Goal: Task Accomplishment & Management: Manage account settings

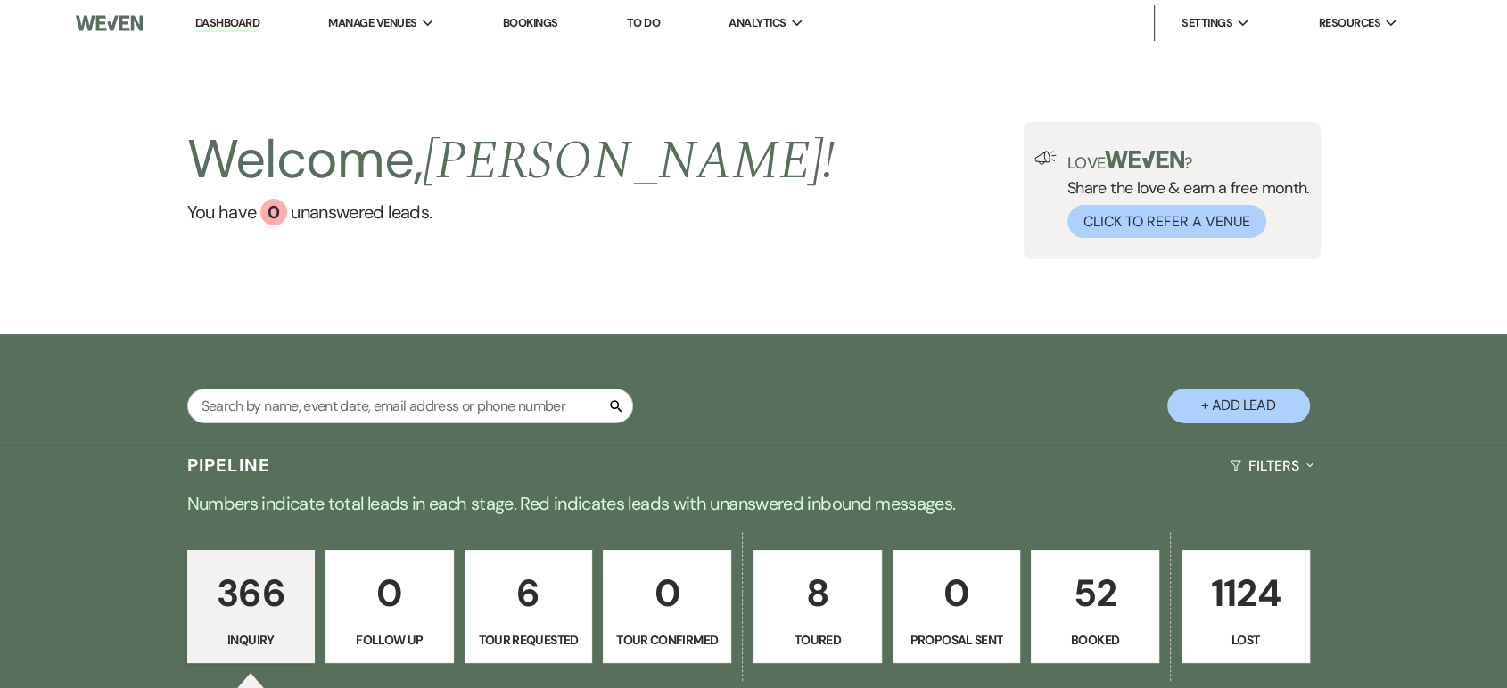
click at [1084, 583] on p "52" at bounding box center [1094, 593] width 105 height 60
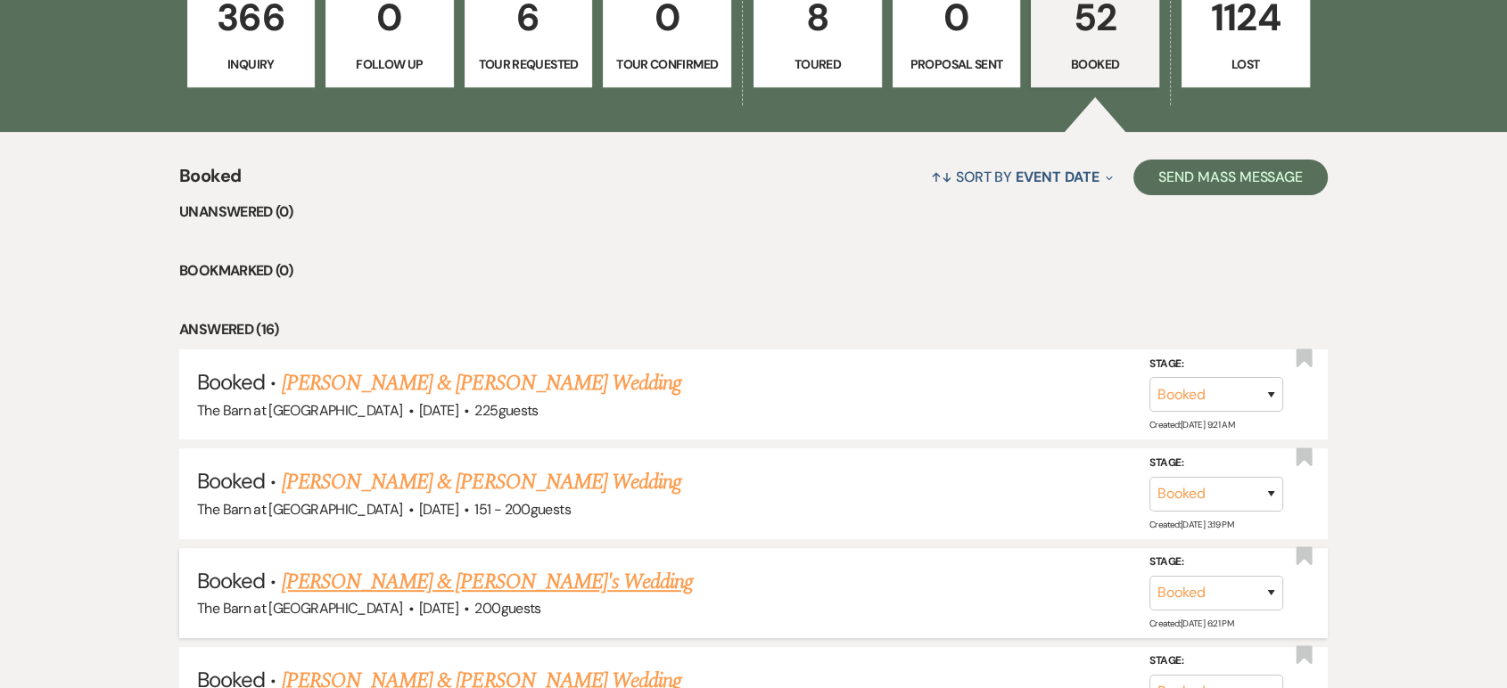
scroll to position [693, 0]
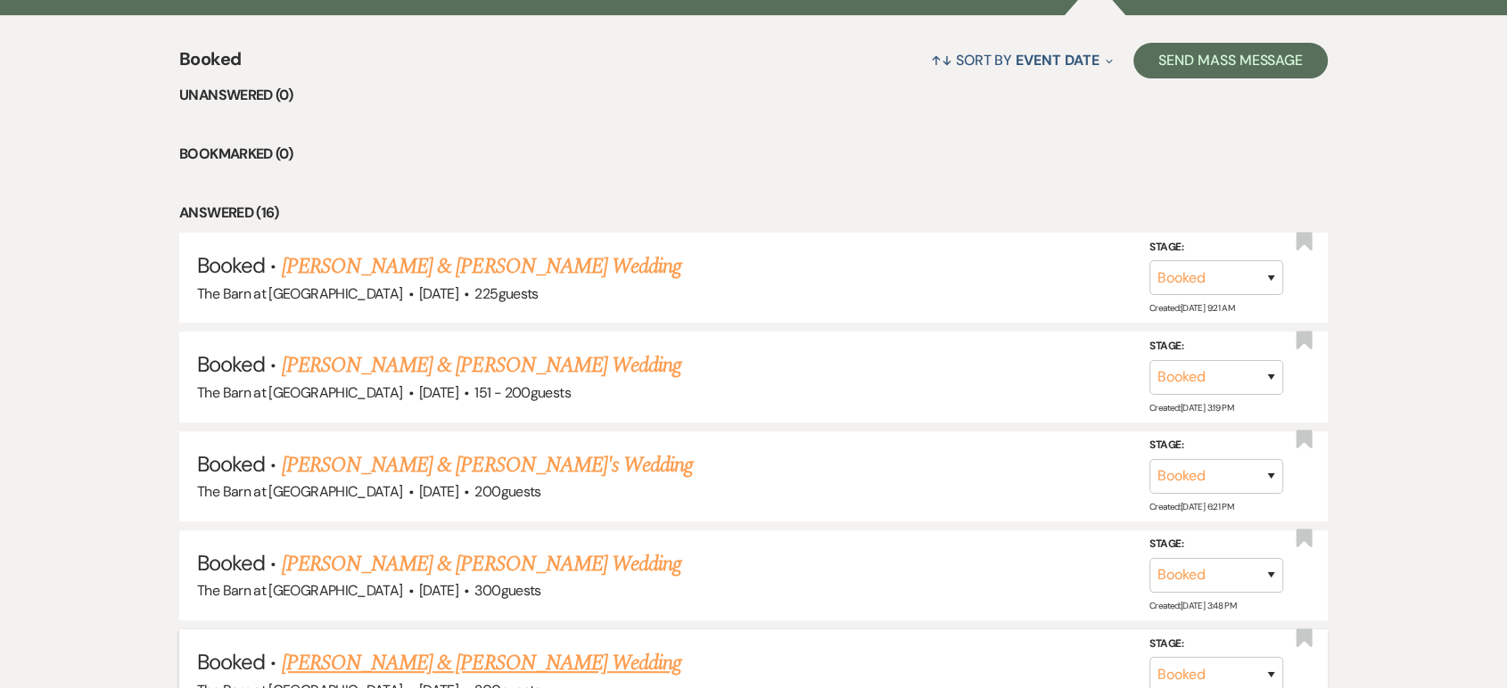
click at [466, 659] on link "[PERSON_NAME] & [PERSON_NAME] Wedding" at bounding box center [481, 663] width 399 height 32
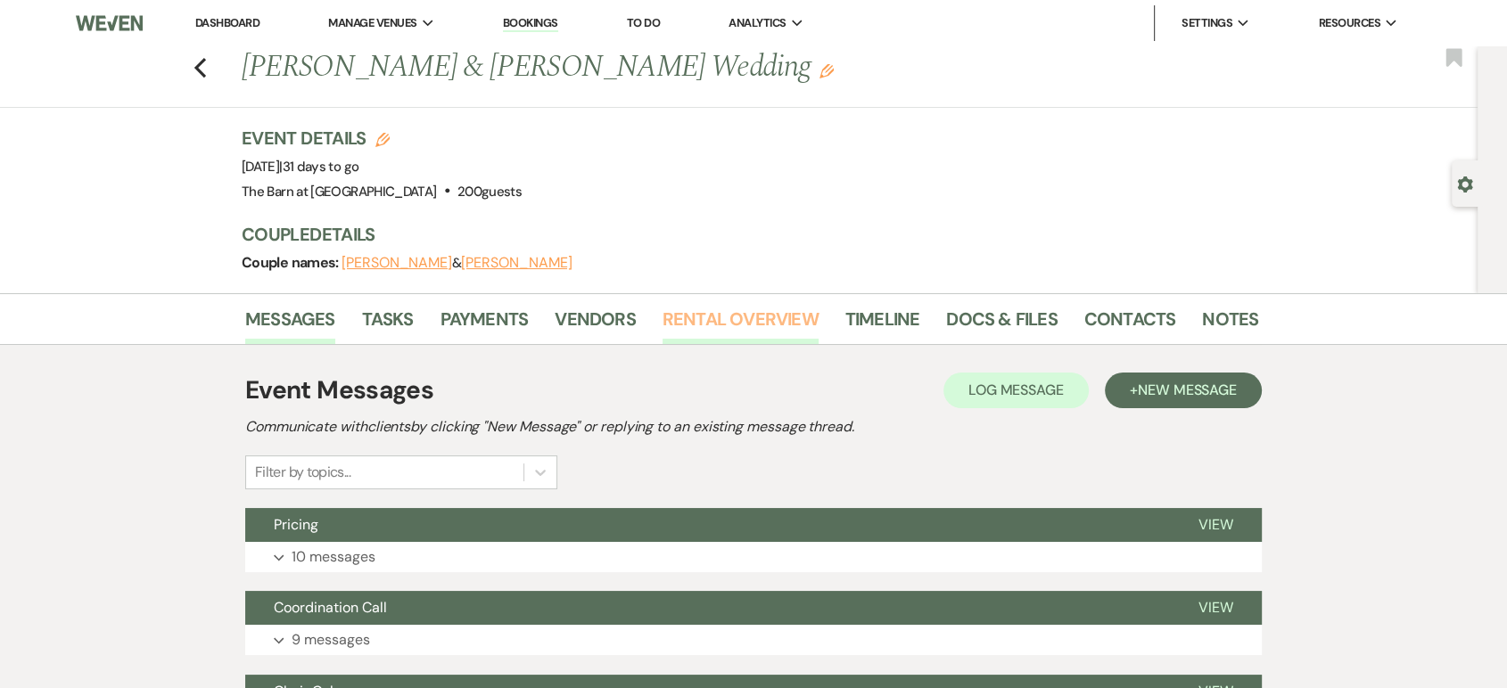
click at [713, 308] on link "Rental Overview" at bounding box center [740, 324] width 156 height 39
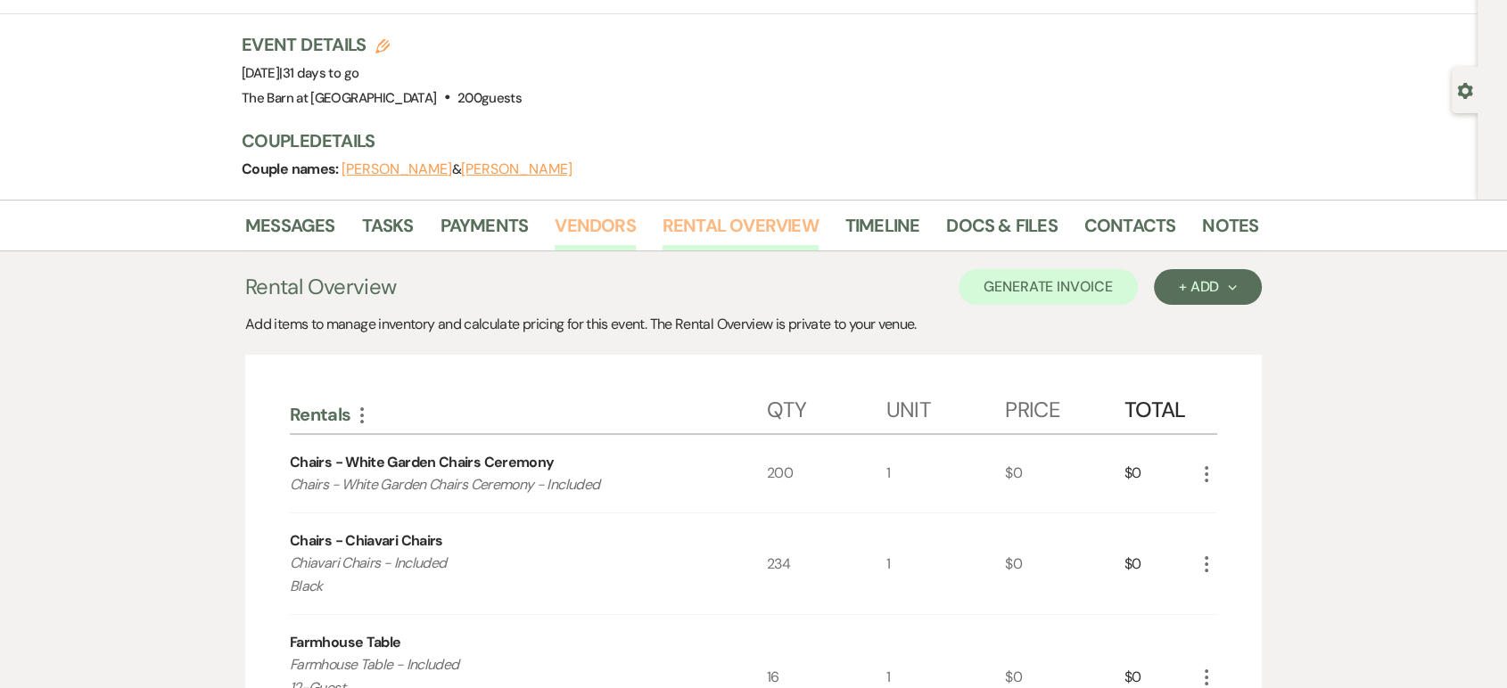
scroll to position [297, 0]
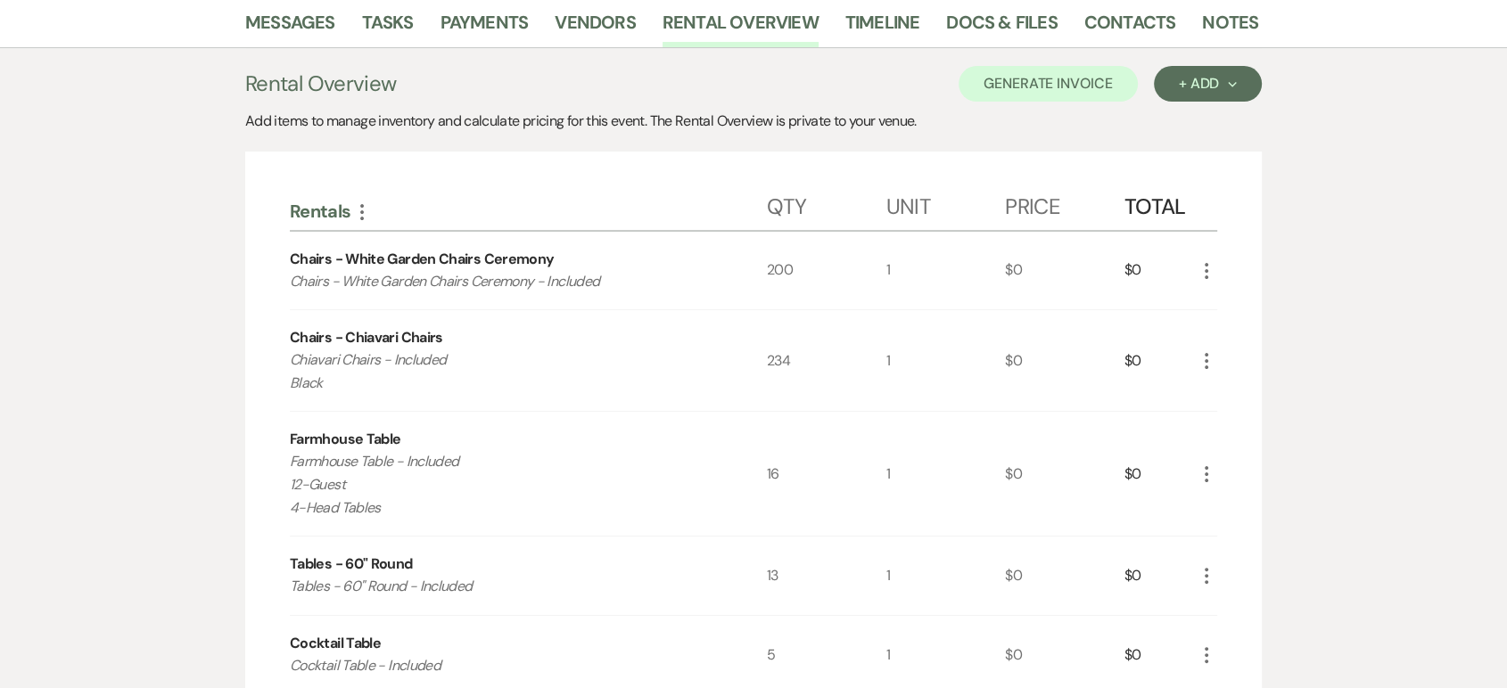
click at [1209, 262] on icon "More" at bounding box center [1206, 270] width 21 height 21
click at [1220, 292] on button "Pencil Edit" at bounding box center [1242, 306] width 93 height 29
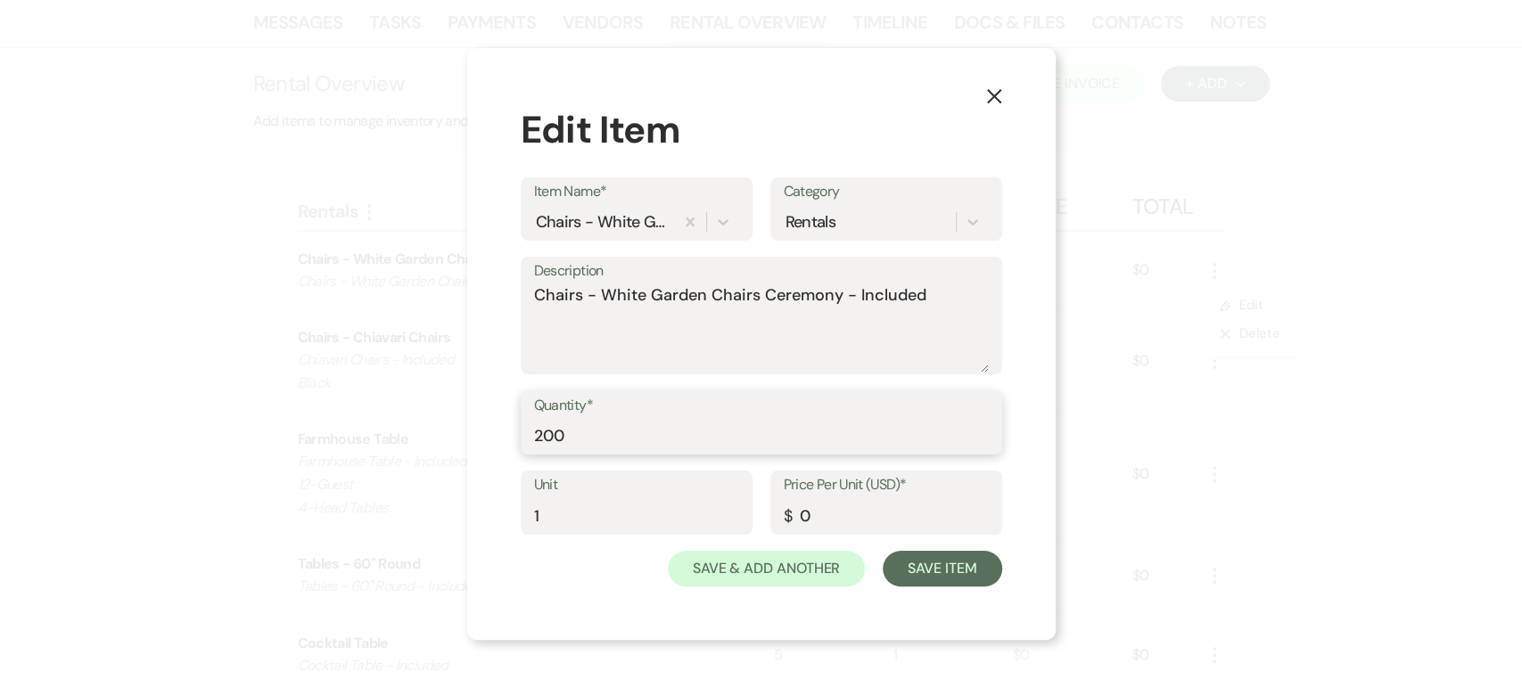
drag, startPoint x: 689, startPoint y: 451, endPoint x: 457, endPoint y: 454, distance: 232.7
click at [457, 454] on div "X Edit Item Item Name* Chairs - White Garden Chairs Ceremony Category Rentals D…" at bounding box center [761, 344] width 1522 height 688
type input "170"
click at [950, 580] on button "Save Item" at bounding box center [942, 569] width 119 height 36
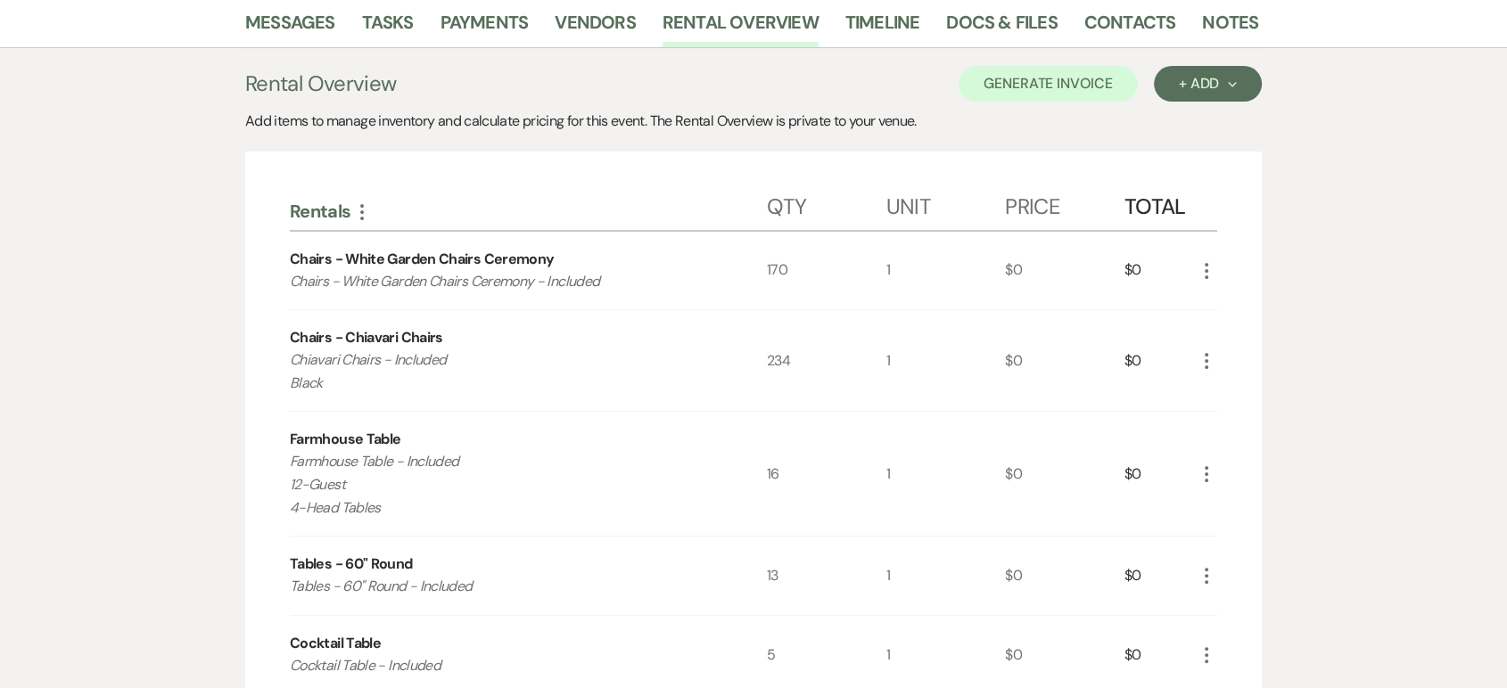
click at [1205, 359] on use "button" at bounding box center [1207, 361] width 4 height 16
click at [1224, 384] on button "Pencil Edit" at bounding box center [1242, 396] width 93 height 29
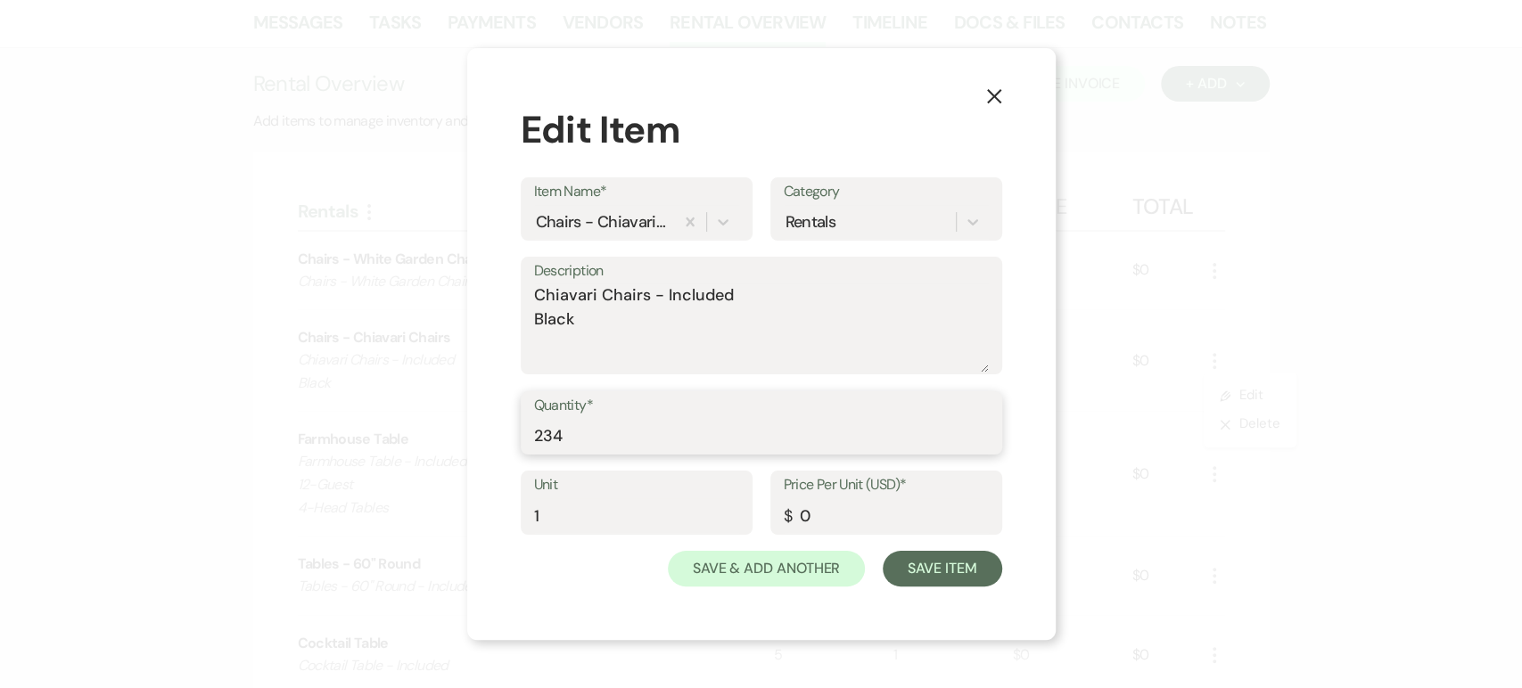
drag, startPoint x: 628, startPoint y: 433, endPoint x: 414, endPoint y: 418, distance: 214.5
click at [414, 418] on div "X Edit Item Item Name* Chairs - Chiavari Chairs Category Rentals Description Ch…" at bounding box center [761, 344] width 1522 height 688
type input "174"
click at [963, 564] on button "Save Item" at bounding box center [942, 569] width 119 height 36
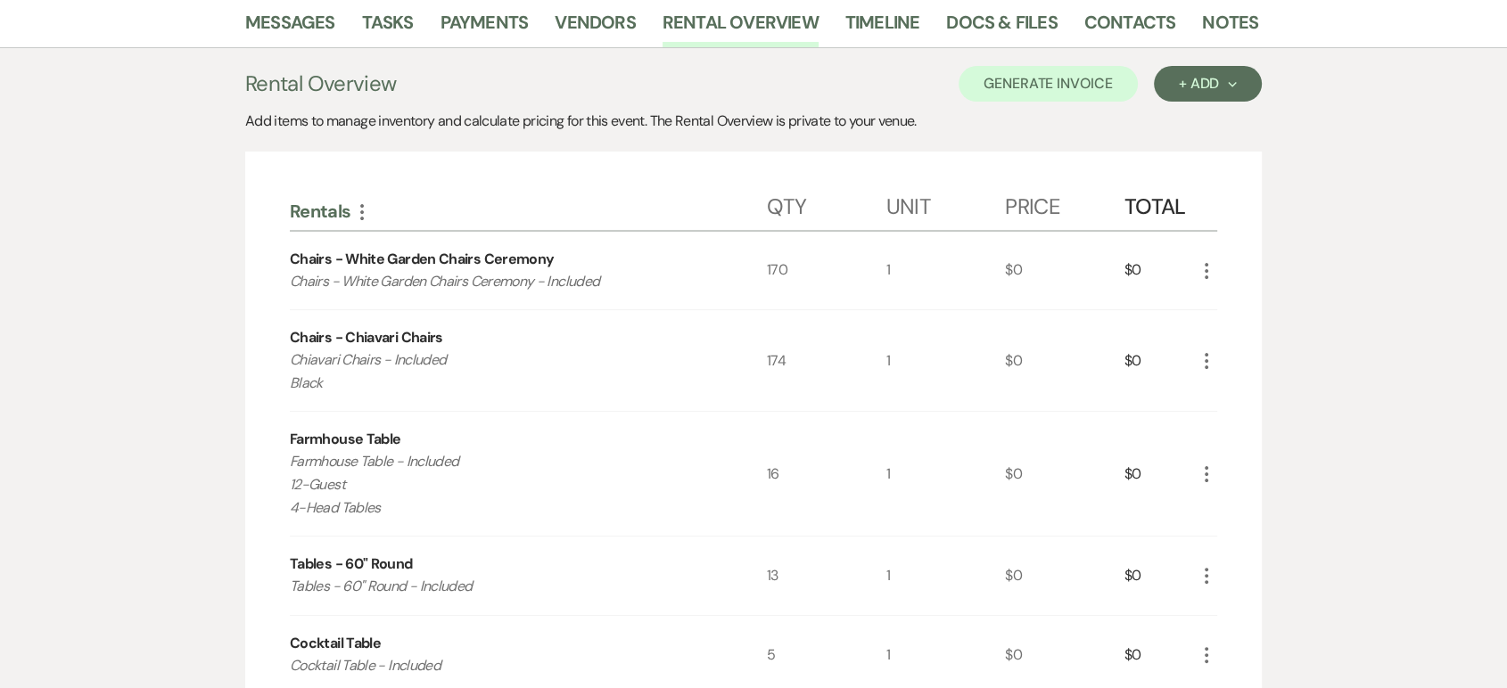
click at [1207, 477] on icon "More" at bounding box center [1206, 474] width 21 height 21
click at [1249, 506] on button "Pencil Edit" at bounding box center [1242, 509] width 93 height 29
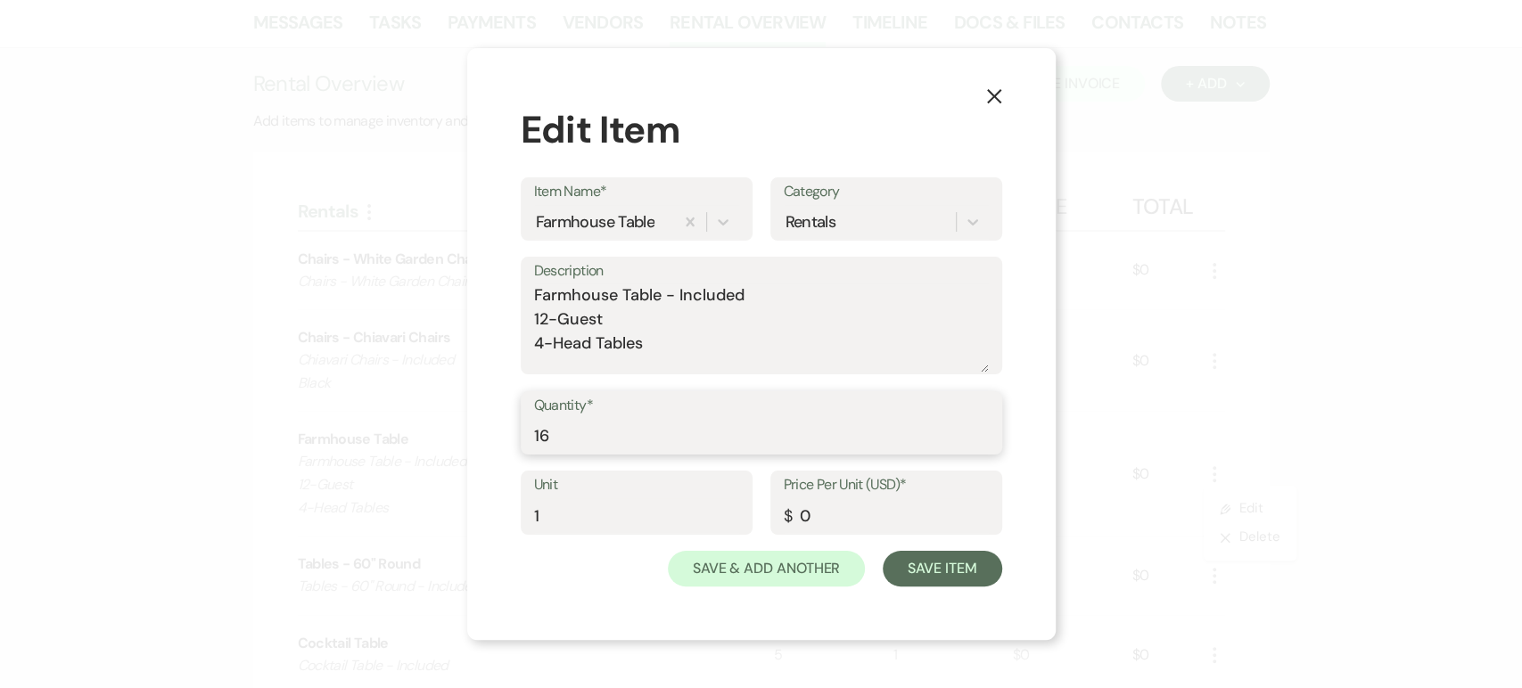
click at [690, 437] on input "16" at bounding box center [761, 435] width 455 height 35
type input "13"
click at [921, 565] on button "Save Item" at bounding box center [942, 569] width 119 height 36
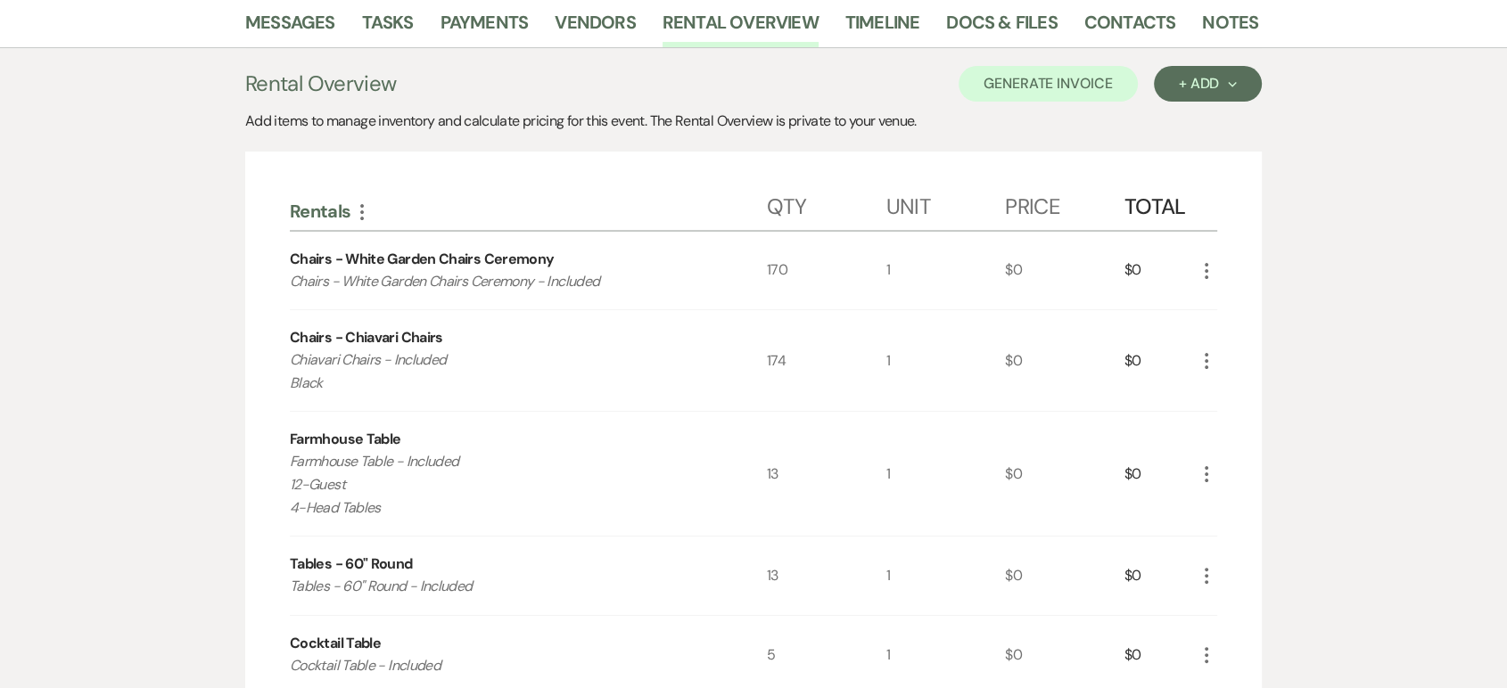
click at [1205, 574] on use "button" at bounding box center [1207, 576] width 4 height 16
click at [1238, 598] on button "Pencil Edit" at bounding box center [1242, 610] width 93 height 29
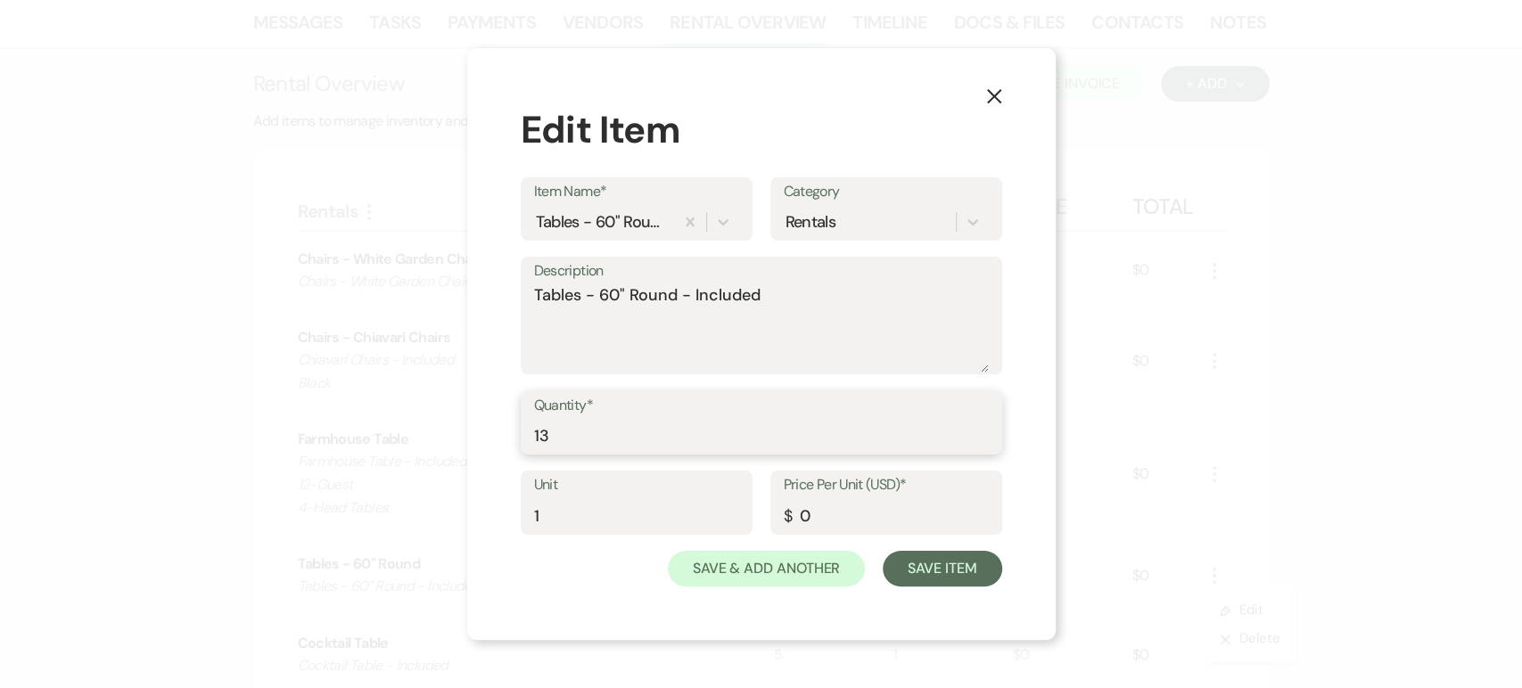
drag, startPoint x: 690, startPoint y: 429, endPoint x: 97, endPoint y: 368, distance: 596.0
click at [103, 368] on div "X Edit Item Item Name* Tables - 60" Round Category Rentals Description Tables -…" at bounding box center [761, 344] width 1522 height 688
type input "9"
click at [918, 589] on div "X Edit Item Item Name* Tables - 60" Round Category Rentals Description Tables -…" at bounding box center [761, 344] width 588 height 593
click at [923, 578] on button "Save Item" at bounding box center [942, 569] width 119 height 36
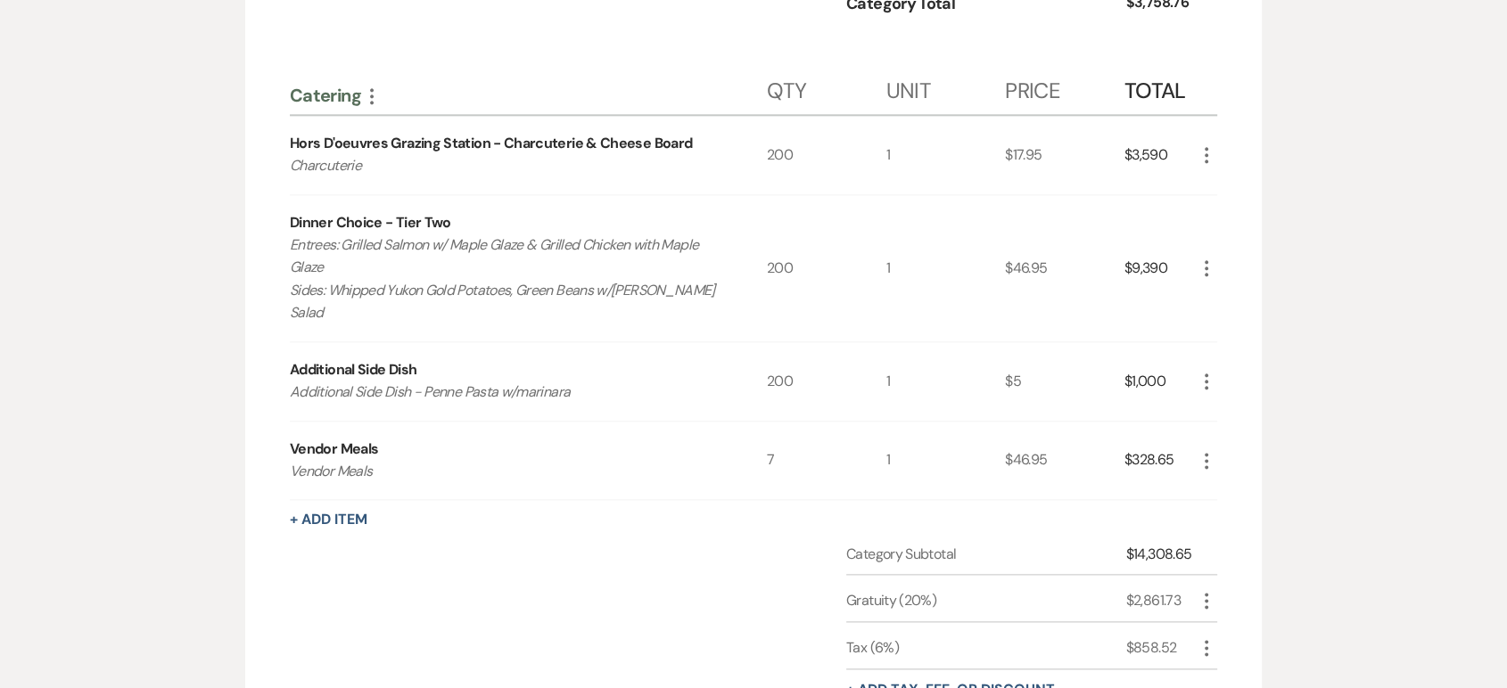
scroll to position [1981, 0]
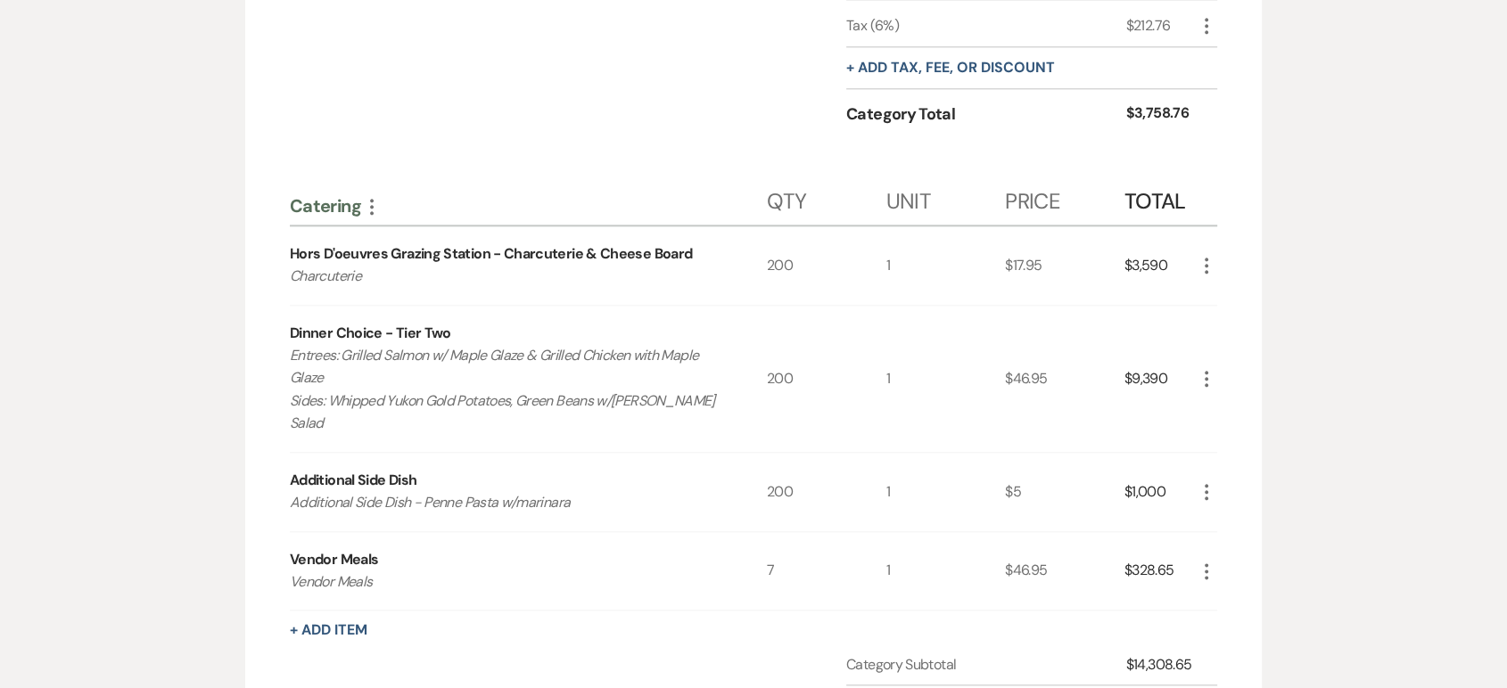
click at [1201, 261] on icon "More" at bounding box center [1206, 265] width 21 height 21
click at [1229, 300] on button "Pencil Edit" at bounding box center [1242, 300] width 93 height 29
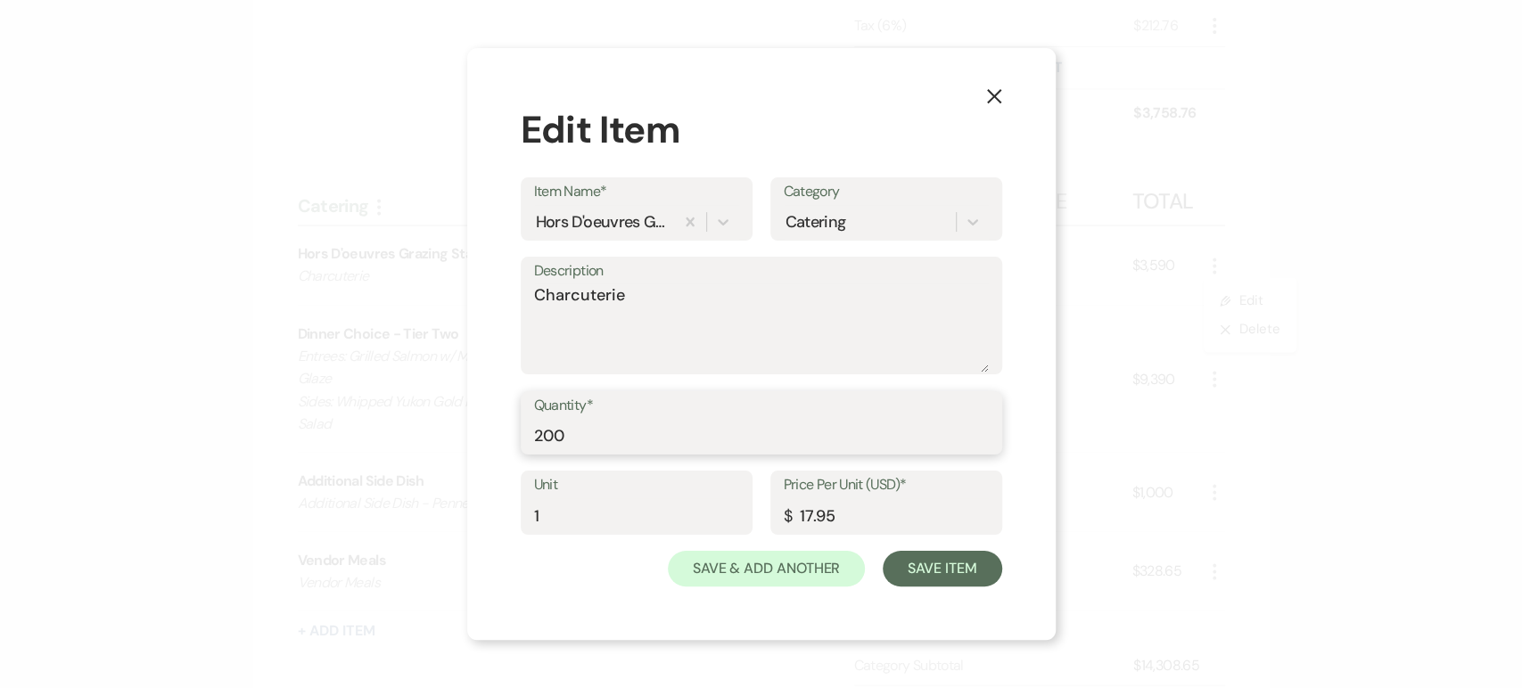
drag, startPoint x: 736, startPoint y: 430, endPoint x: 490, endPoint y: 402, distance: 246.7
click at [496, 399] on div "X Edit Item Item Name* Hors D'oeuvres Grazing Station - Charcuterie & Cheese Bo…" at bounding box center [761, 344] width 588 height 593
type input "170"
click at [963, 576] on button "Save Item" at bounding box center [942, 569] width 119 height 36
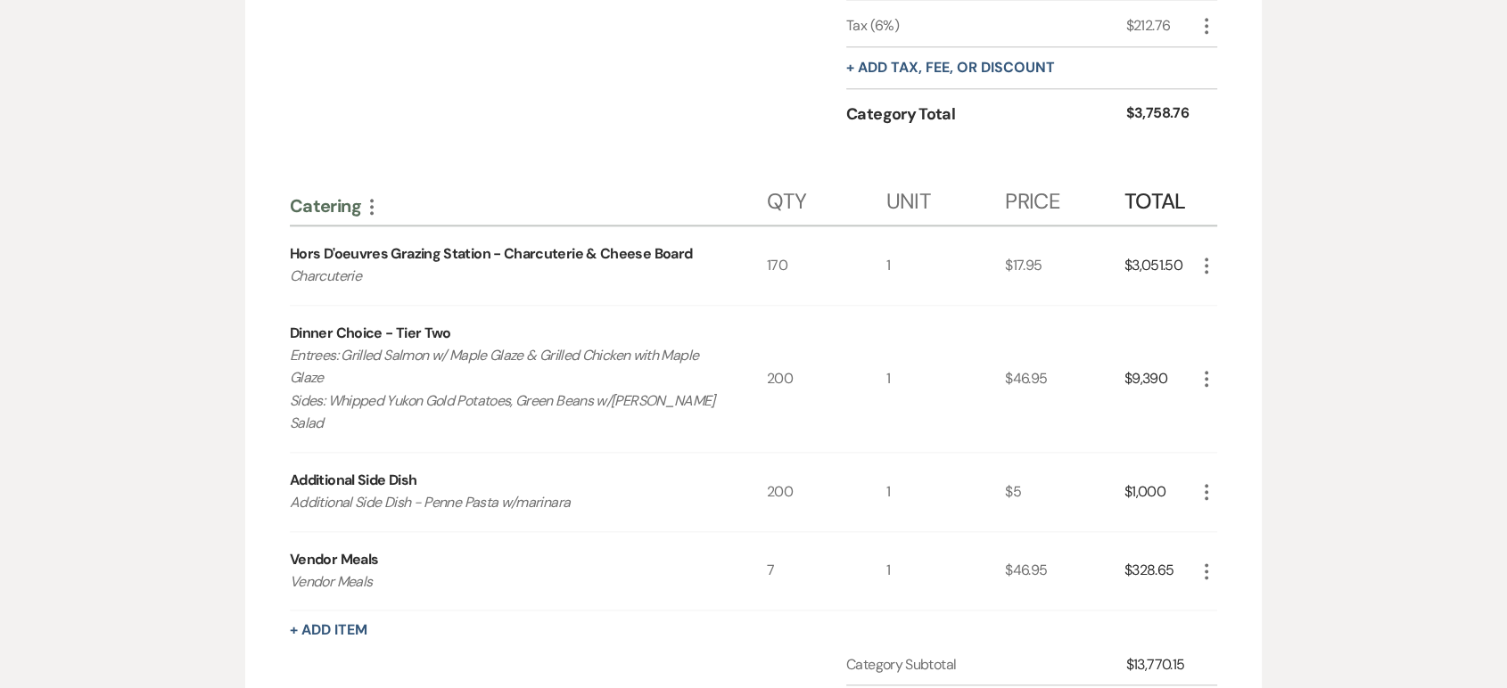
click at [1204, 372] on icon "More" at bounding box center [1206, 378] width 21 height 21
click at [1234, 405] on button "Pencil Edit" at bounding box center [1242, 413] width 93 height 29
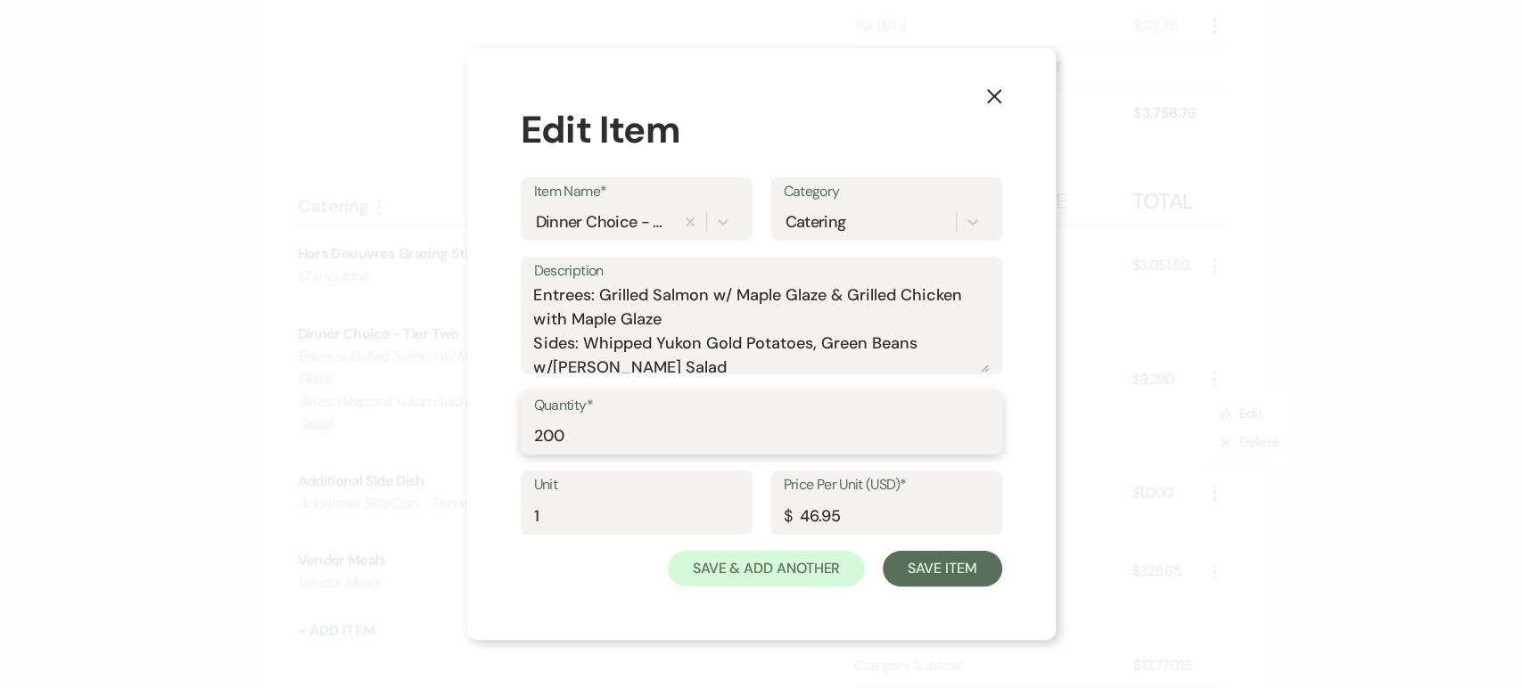
drag, startPoint x: 749, startPoint y: 439, endPoint x: 463, endPoint y: 426, distance: 286.5
click at [463, 426] on div "X Edit Item Item Name* Dinner Choice - Tier Two Category Catering Description E…" at bounding box center [761, 344] width 1522 height 688
type input "170"
click at [987, 573] on button "Save Item" at bounding box center [942, 569] width 119 height 36
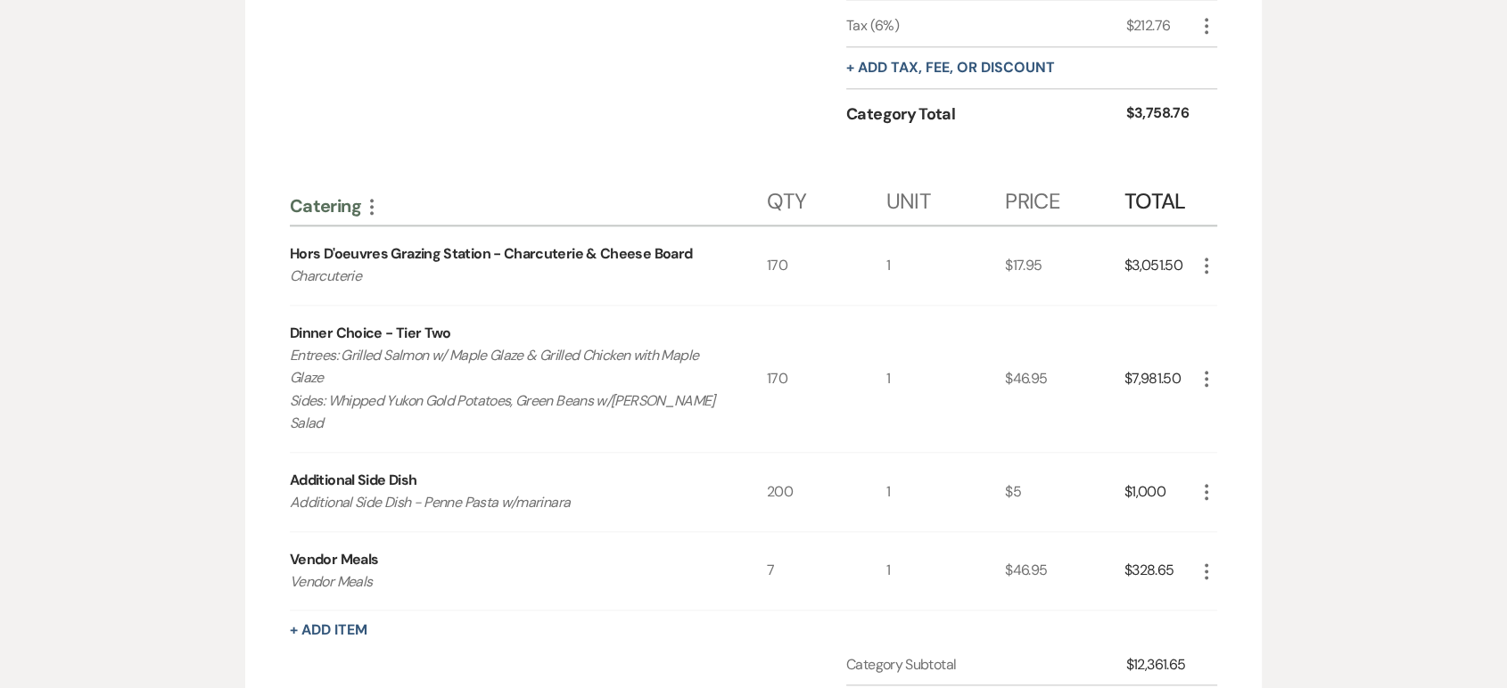
click at [1199, 486] on icon "More" at bounding box center [1206, 491] width 21 height 21
click at [1231, 533] on button "Pencil Edit" at bounding box center [1242, 527] width 93 height 29
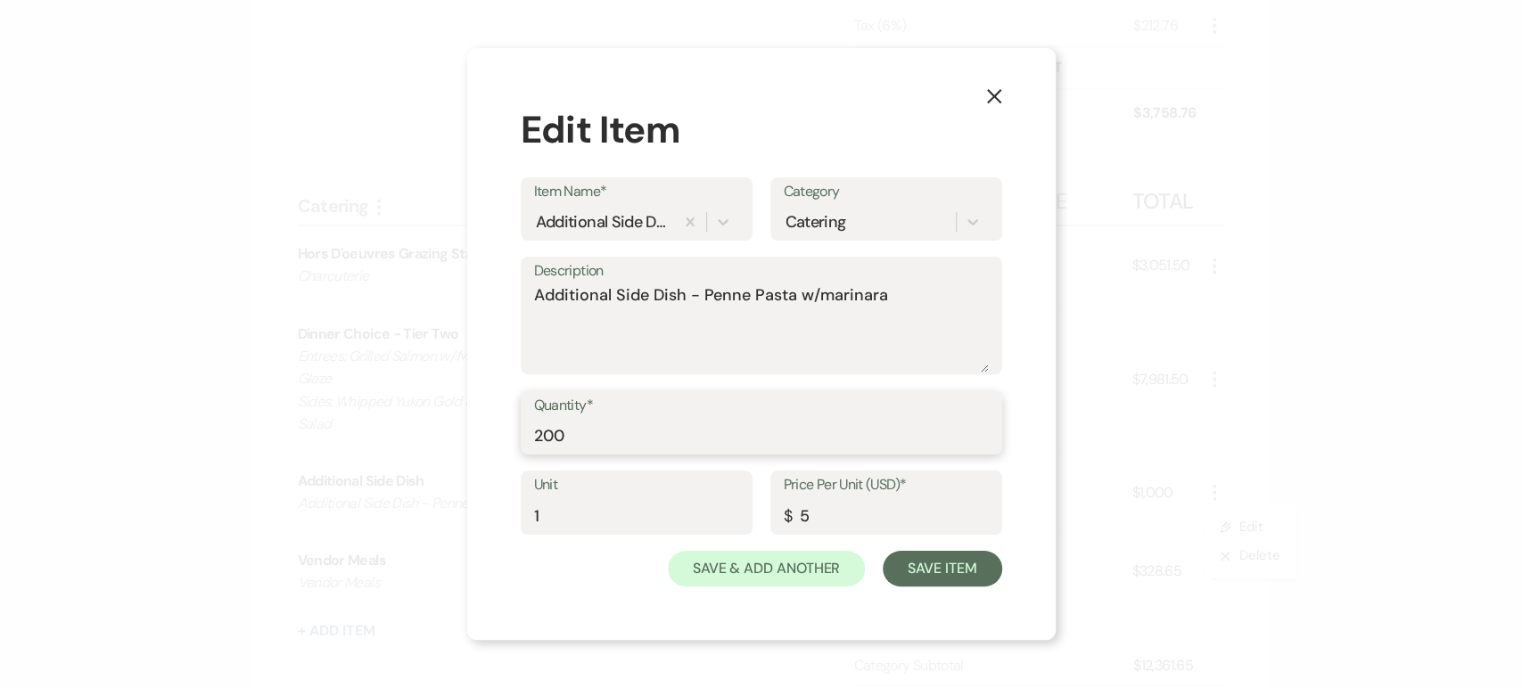
drag, startPoint x: 723, startPoint y: 438, endPoint x: 335, endPoint y: 379, distance: 392.3
click at [335, 379] on div "X Edit Item Item Name* Additional Side Dish Category Catering Description Addit…" at bounding box center [761, 344] width 1522 height 688
type input "170"
click at [951, 575] on button "Save Item" at bounding box center [942, 569] width 119 height 36
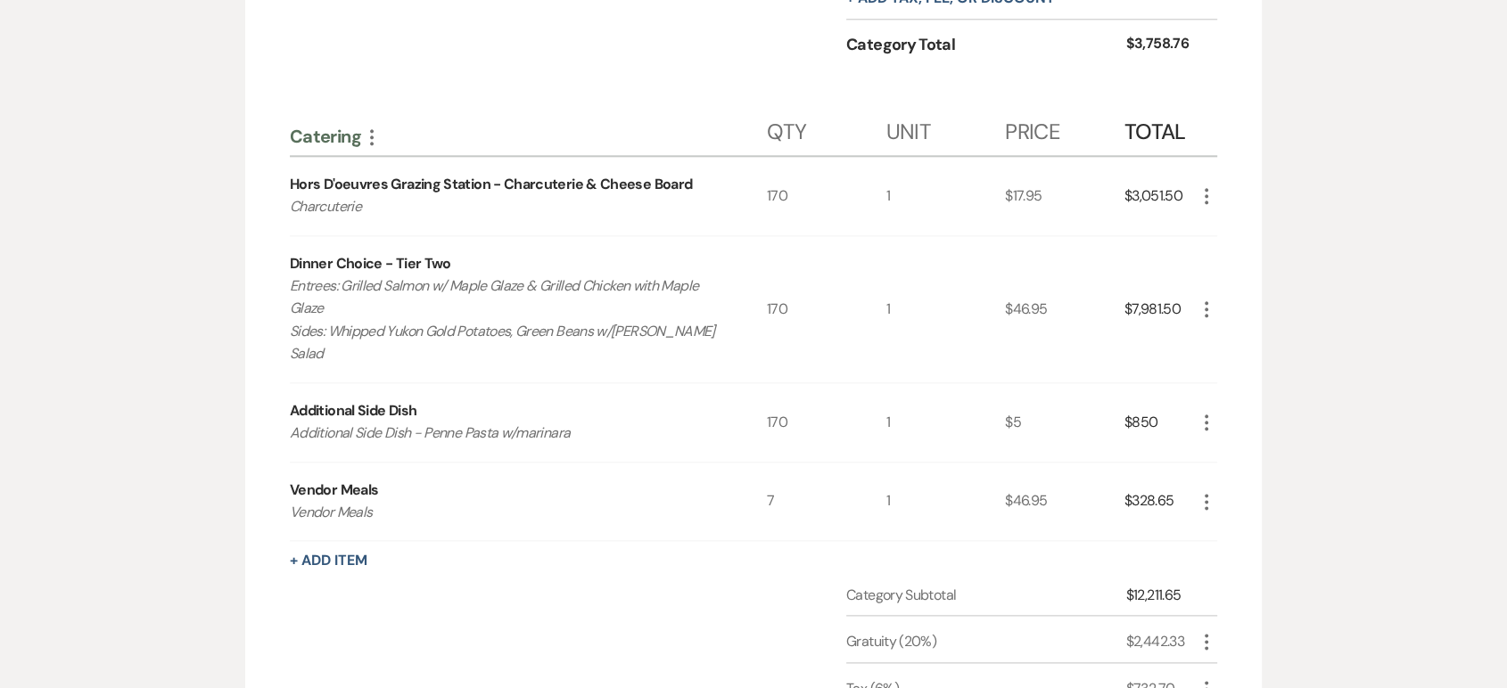
scroll to position [2080, 0]
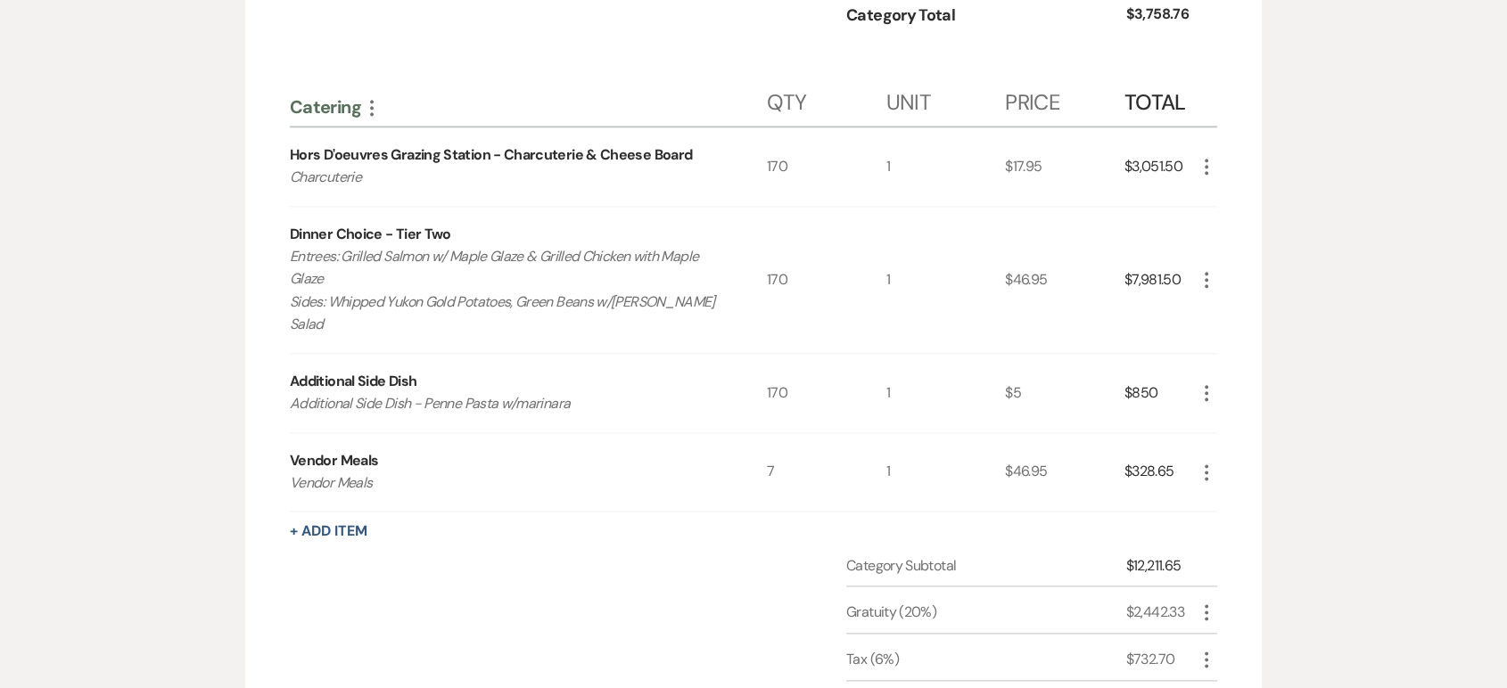
click at [1202, 470] on icon "More" at bounding box center [1206, 472] width 21 height 21
click at [1230, 501] on button "Pencil Edit" at bounding box center [1242, 507] width 93 height 29
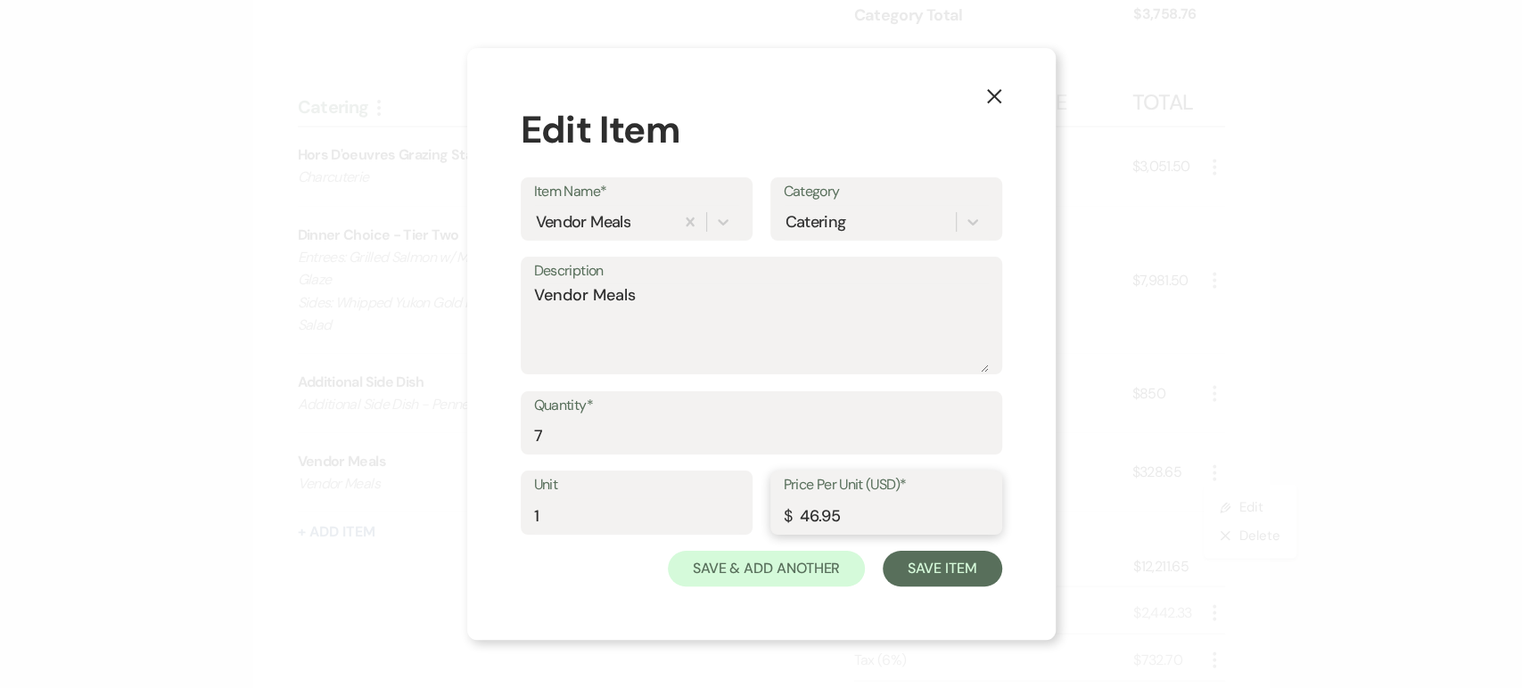
click at [819, 514] on input "46.95" at bounding box center [886, 515] width 205 height 35
type input "51.95"
click at [920, 564] on button "Save Item" at bounding box center [942, 569] width 119 height 36
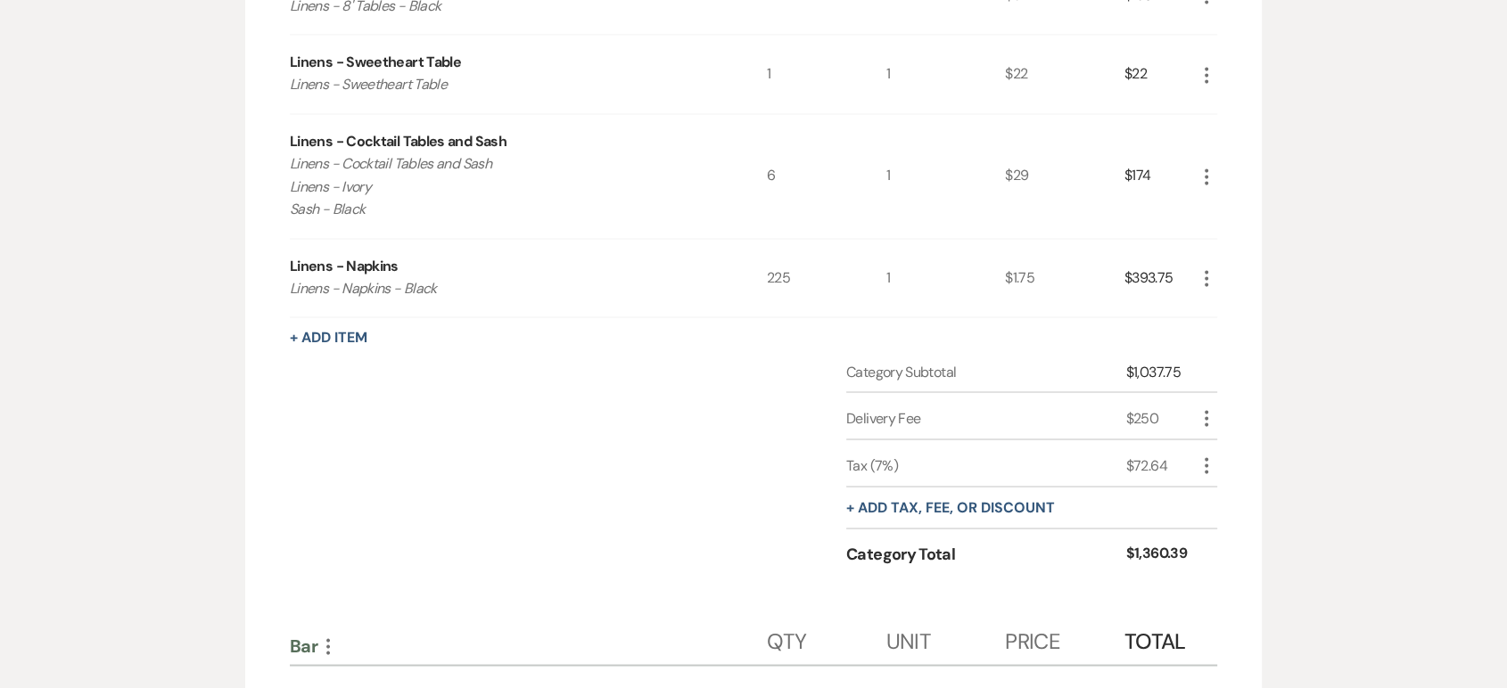
scroll to position [3071, 0]
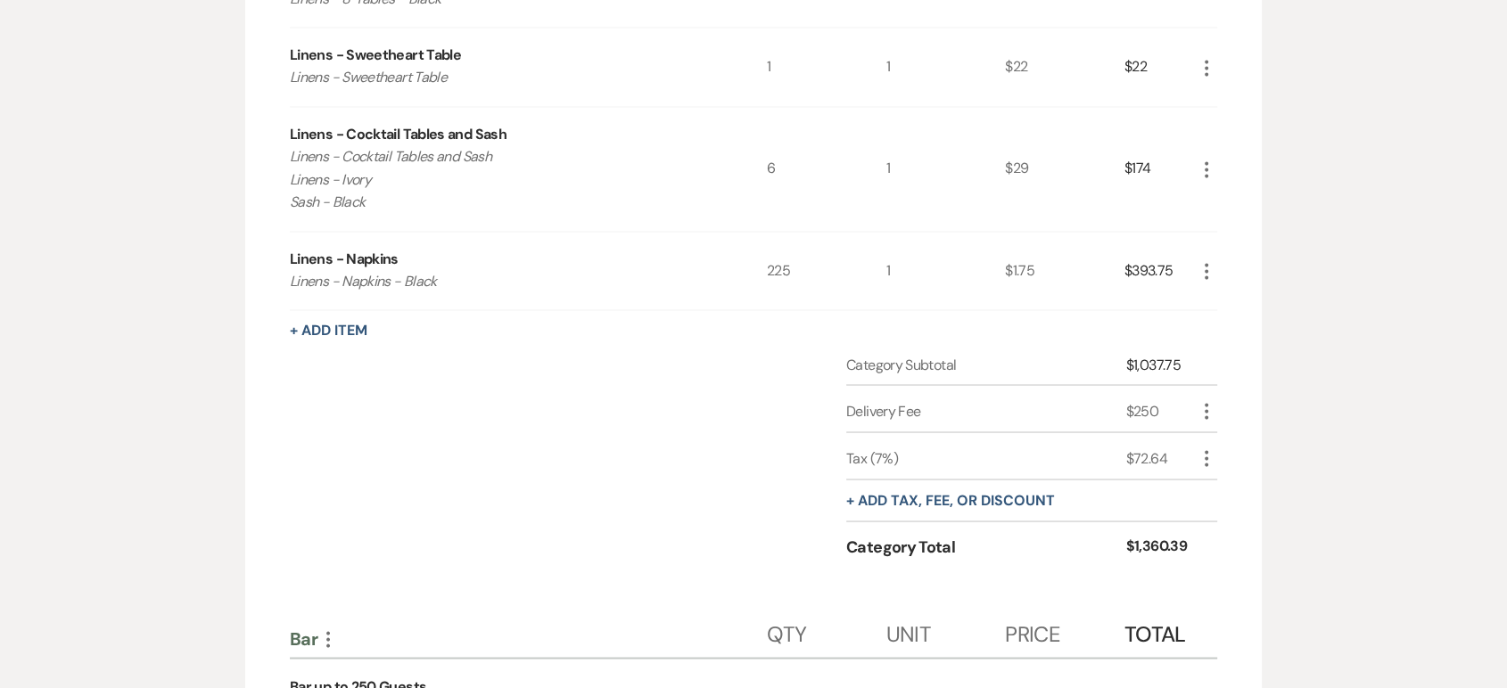
click at [1202, 273] on icon "More" at bounding box center [1206, 270] width 21 height 21
click at [1234, 298] on button "Pencil Edit" at bounding box center [1242, 306] width 93 height 29
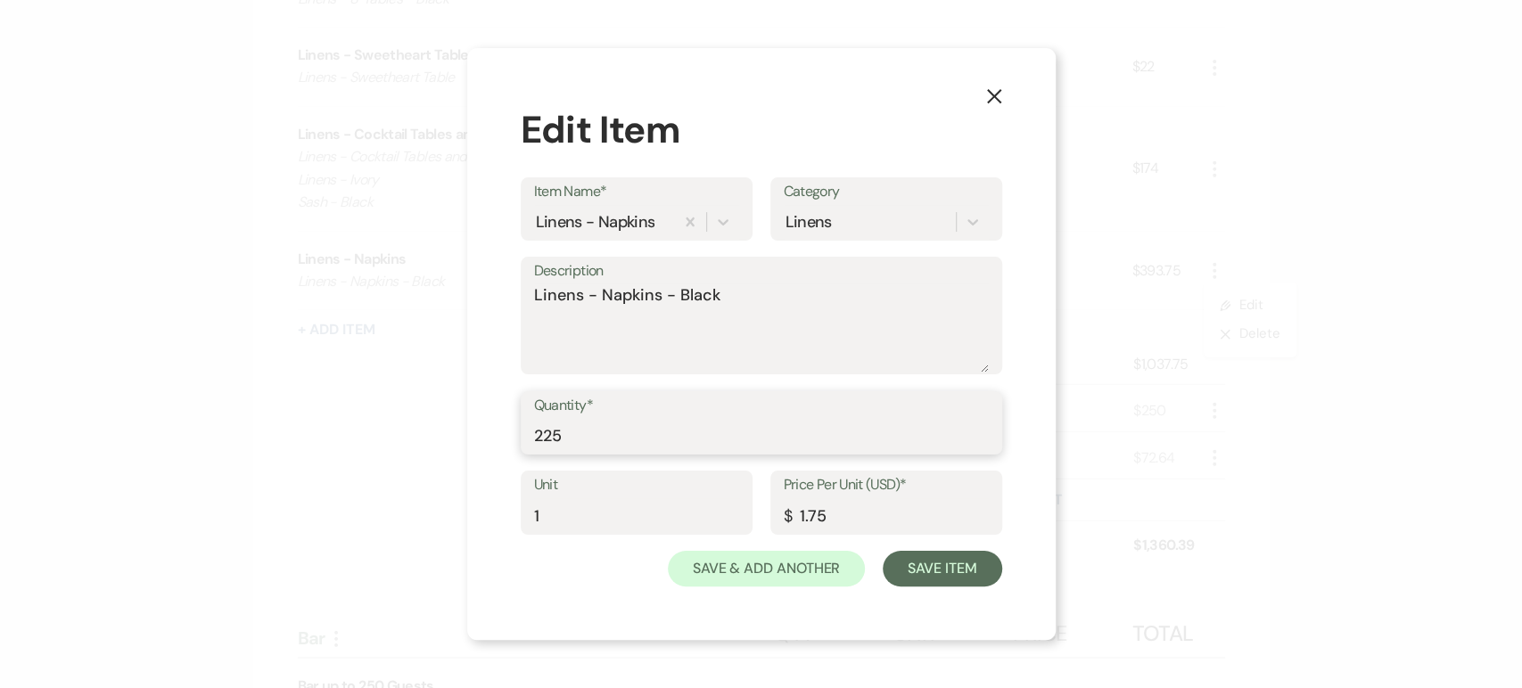
drag, startPoint x: 597, startPoint y: 431, endPoint x: 385, endPoint y: 424, distance: 212.3
click at [399, 414] on div "X Edit Item Item Name* Linens - Napkins Category Linens Description Linens - Na…" at bounding box center [761, 344] width 1522 height 688
type input "185"
click at [910, 562] on button "Save Item" at bounding box center [942, 569] width 119 height 36
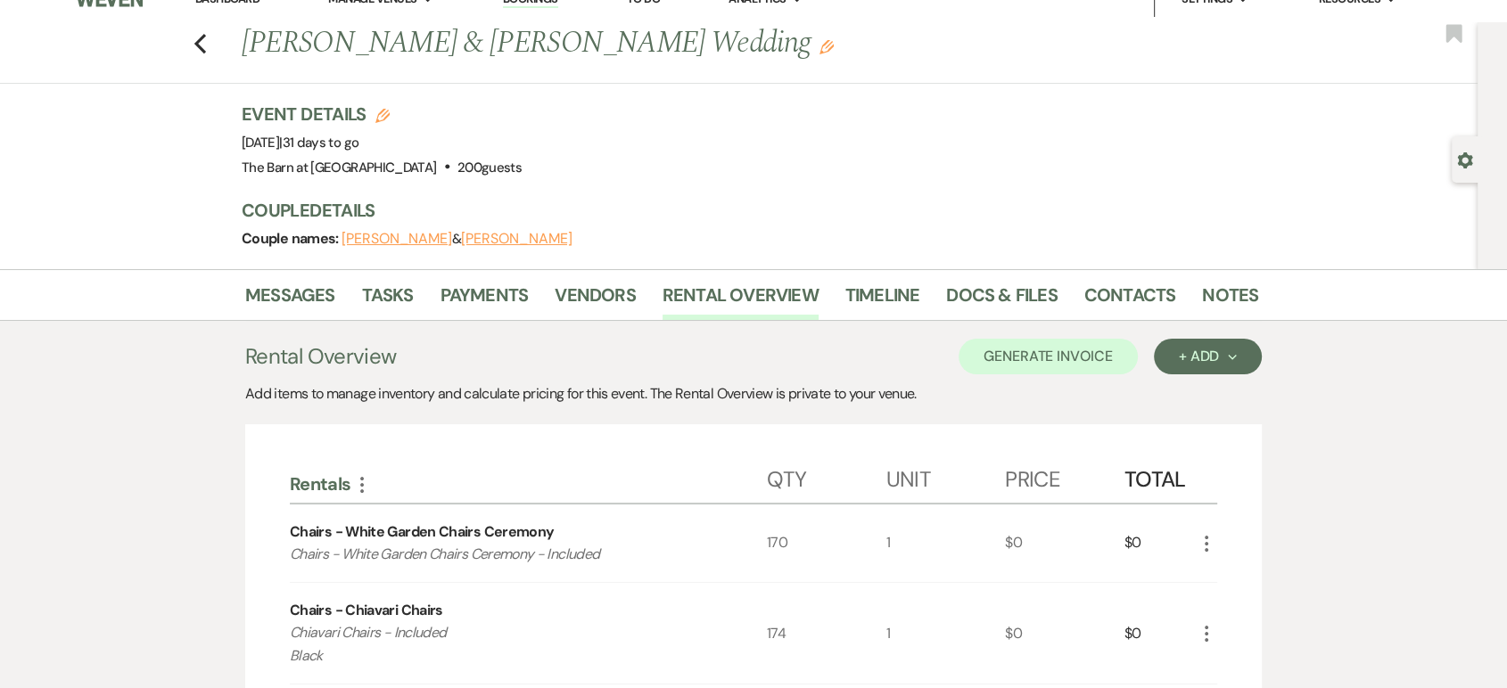
scroll to position [0, 0]
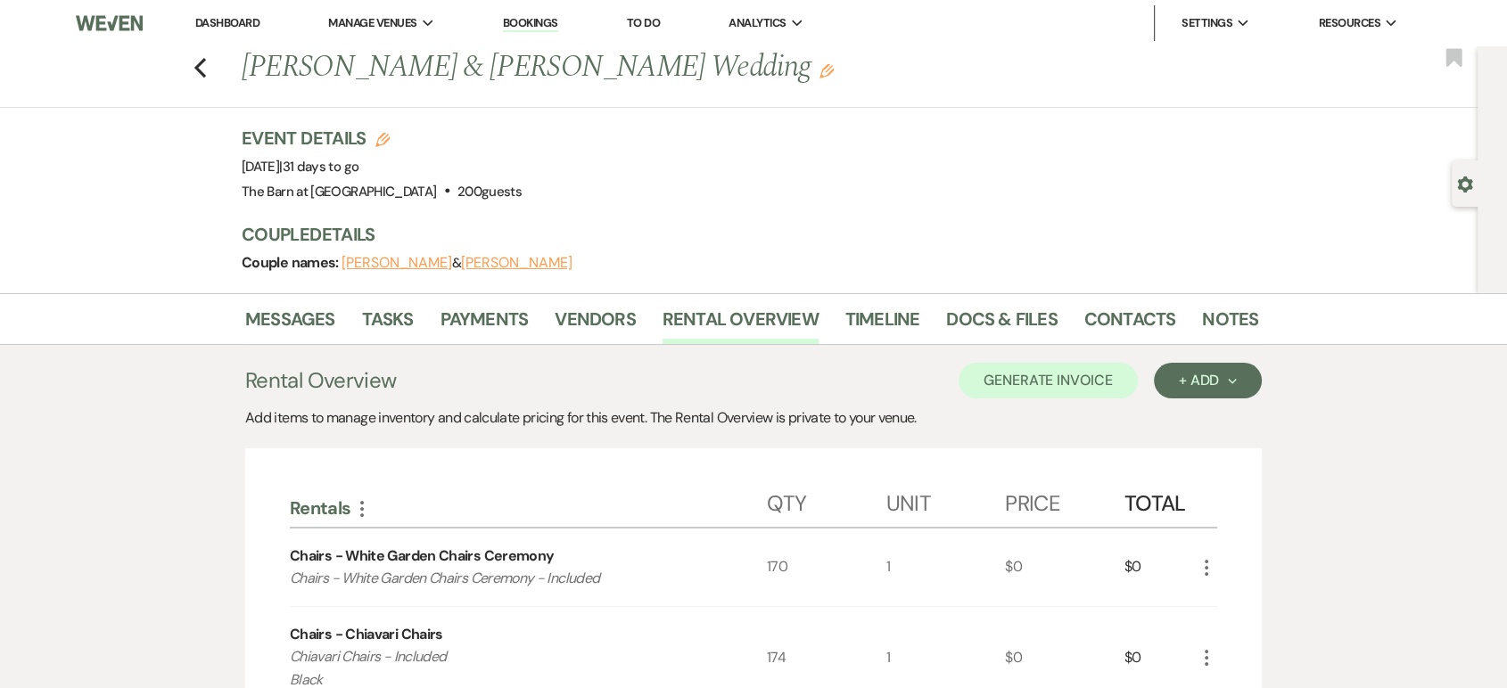
click at [877, 203] on div "Event Details Edit Event Date: [DATE] | 31 days to go Venue: [GEOGRAPHIC_DATA] …" at bounding box center [741, 165] width 999 height 78
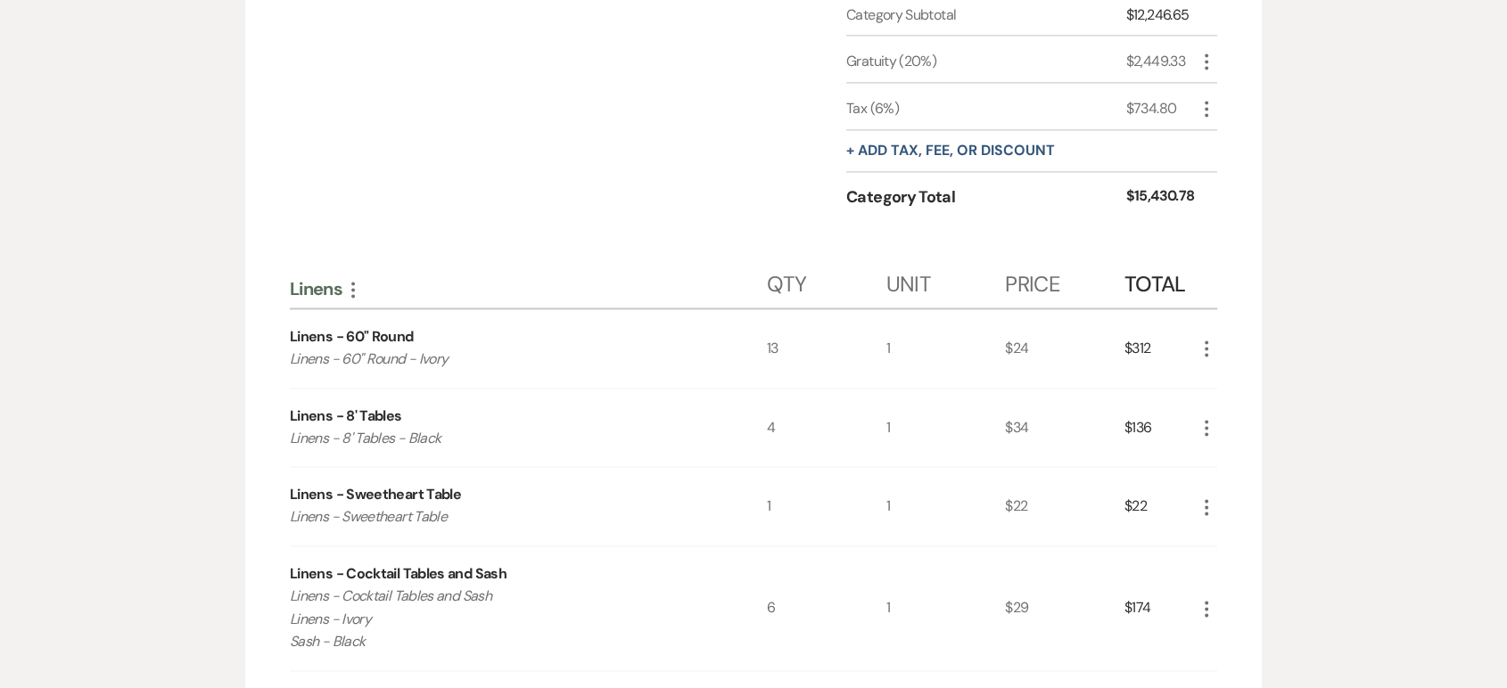
scroll to position [2873, 0]
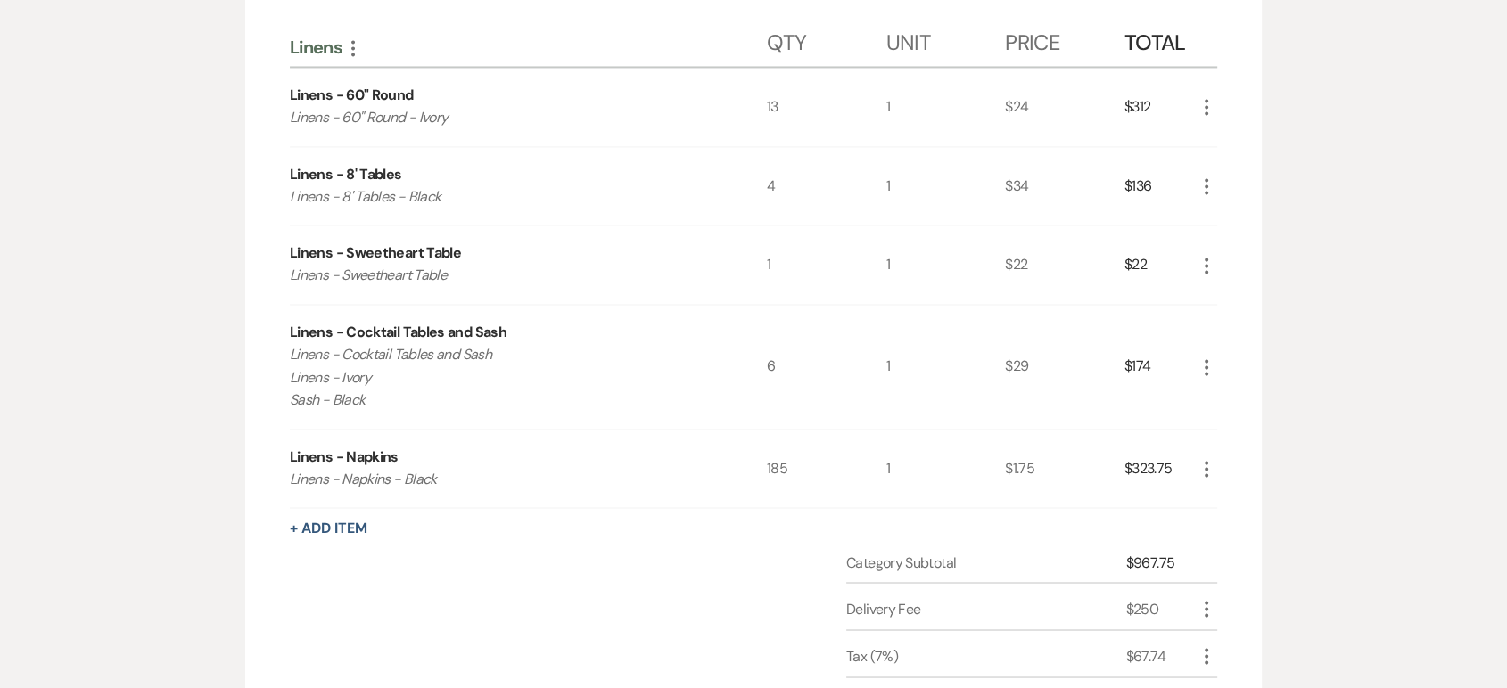
click at [1208, 102] on icon "More" at bounding box center [1206, 106] width 21 height 21
click at [1231, 132] on button "Pencil Edit" at bounding box center [1242, 142] width 93 height 29
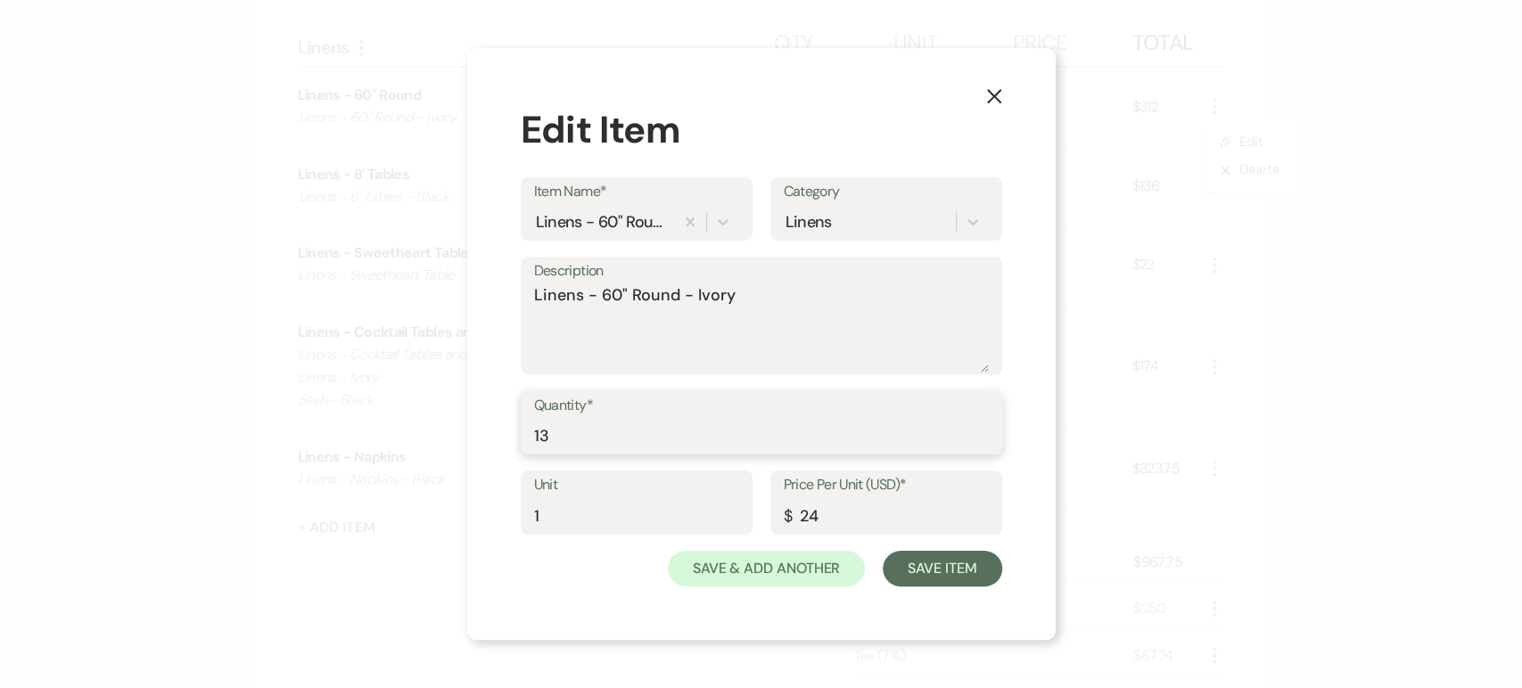
click at [613, 438] on input "13" at bounding box center [761, 435] width 455 height 35
type input "1"
type input "9"
click at [949, 568] on button "Save Item" at bounding box center [942, 569] width 119 height 36
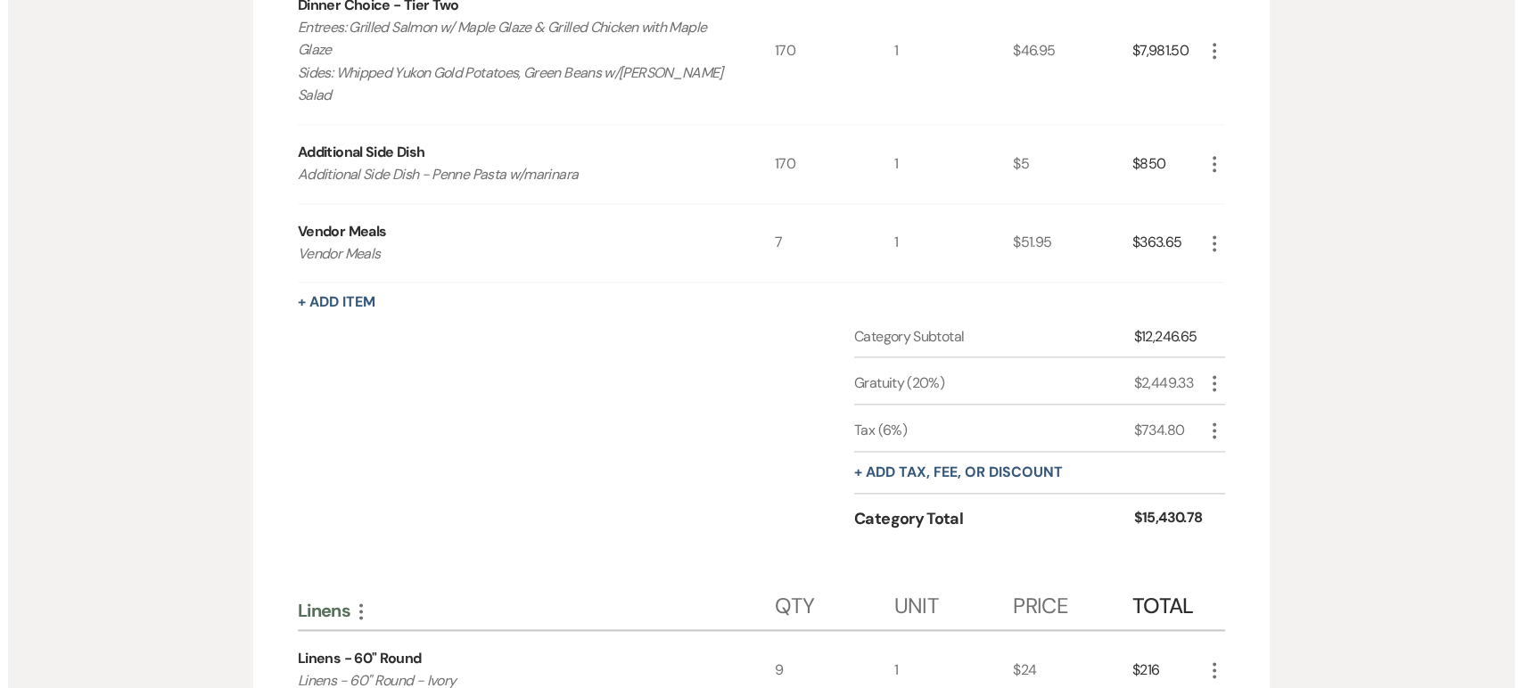
scroll to position [2080, 0]
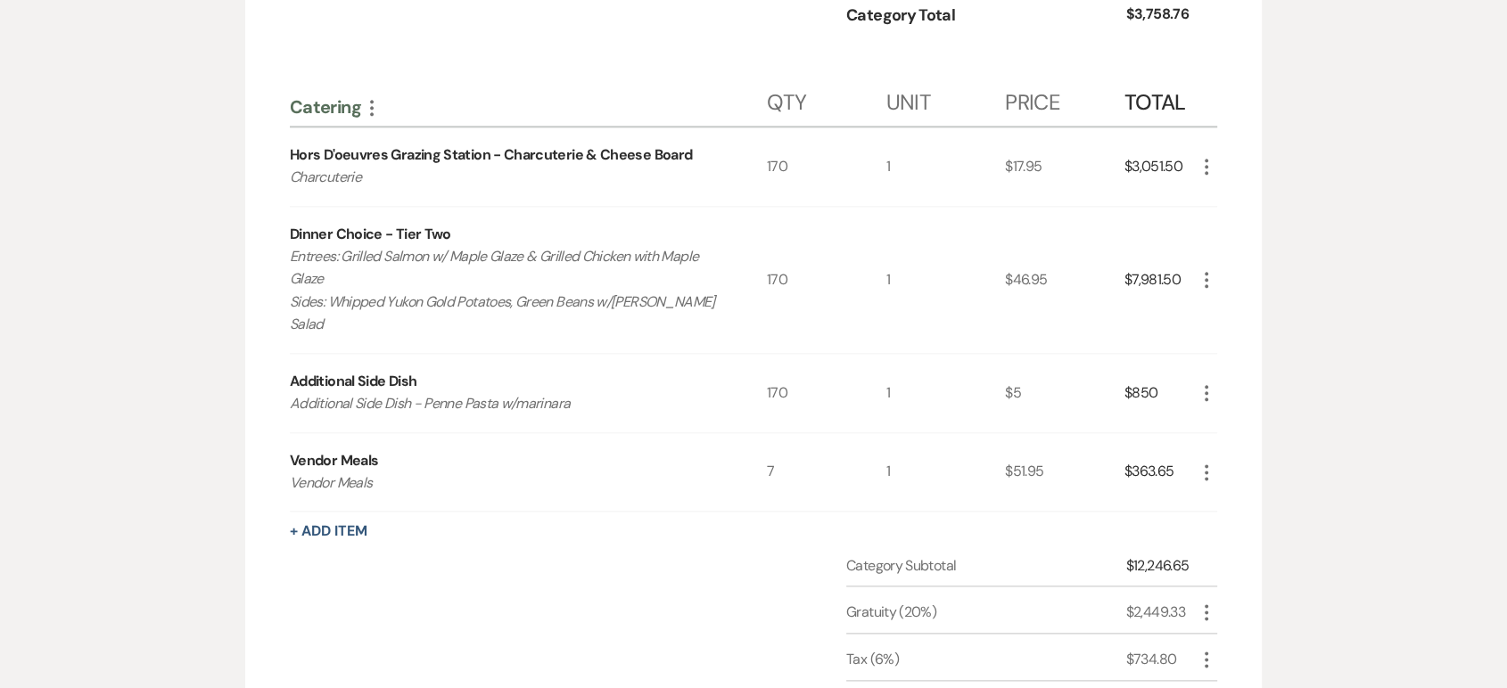
click at [1206, 276] on use "button" at bounding box center [1207, 280] width 4 height 16
click at [1237, 309] on button "Pencil Edit" at bounding box center [1242, 314] width 93 height 29
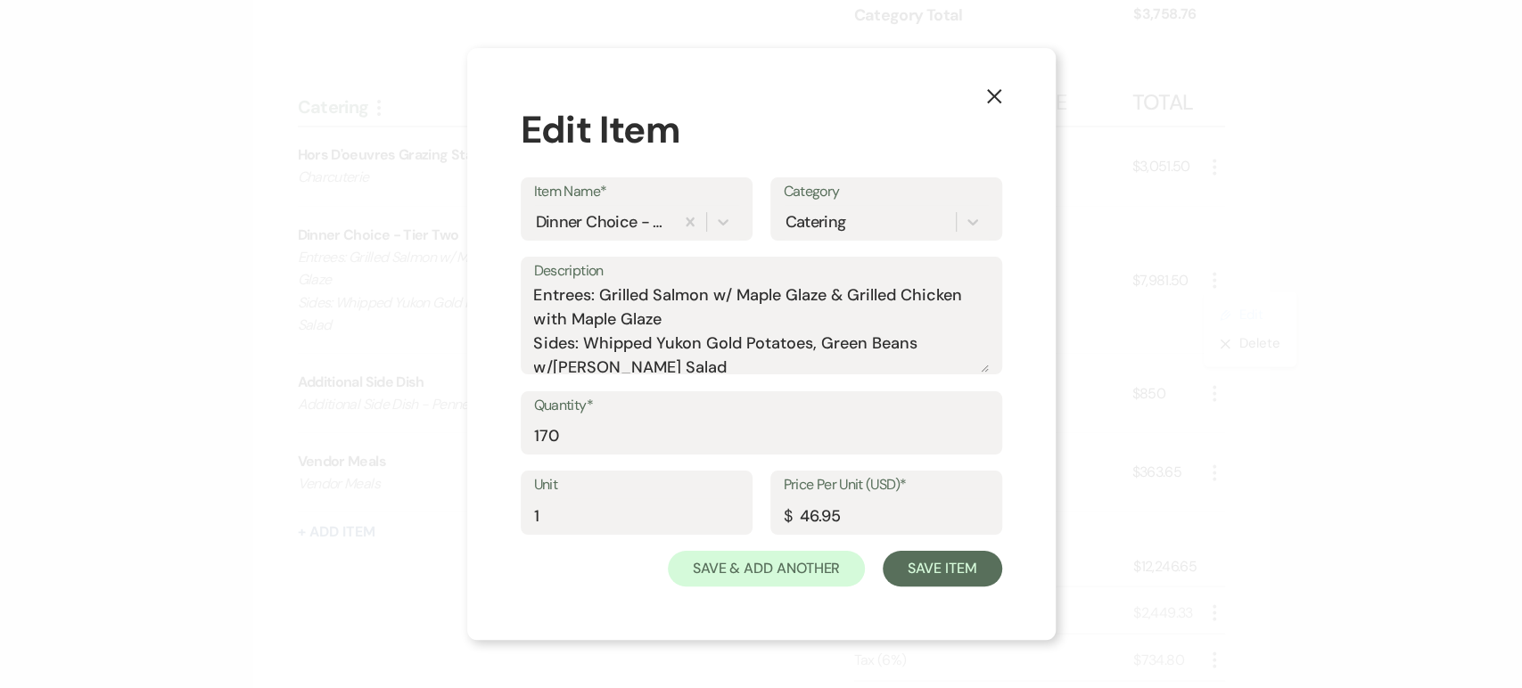
scroll to position [7, 0]
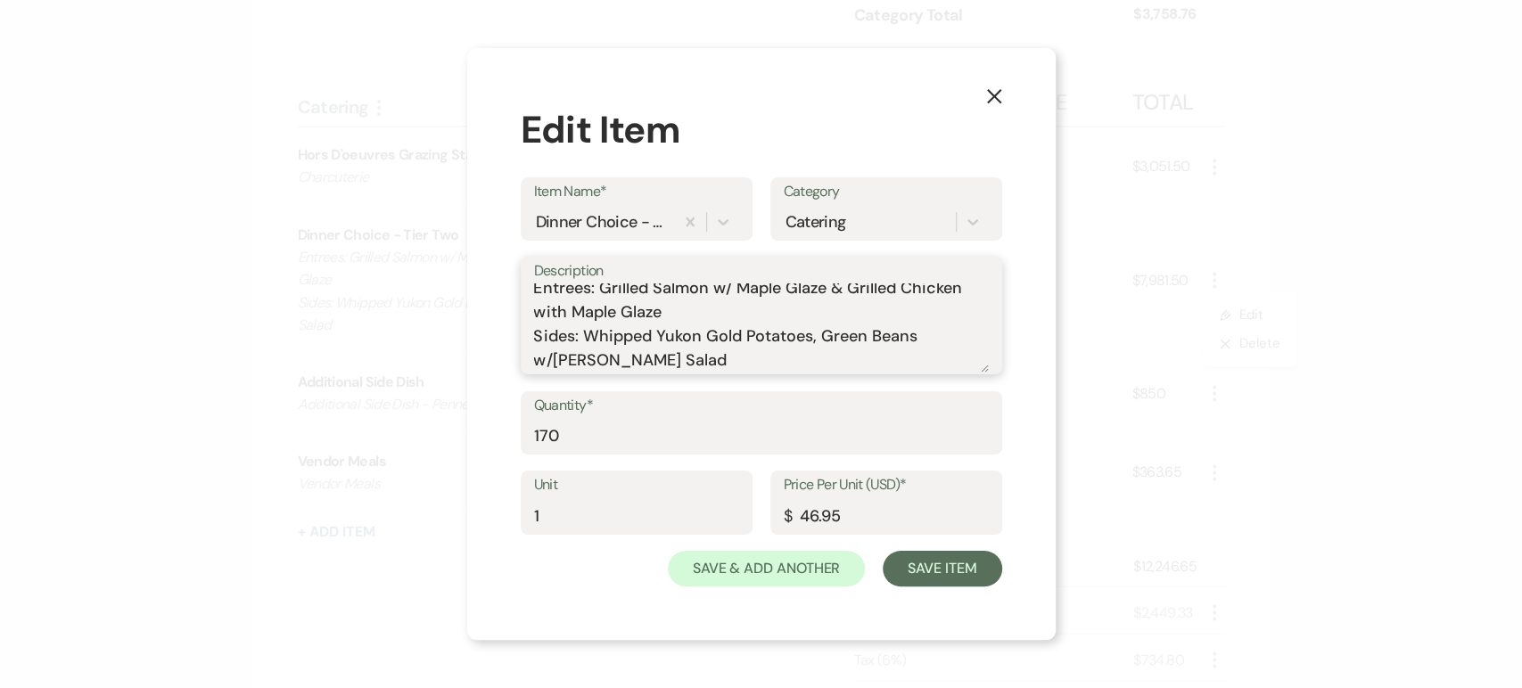
click at [796, 366] on textarea "Entrees: Grilled Salmon w/ Maple Glaze & Grilled Chicken with Maple Glaze Sides…" at bounding box center [761, 328] width 455 height 89
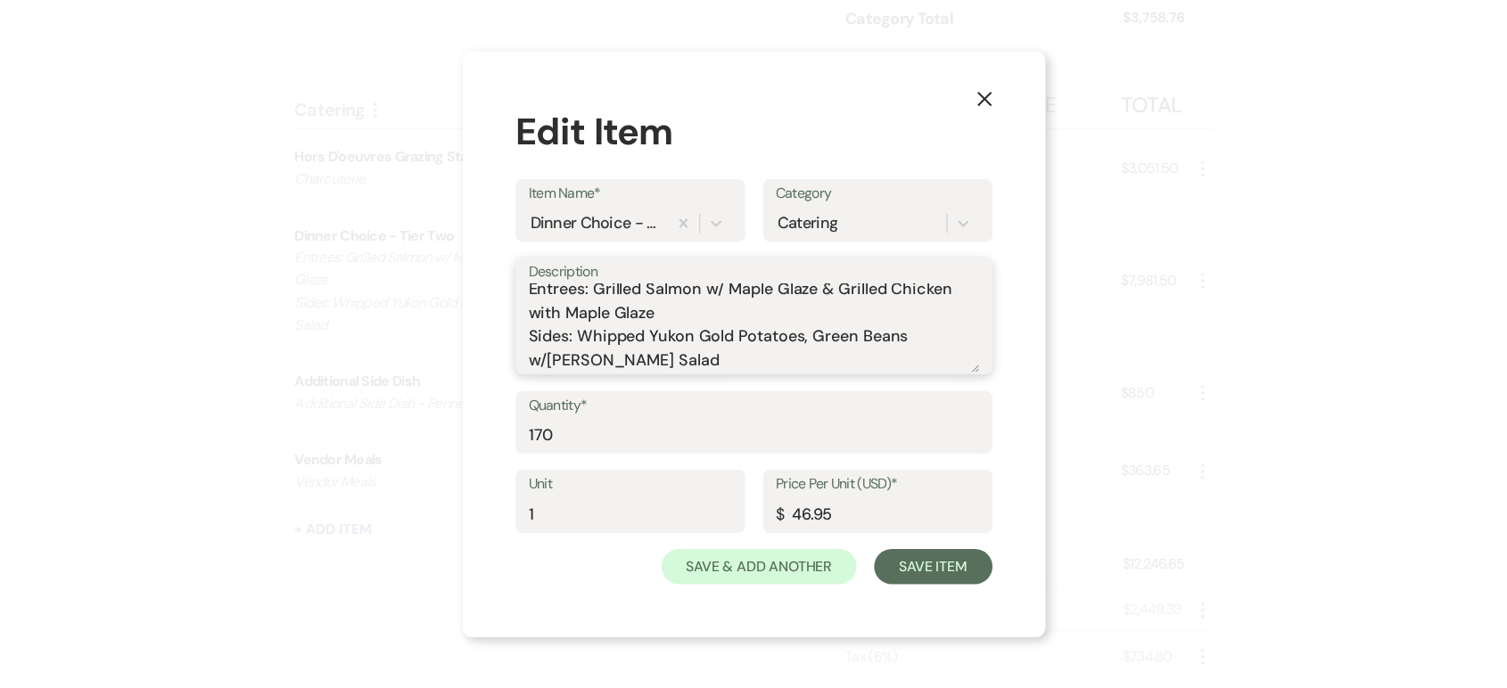
scroll to position [29, 0]
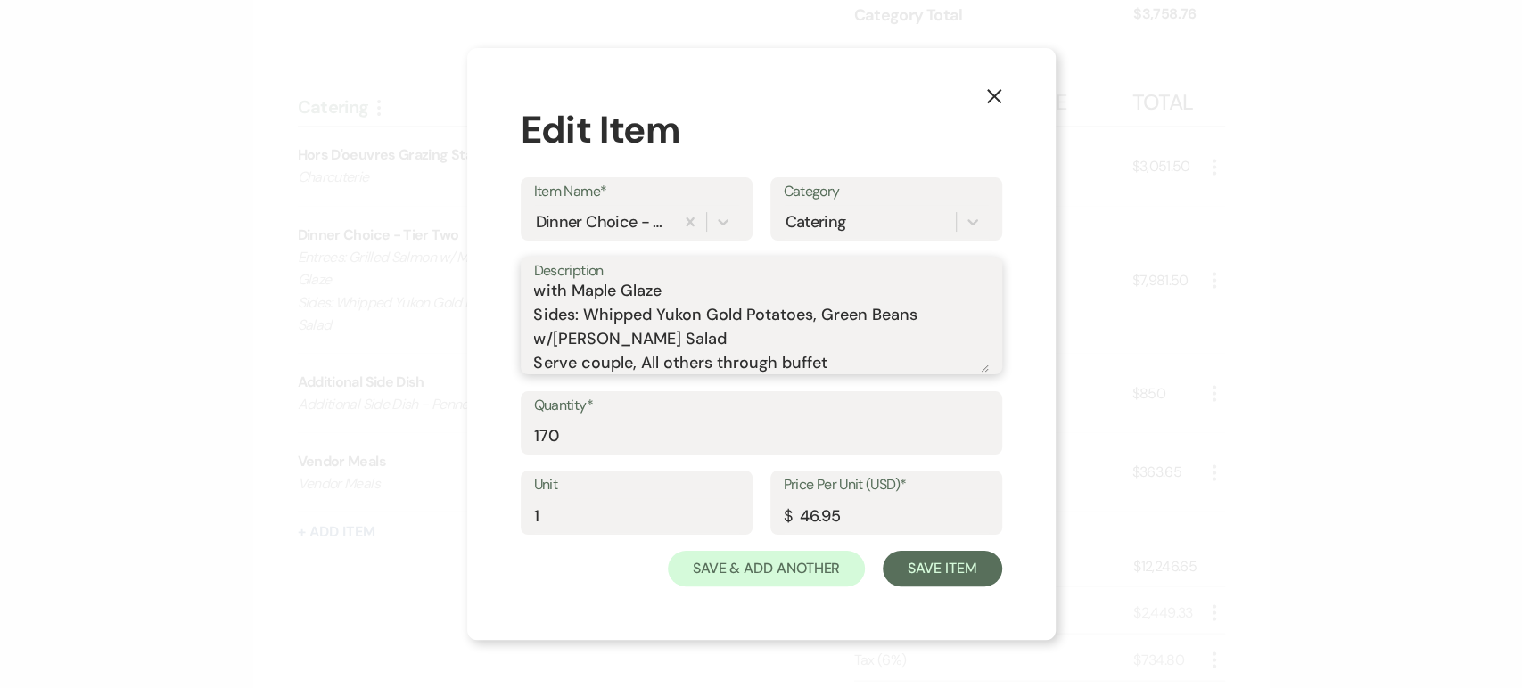
click at [648, 363] on textarea "Entrees: Grilled Salmon w/ Maple Glaze & Grilled Chicken with Maple Glaze Sides…" at bounding box center [761, 328] width 455 height 89
click at [879, 355] on textarea "Entrees: Grilled Salmon w/ Maple Glaze & Grilled Chicken with Maple Glaze Sides…" at bounding box center [761, 328] width 455 height 89
type textarea "Entrees: Grilled Salmon w/ Maple Glaze & Grilled Chicken with Maple Glaze Sides…"
click at [943, 580] on button "Save Item" at bounding box center [942, 569] width 119 height 36
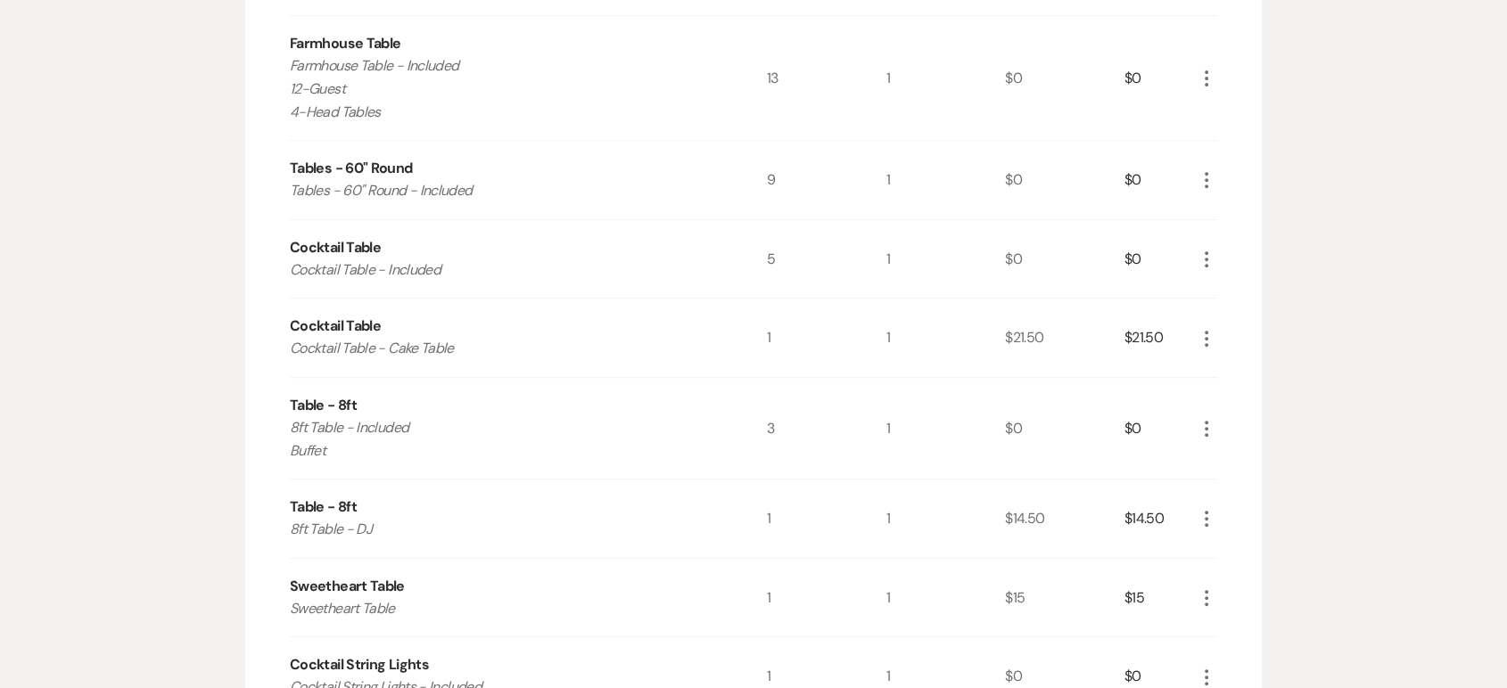
scroll to position [99, 0]
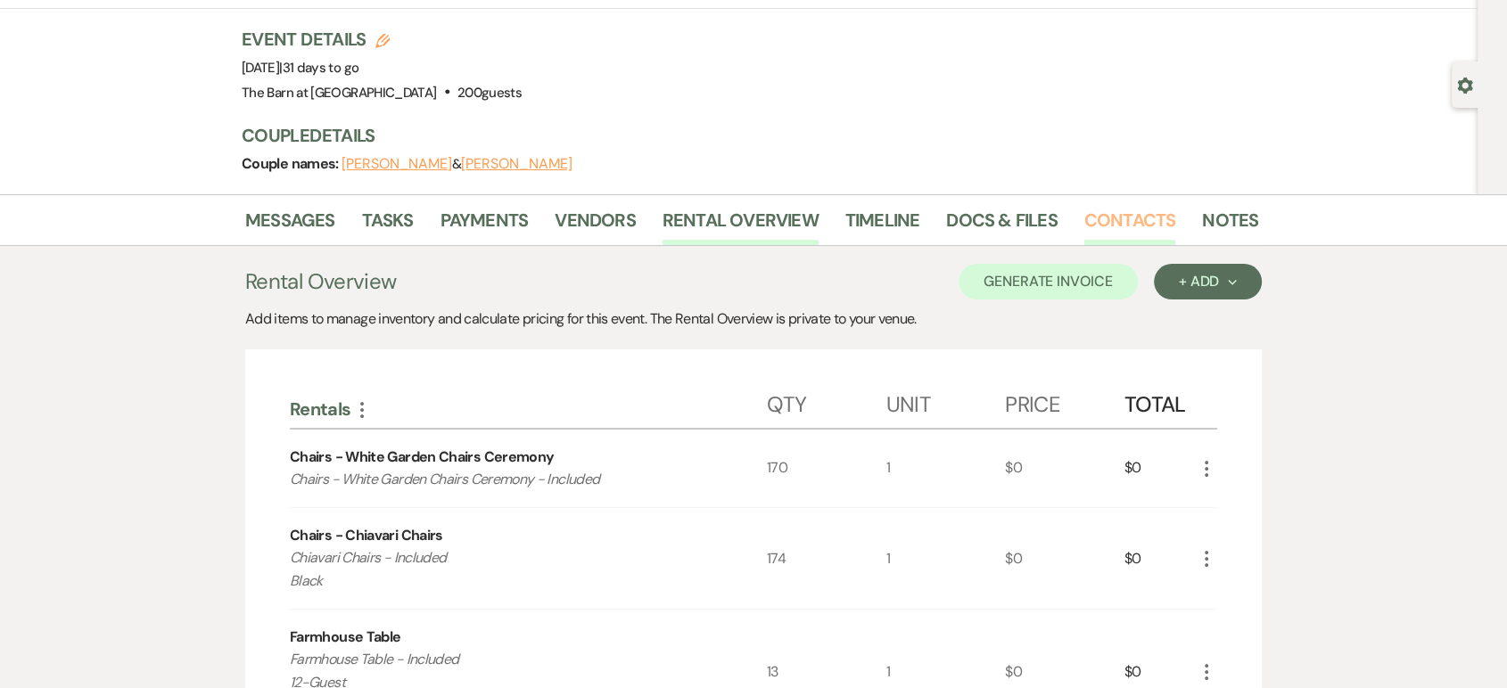
click at [1156, 220] on link "Contacts" at bounding box center [1130, 225] width 92 height 39
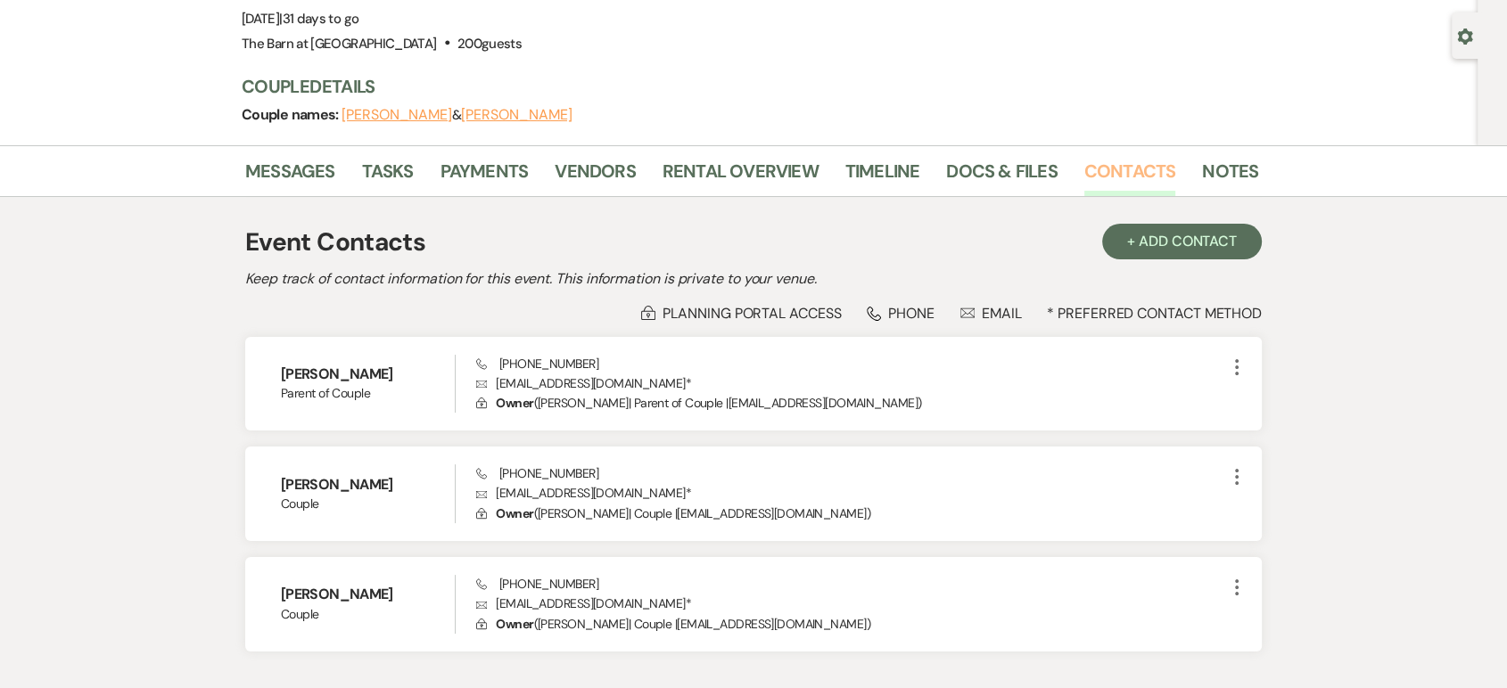
scroll to position [267, 0]
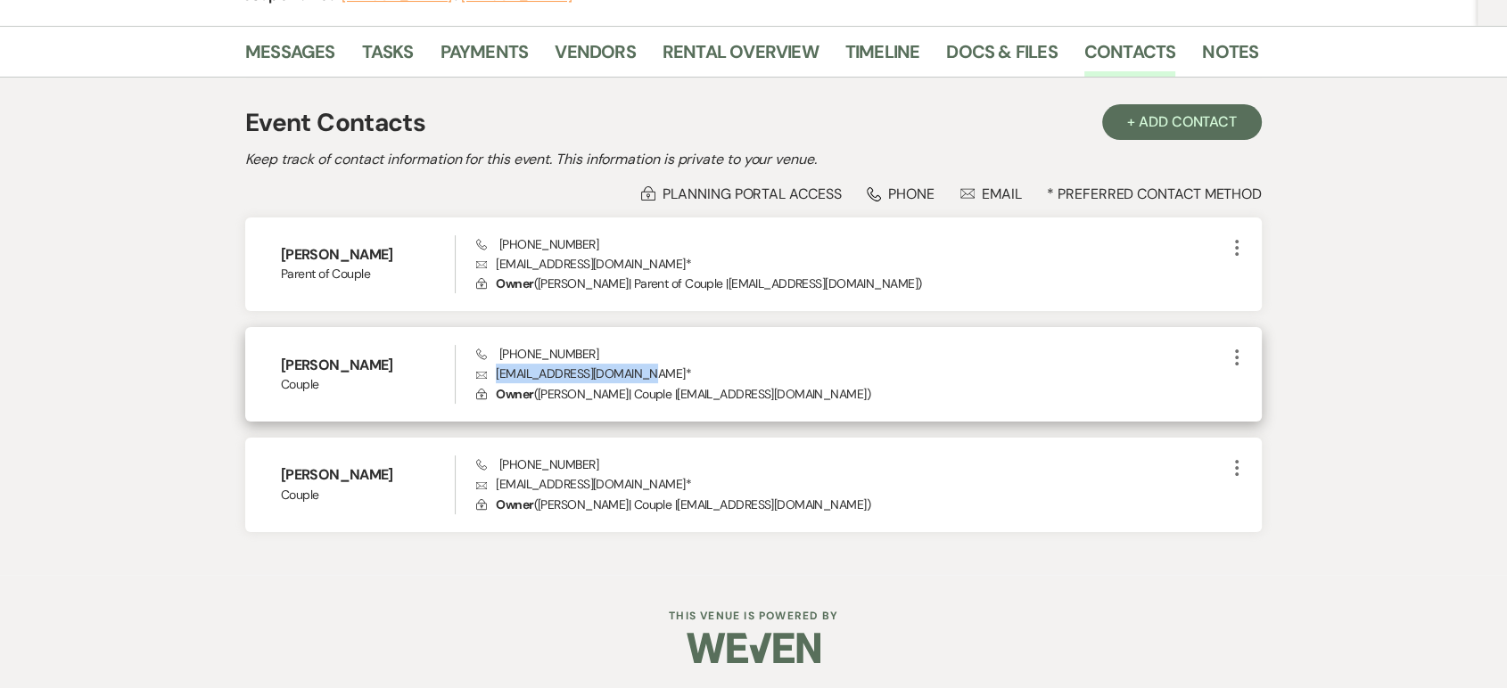
drag, startPoint x: 632, startPoint y: 374, endPoint x: 485, endPoint y: 374, distance: 147.1
click at [485, 374] on p "Envelope [EMAIL_ADDRESS][DOMAIN_NAME] *" at bounding box center [851, 374] width 750 height 20
copy p "[EMAIL_ADDRESS][DOMAIN_NAME]"
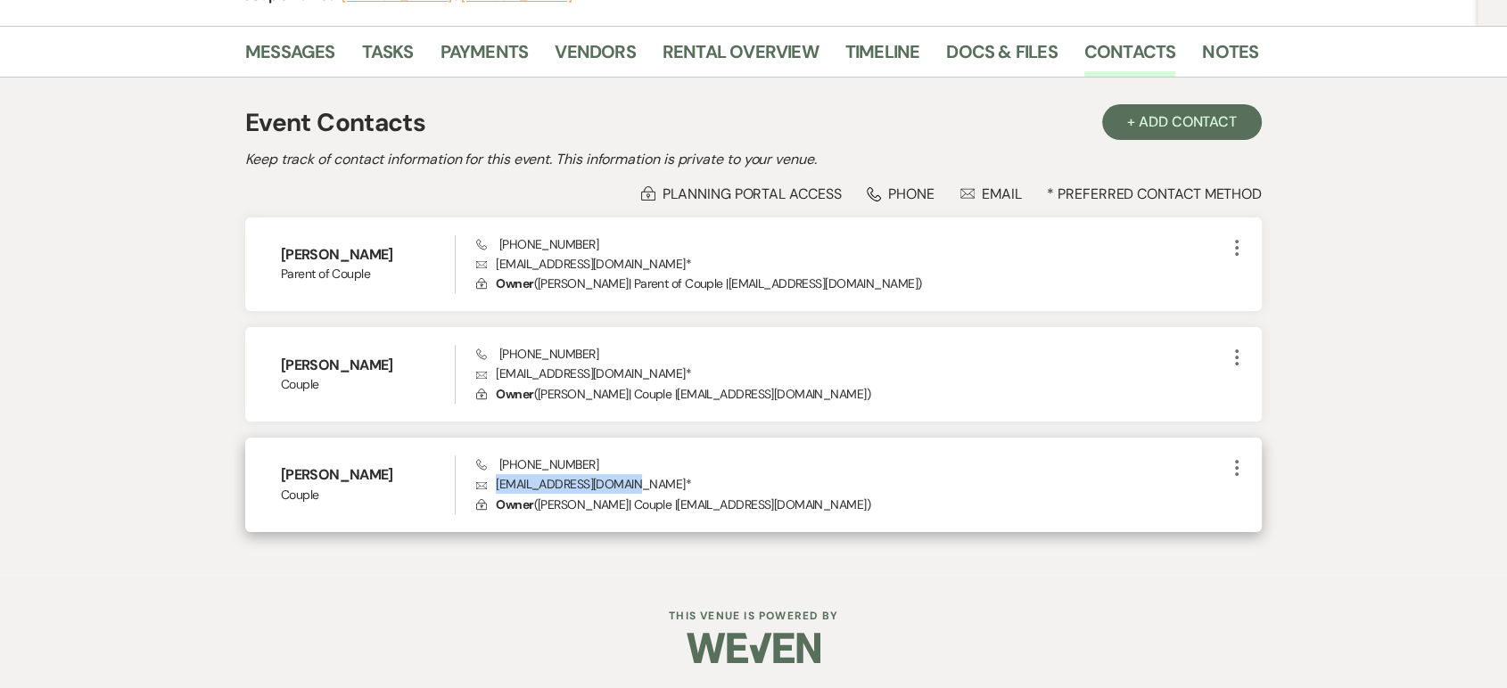
drag, startPoint x: 628, startPoint y: 485, endPoint x: 498, endPoint y: 486, distance: 130.2
click at [498, 486] on p "Envelope [EMAIL_ADDRESS][DOMAIN_NAME] *" at bounding box center [851, 484] width 750 height 20
copy p "[EMAIL_ADDRESS][DOMAIN_NAME]"
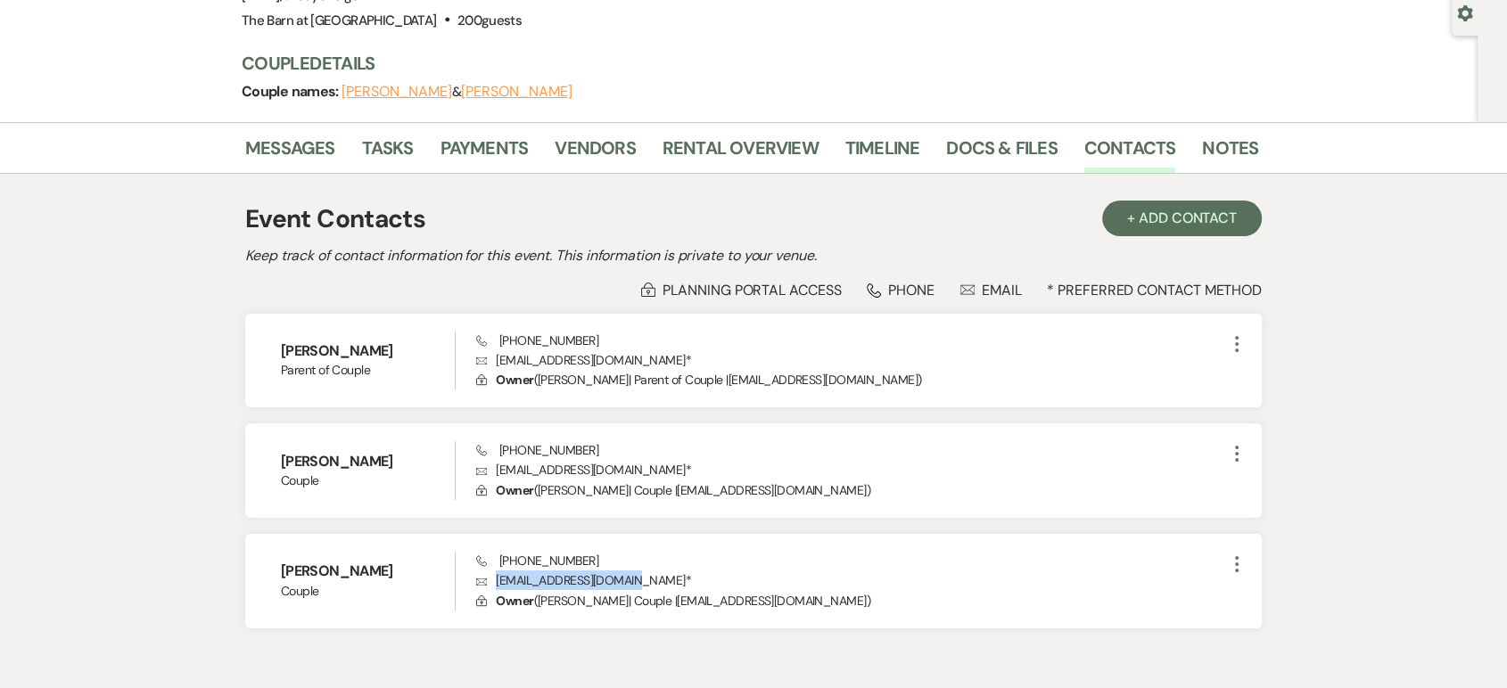
scroll to position [169, 0]
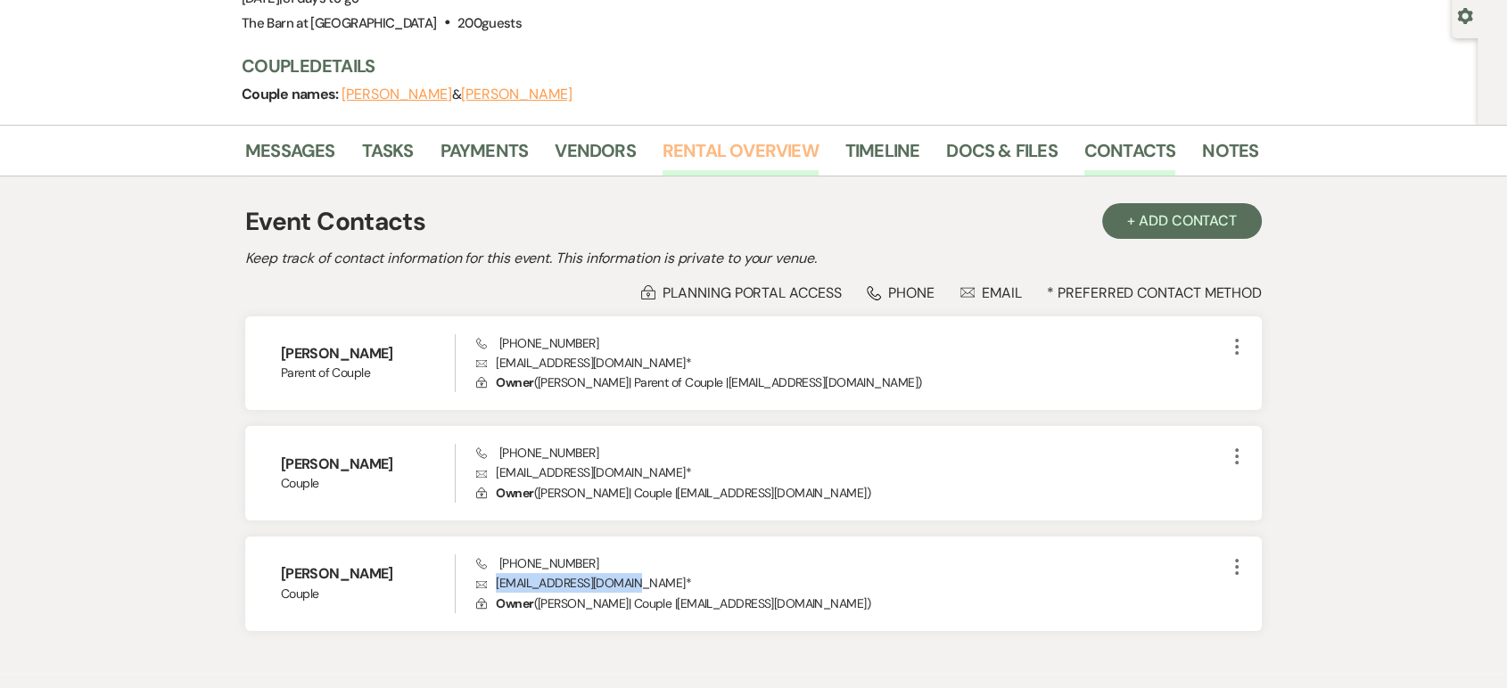
click at [735, 162] on link "Rental Overview" at bounding box center [740, 155] width 156 height 39
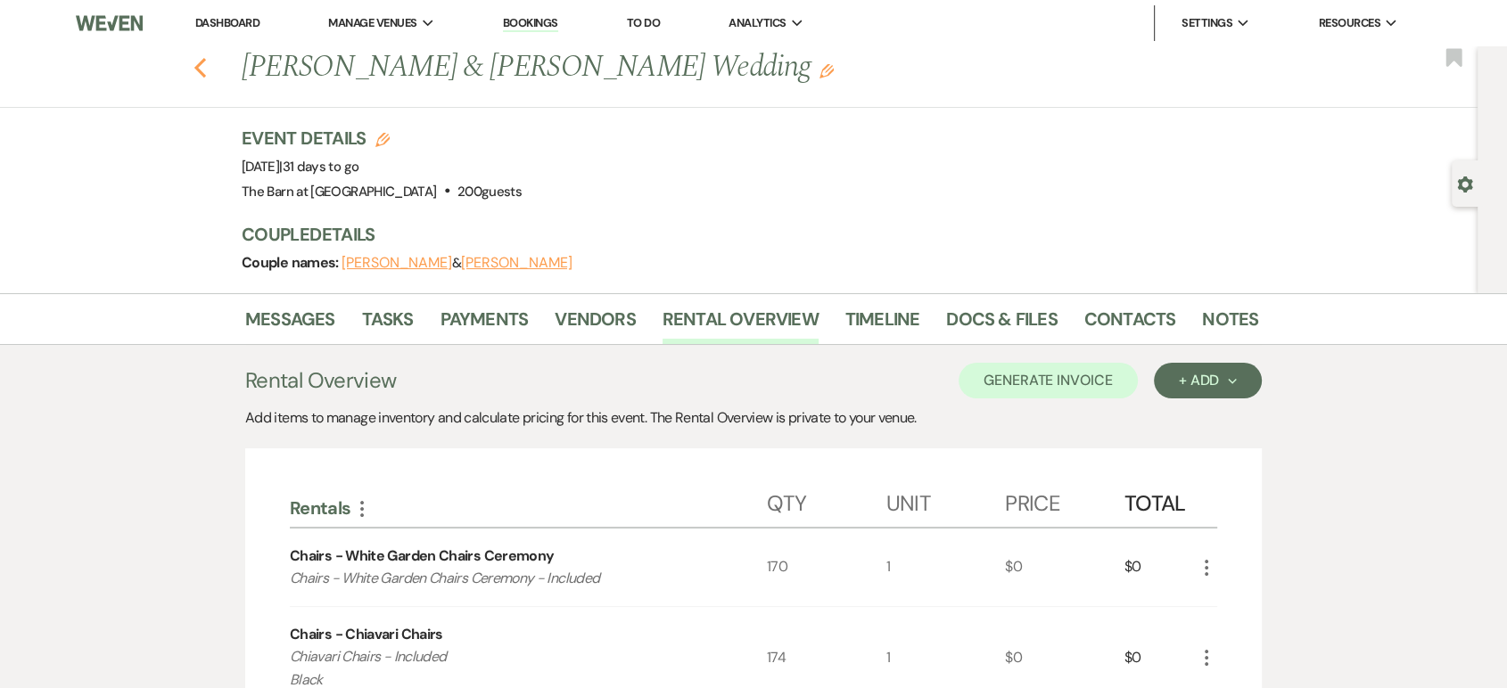
click at [206, 63] on use "button" at bounding box center [200, 68] width 12 height 20
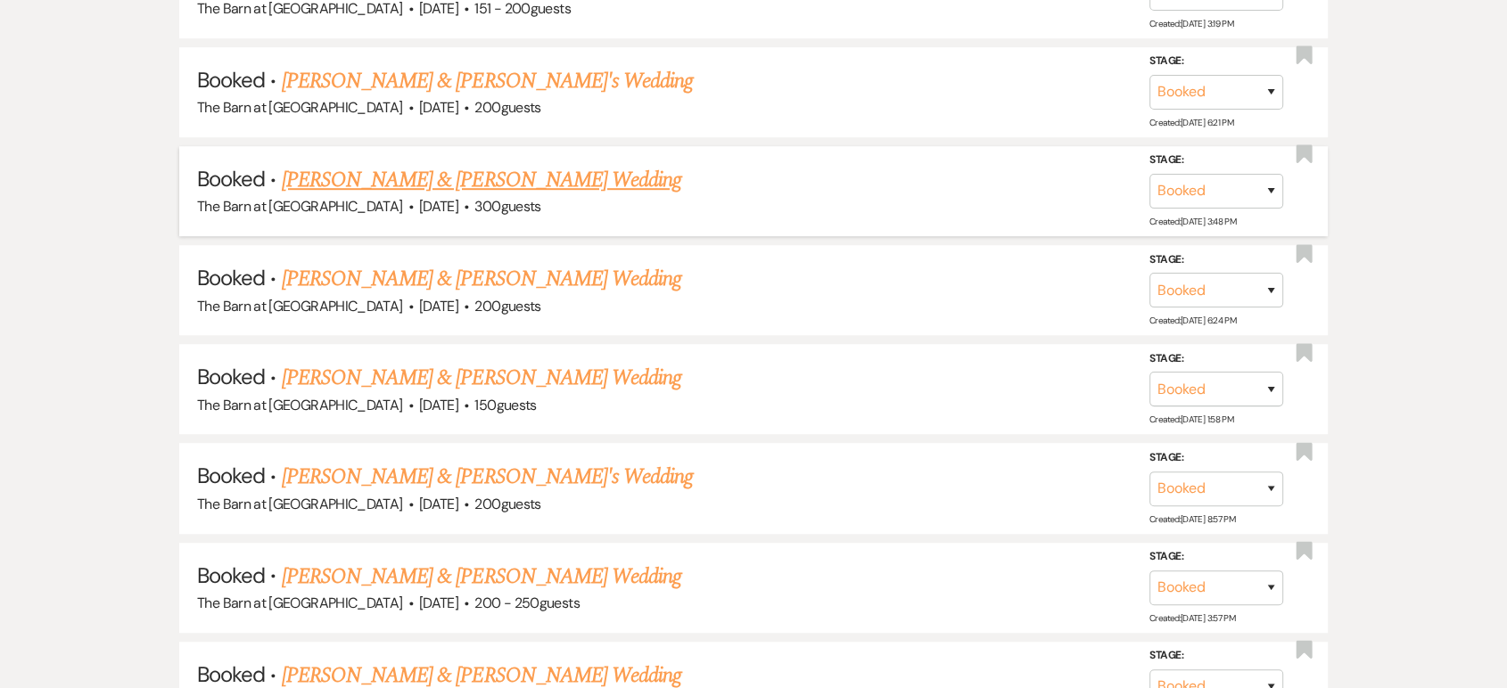
scroll to position [1287, 0]
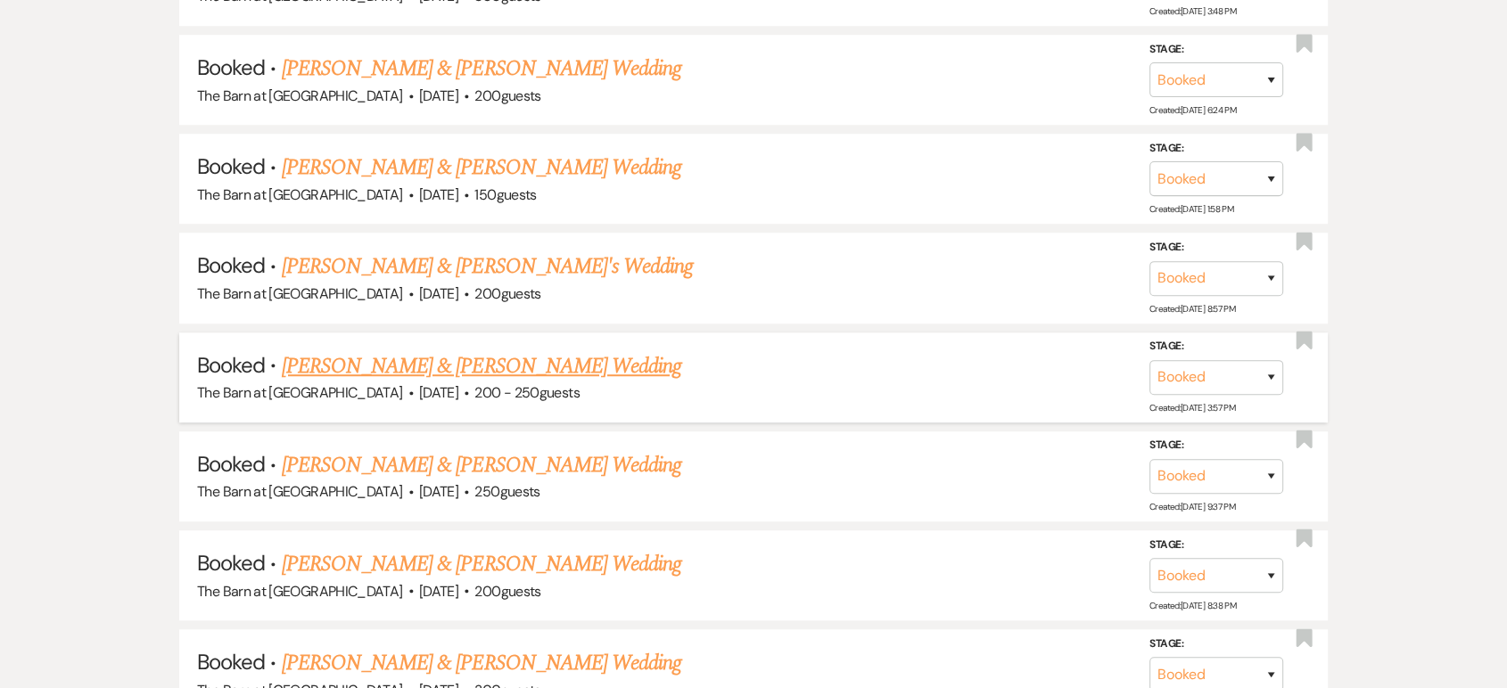
click at [524, 357] on link "[PERSON_NAME] & [PERSON_NAME] Wedding" at bounding box center [481, 366] width 399 height 32
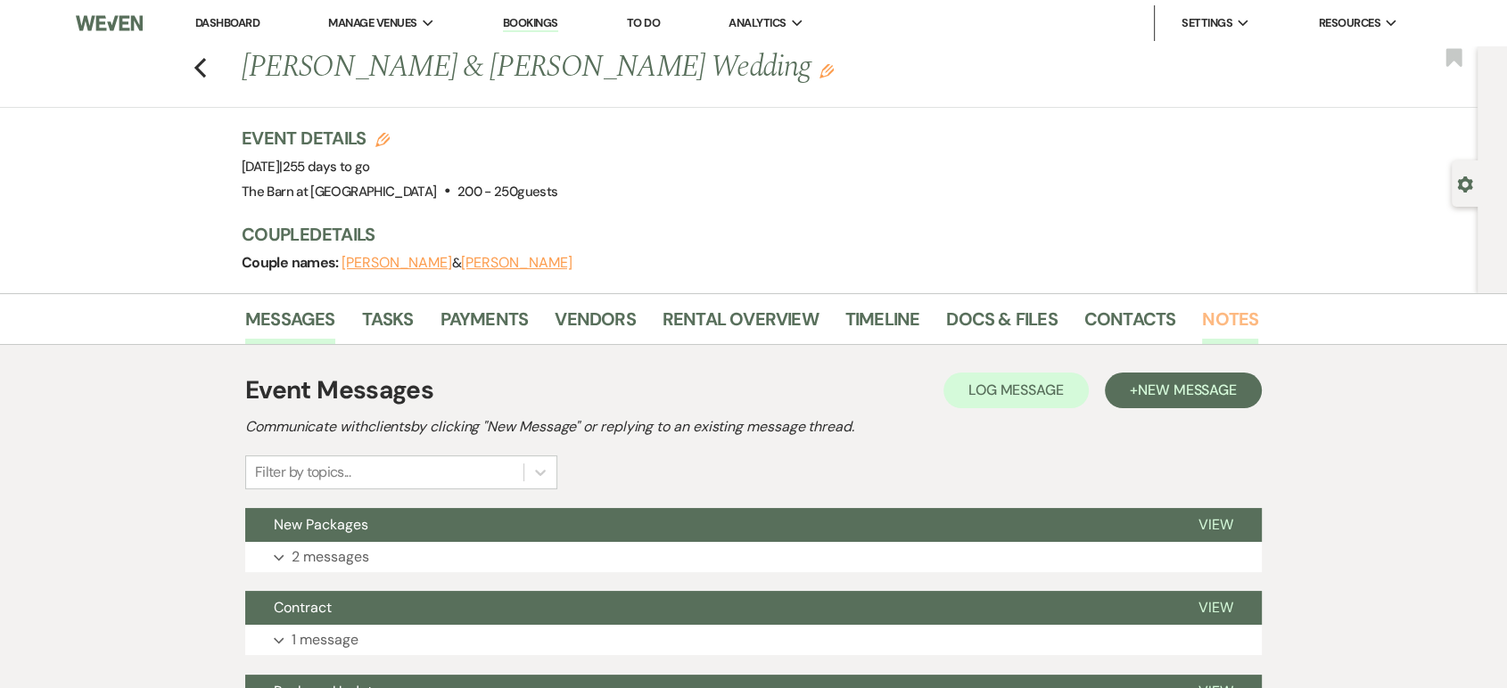
click at [1230, 317] on link "Notes" at bounding box center [1230, 324] width 56 height 39
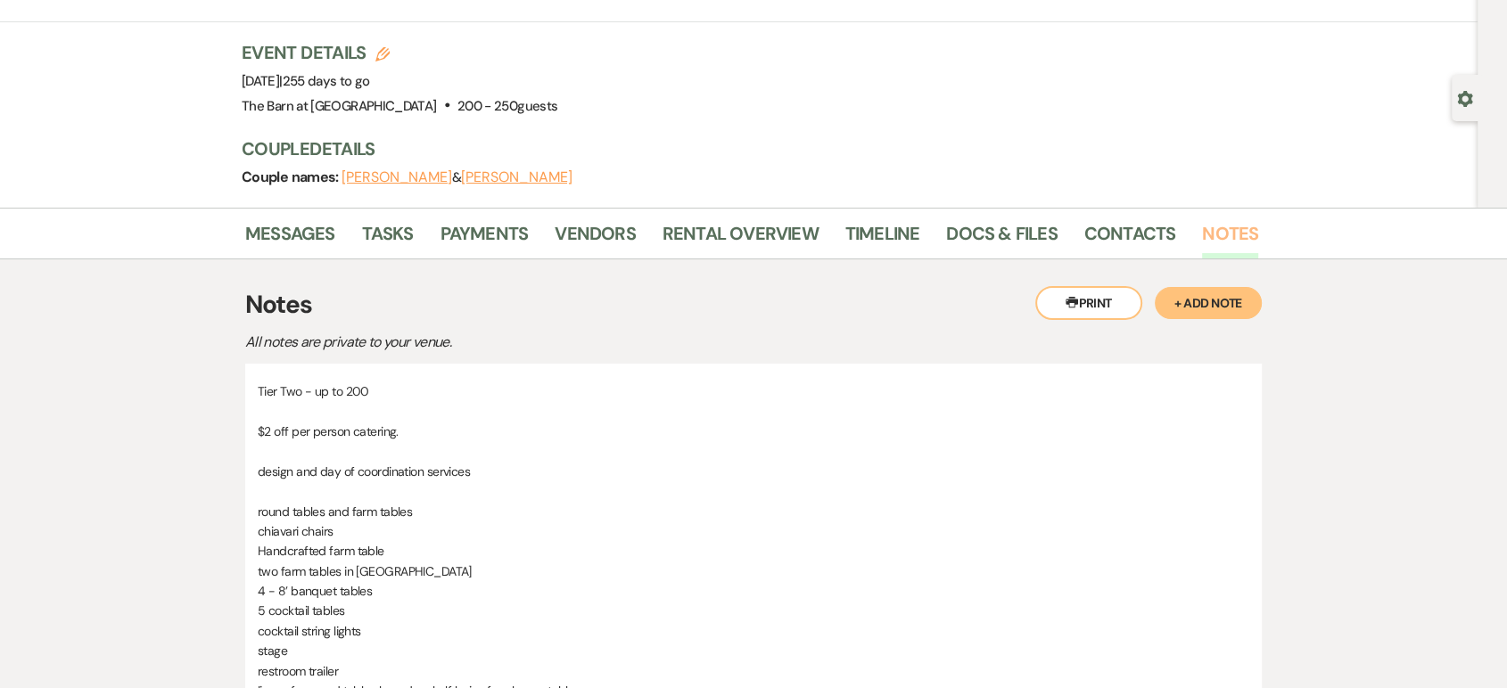
scroll to position [297, 0]
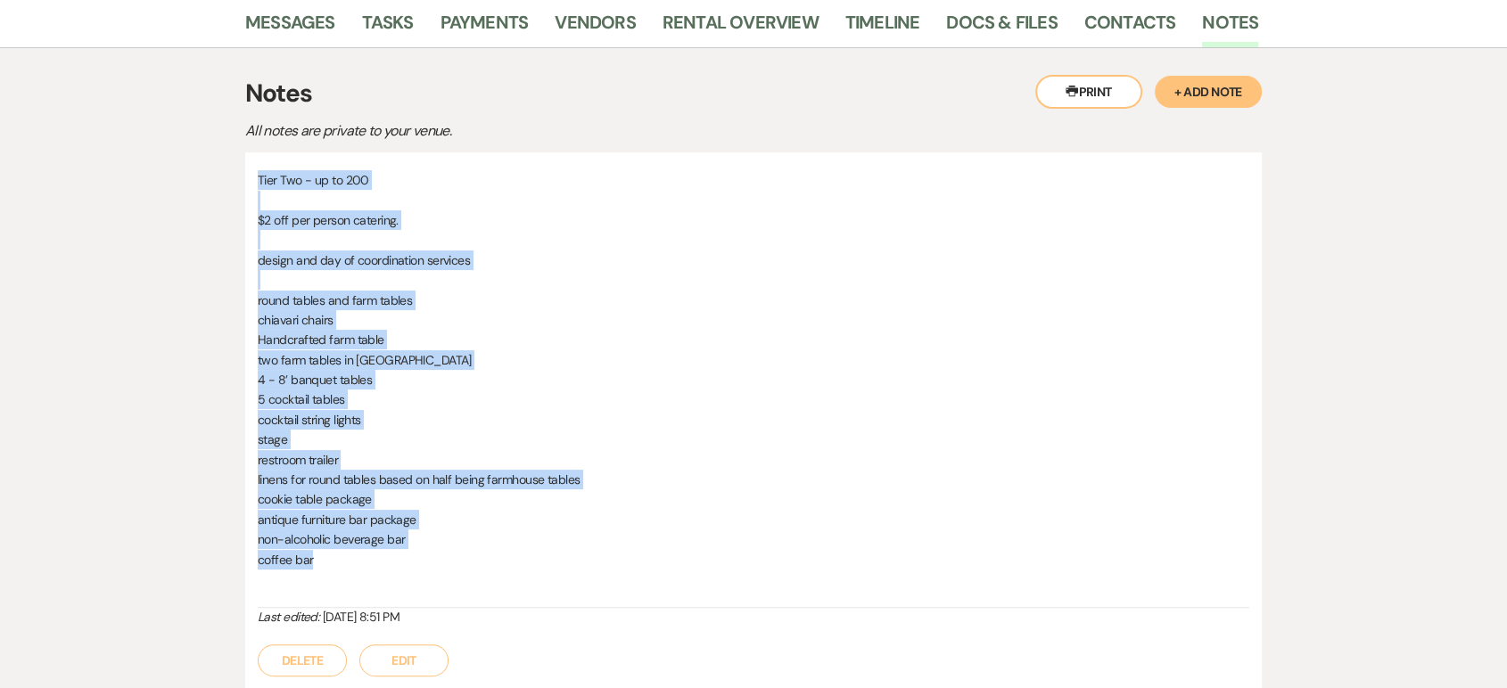
drag, startPoint x: 257, startPoint y: 177, endPoint x: 608, endPoint y: 549, distance: 512.2
click at [608, 549] on div "Tier Two - up to 200 $2 off per person catering. design and day of coordination…" at bounding box center [753, 389] width 991 height 438
copy div "Tier Two - up to 200 $2 off per person catering. design and day of coordination…"
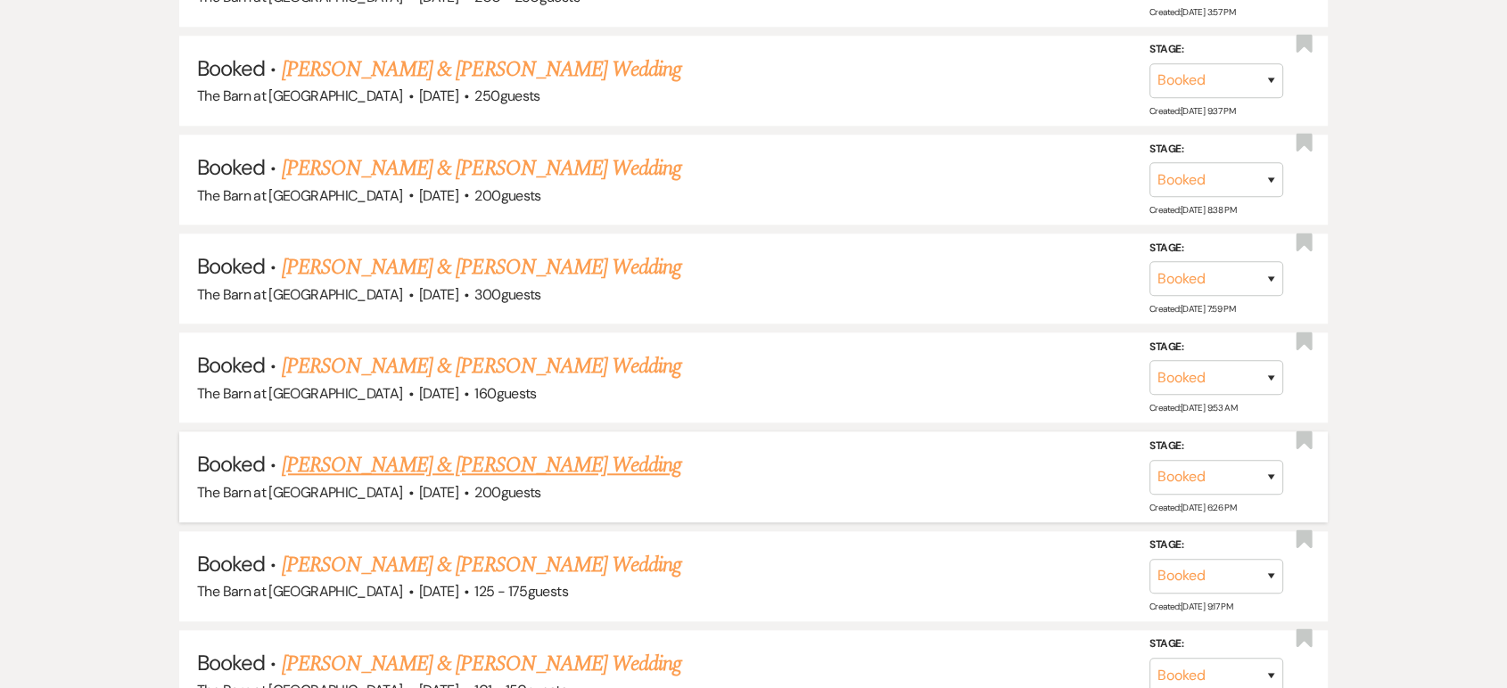
scroll to position [1584, 0]
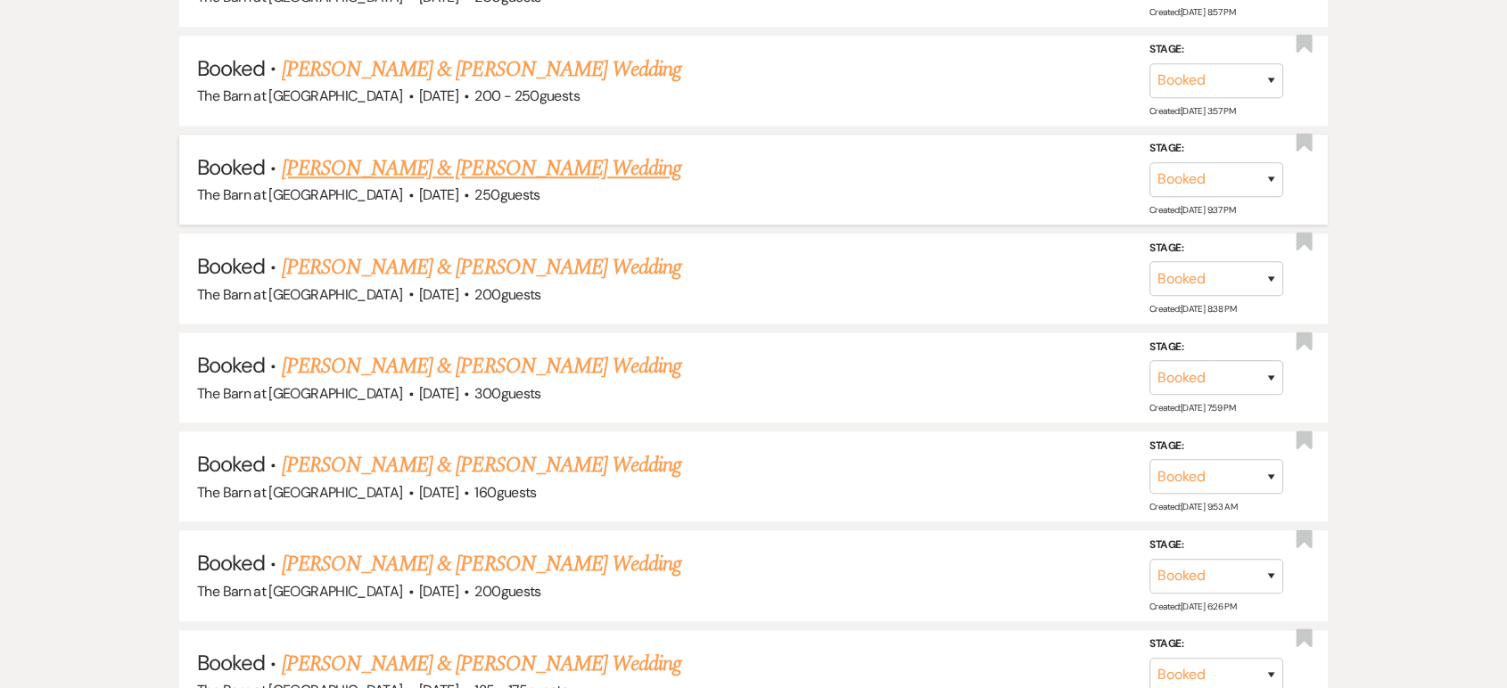
click at [556, 169] on link "[PERSON_NAME] & [PERSON_NAME] Wedding" at bounding box center [481, 168] width 399 height 32
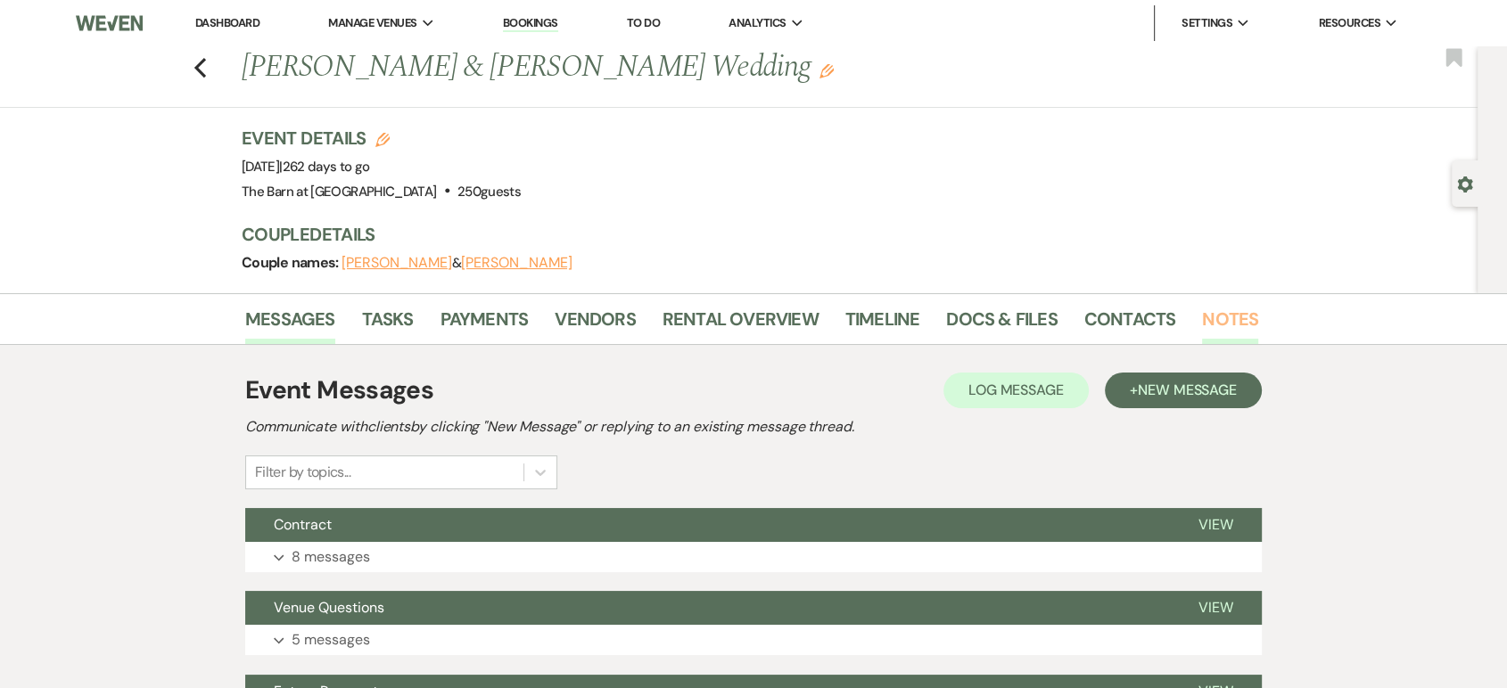
click at [1227, 312] on link "Notes" at bounding box center [1230, 324] width 56 height 39
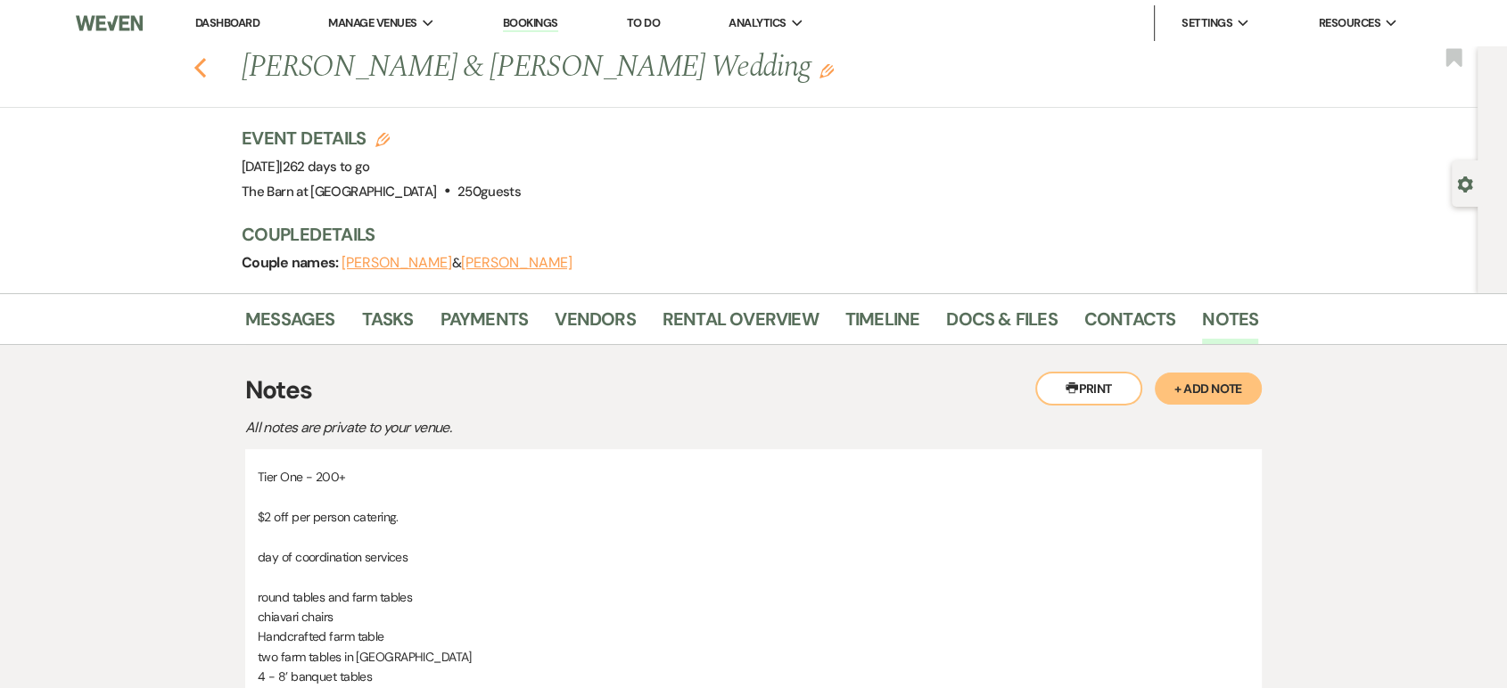
click at [206, 71] on use "button" at bounding box center [200, 68] width 12 height 20
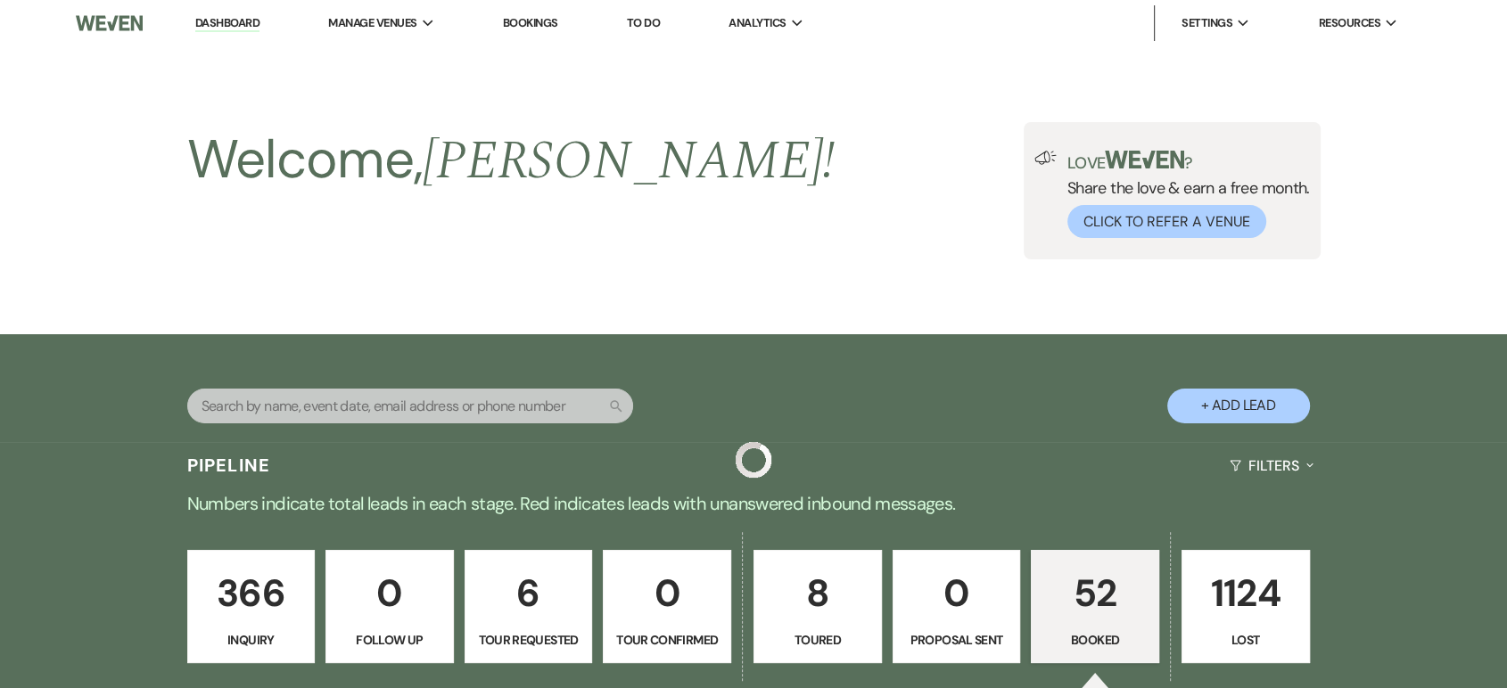
scroll to position [1584, 0]
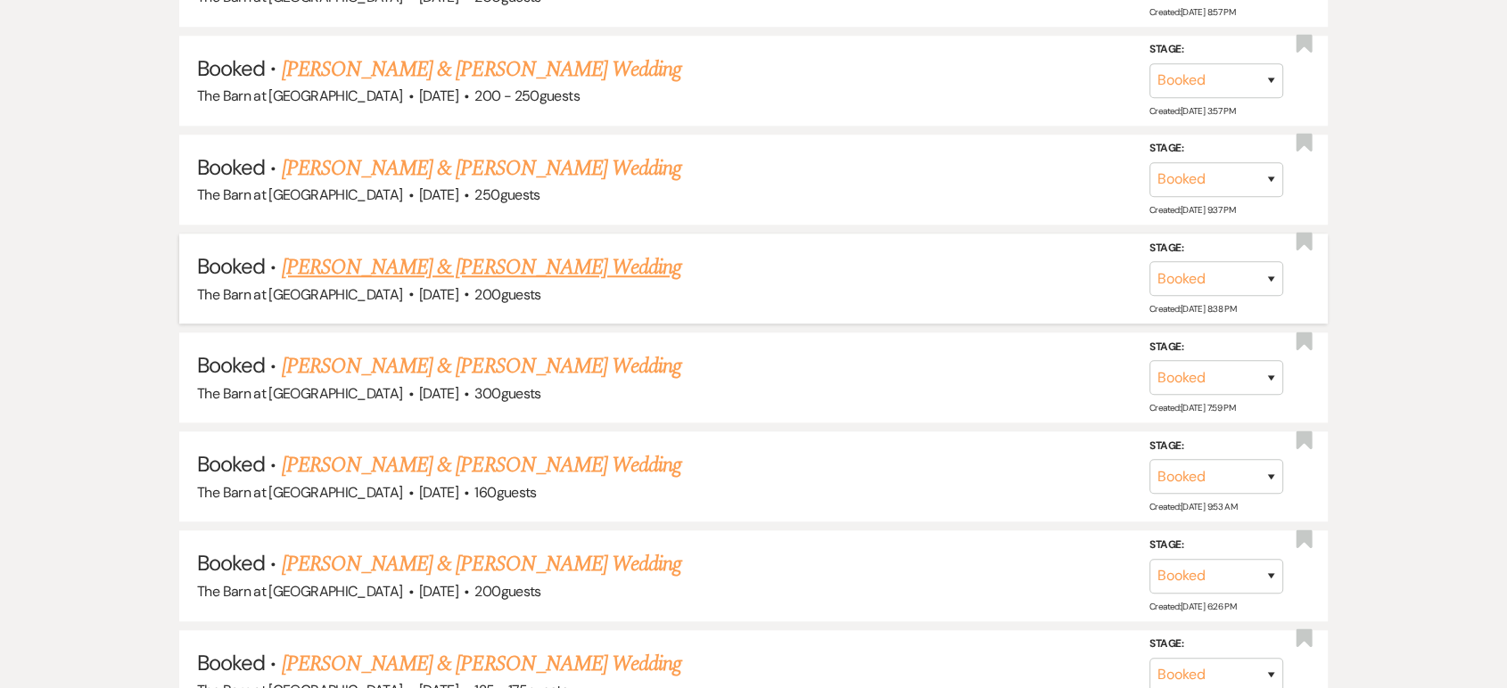
click at [545, 274] on link "[PERSON_NAME] & [PERSON_NAME] Wedding" at bounding box center [481, 267] width 399 height 32
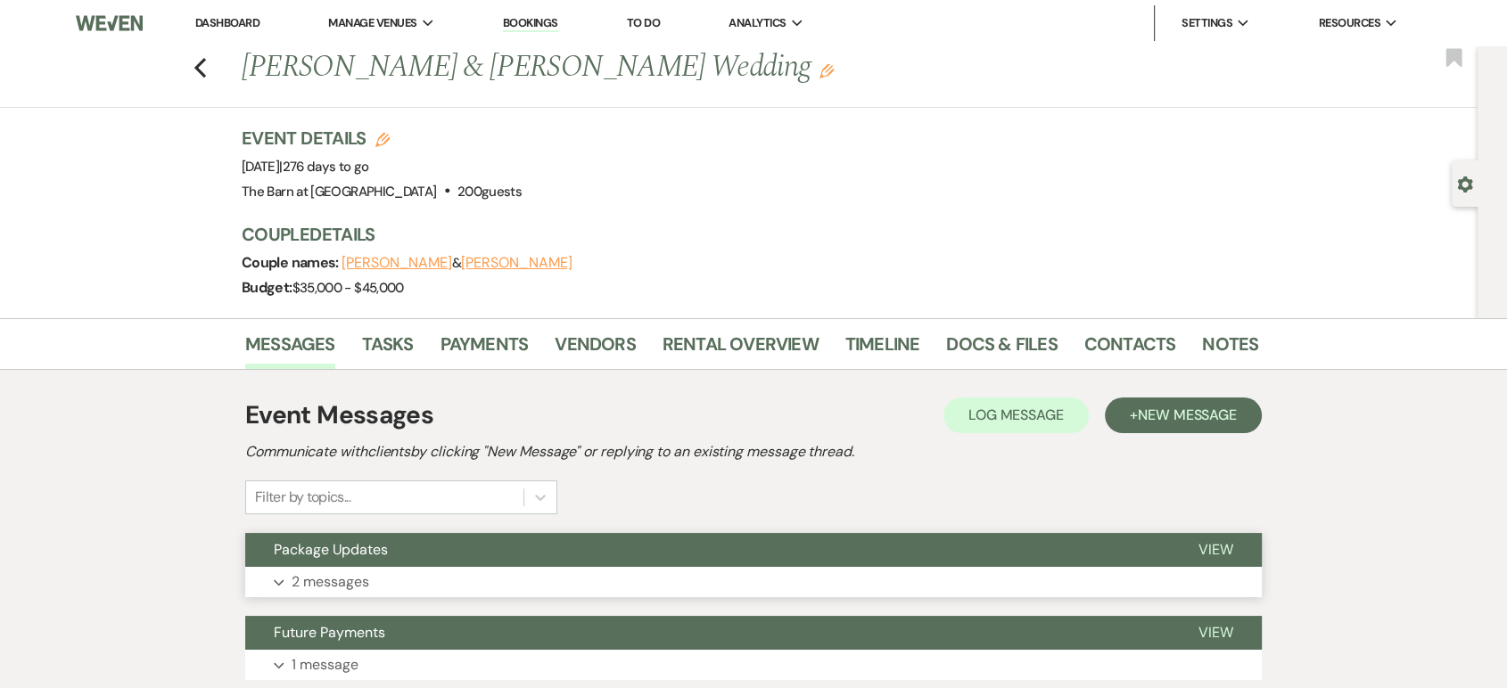
click at [349, 584] on p "2 messages" at bounding box center [331, 582] width 78 height 23
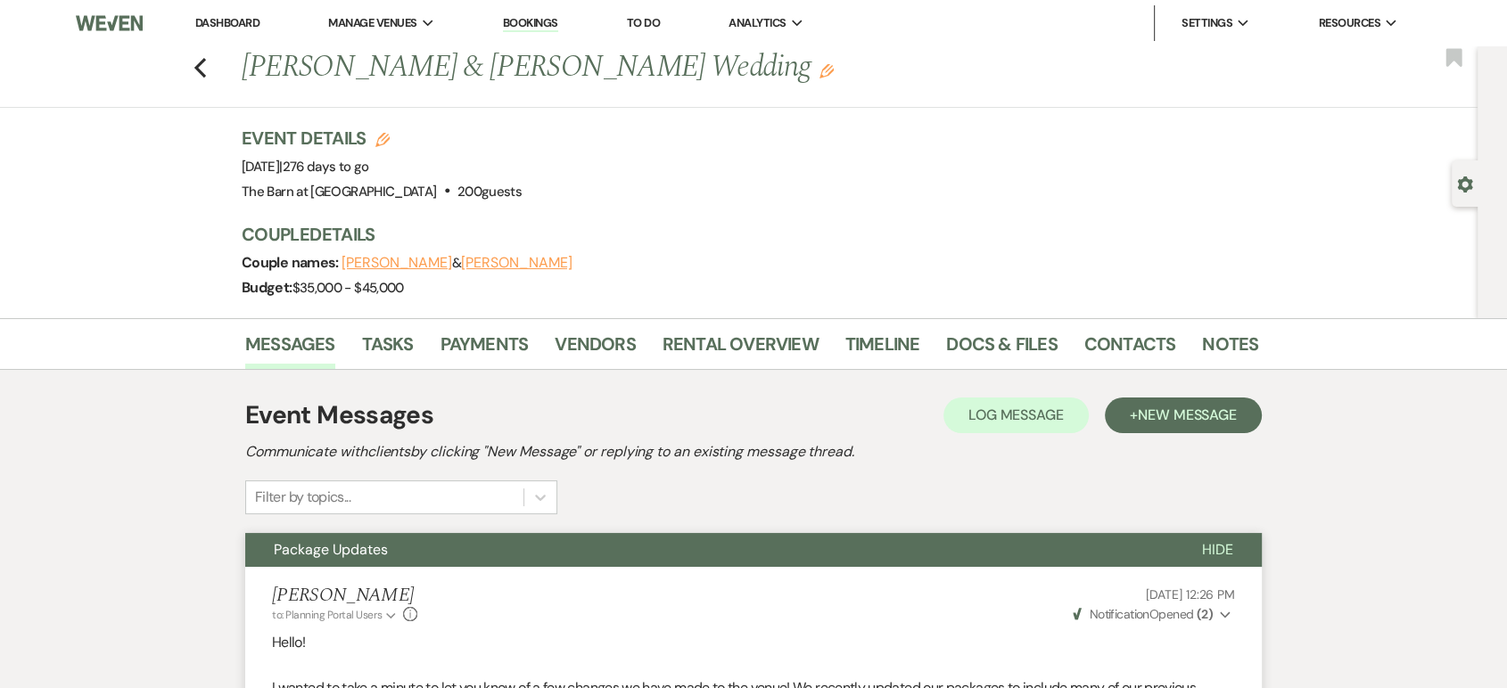
click at [214, 62] on div "Previous [PERSON_NAME] & [PERSON_NAME] Wedding Edit Bookmark" at bounding box center [734, 77] width 1486 height 62
click at [205, 72] on icon "Previous" at bounding box center [199, 67] width 13 height 21
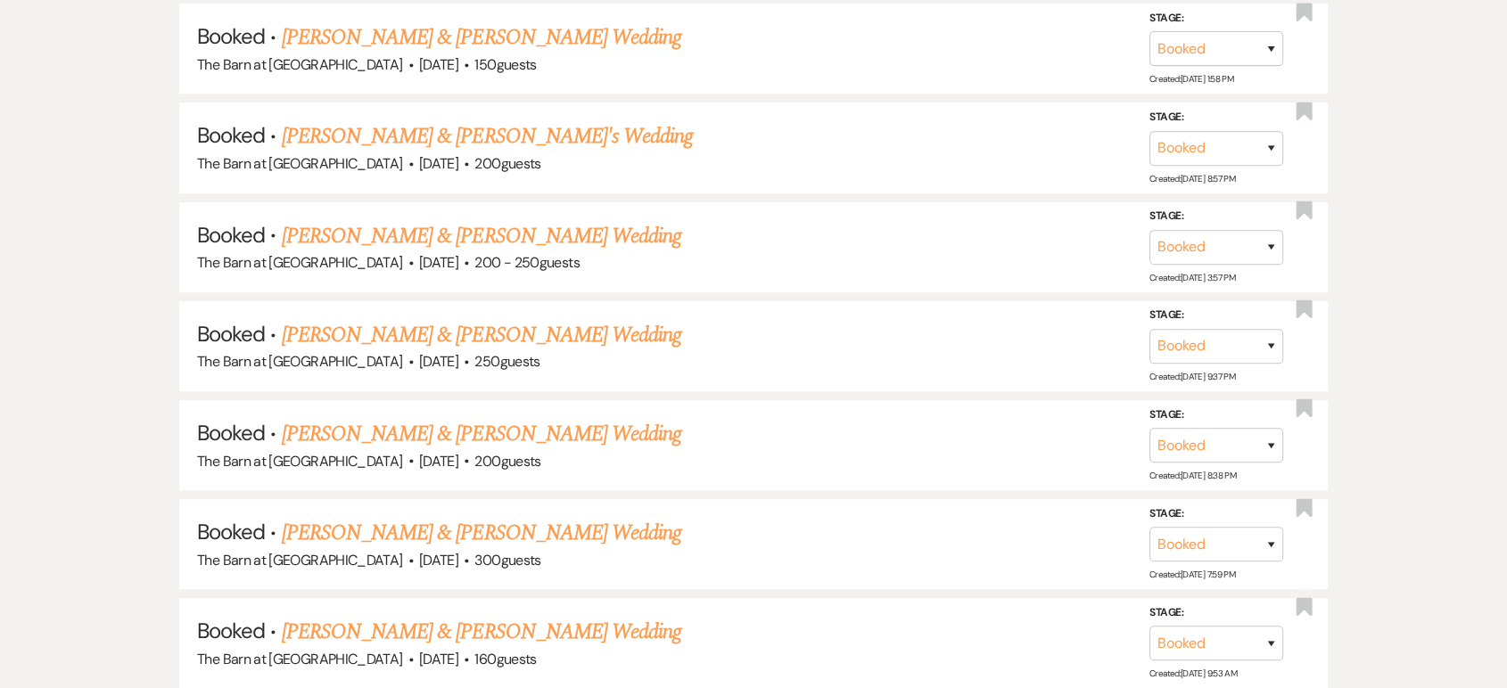
scroll to position [1386, 0]
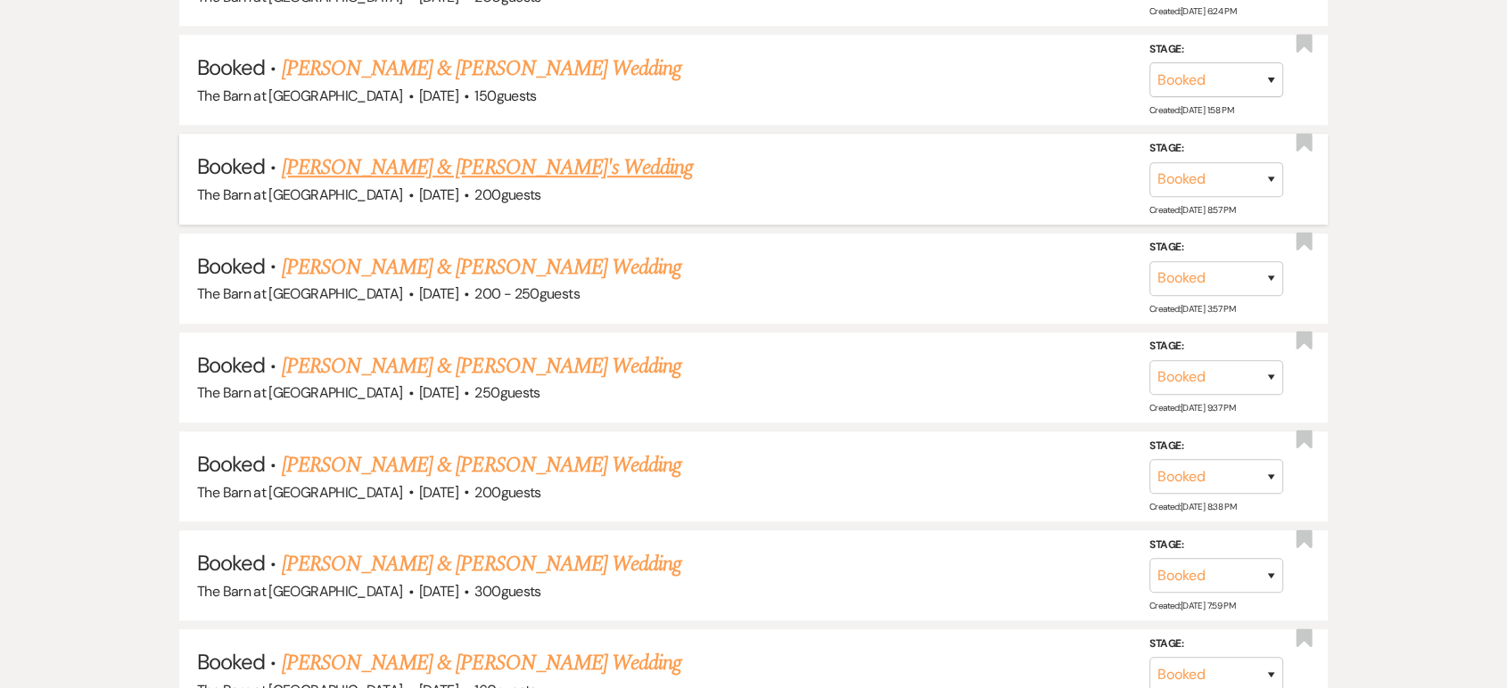
click at [498, 162] on link "[PERSON_NAME] & [PERSON_NAME]'s Wedding" at bounding box center [488, 168] width 412 height 32
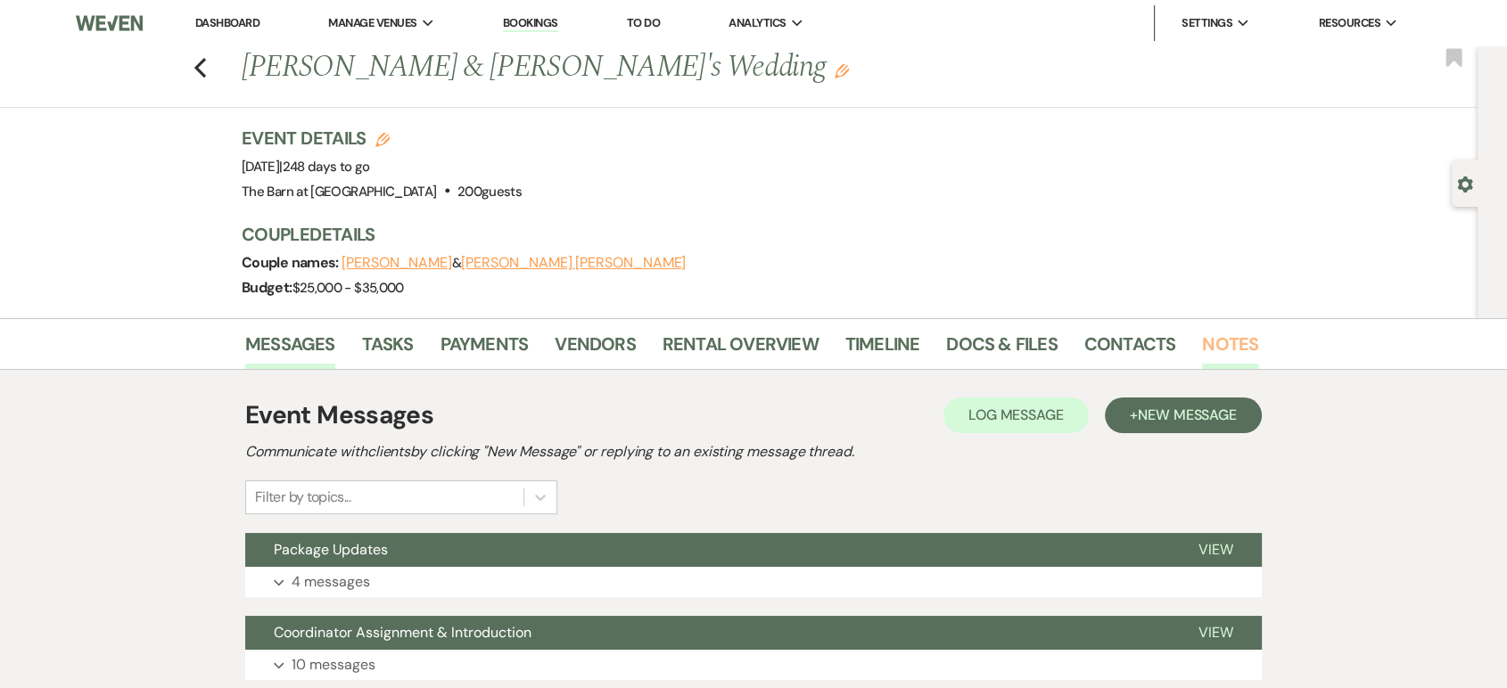
click at [1218, 347] on link "Notes" at bounding box center [1230, 349] width 56 height 39
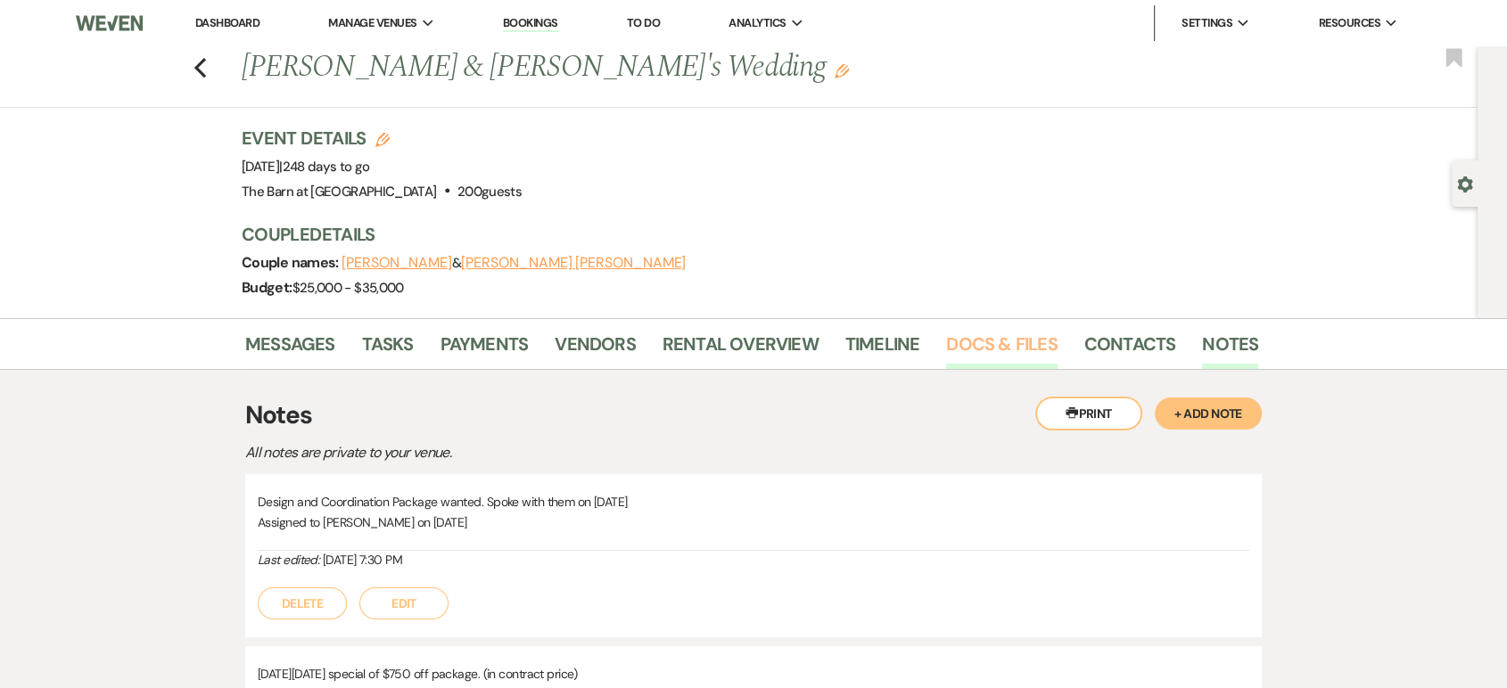
click at [1041, 351] on link "Docs & Files" at bounding box center [1001, 349] width 111 height 39
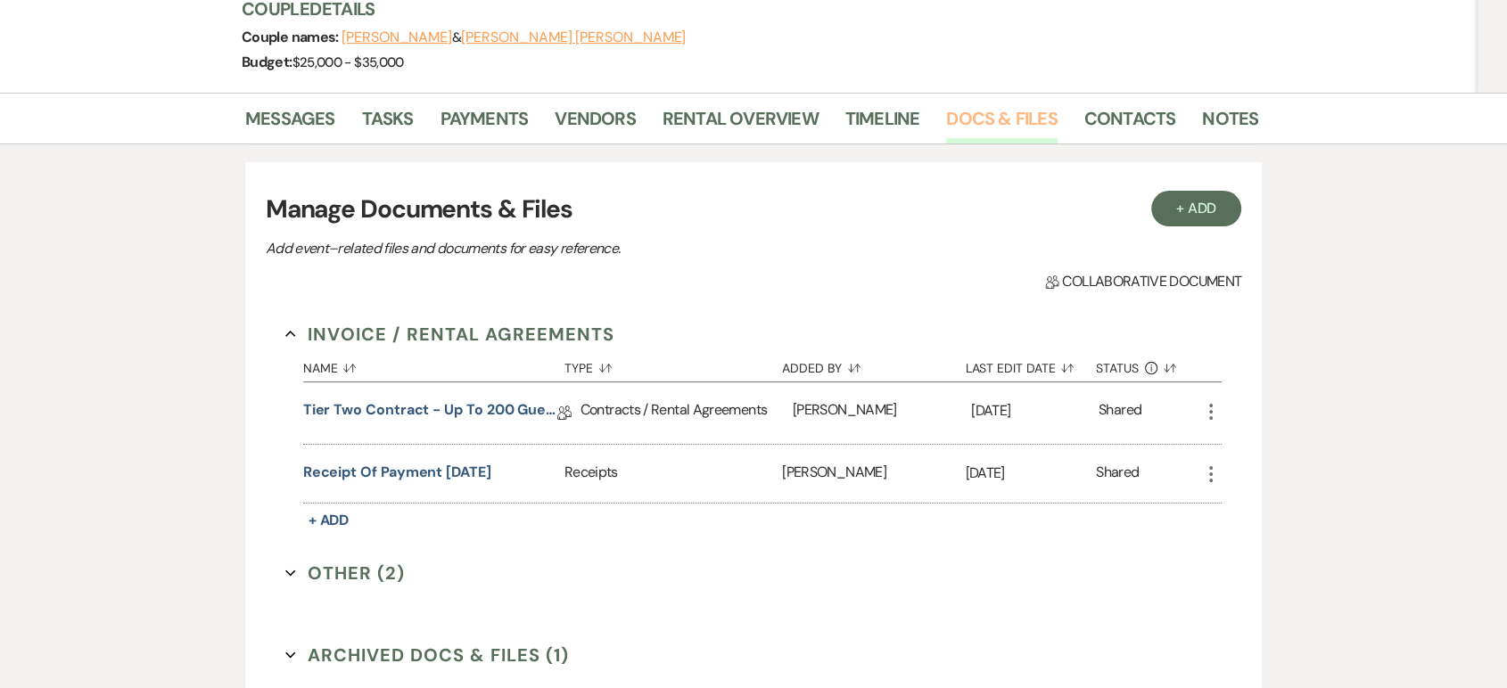
scroll to position [297, 0]
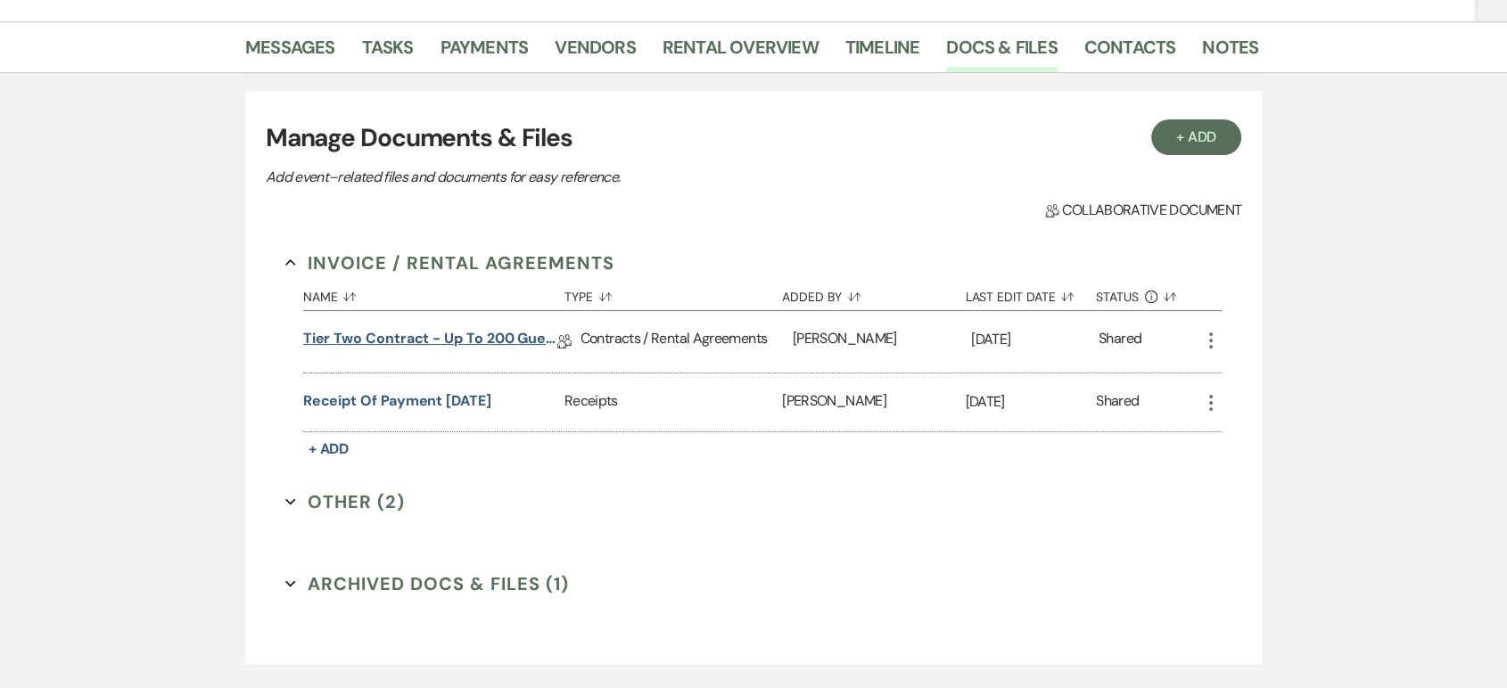
click at [506, 333] on link "Tier Two Contract - Up to 200 Guests" at bounding box center [430, 342] width 254 height 28
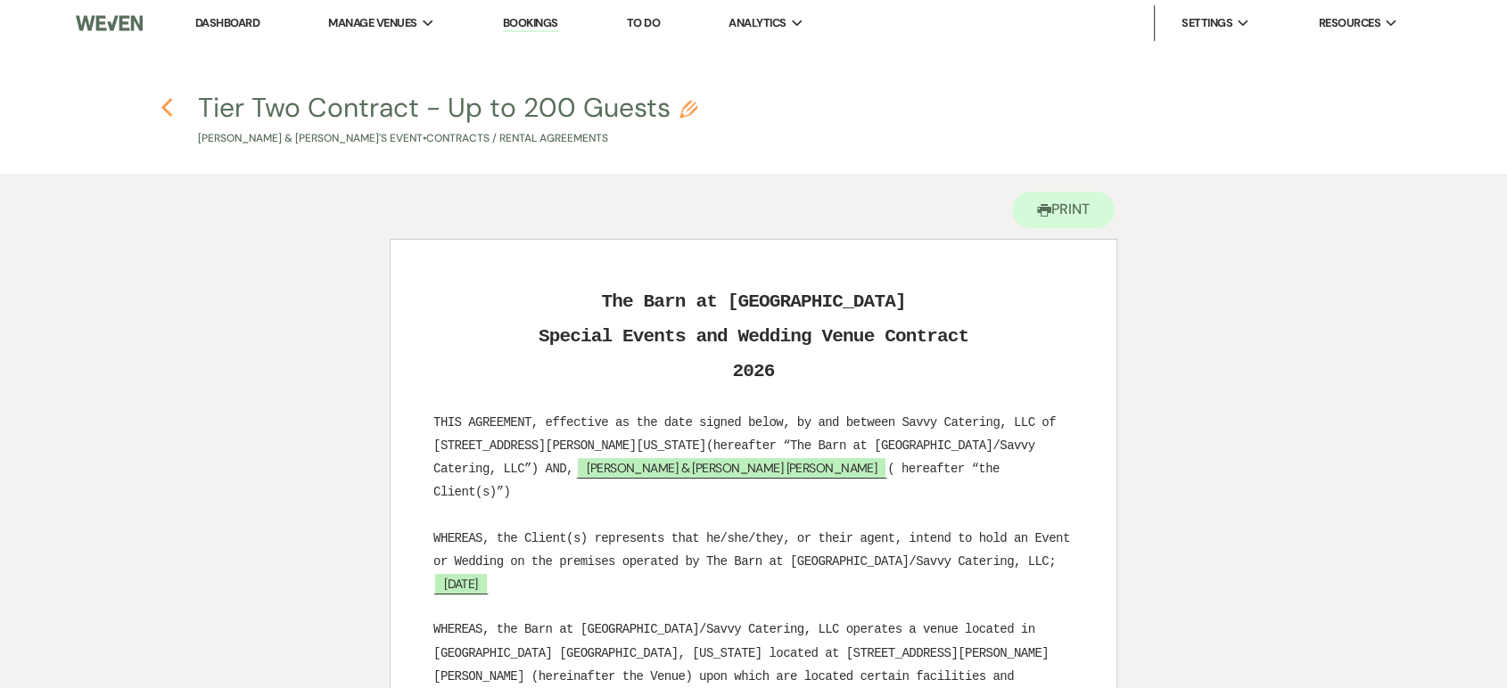
click at [171, 105] on icon "Previous" at bounding box center [166, 107] width 13 height 21
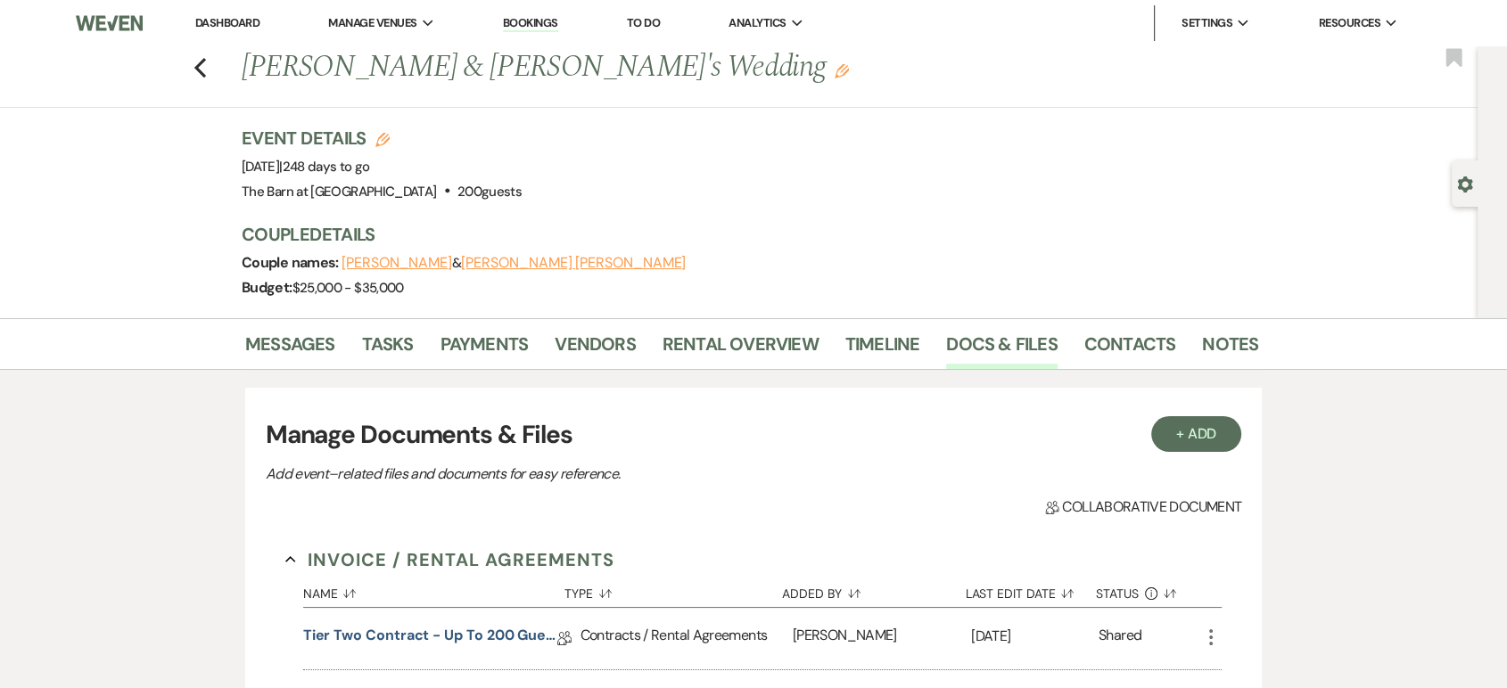
scroll to position [297, 0]
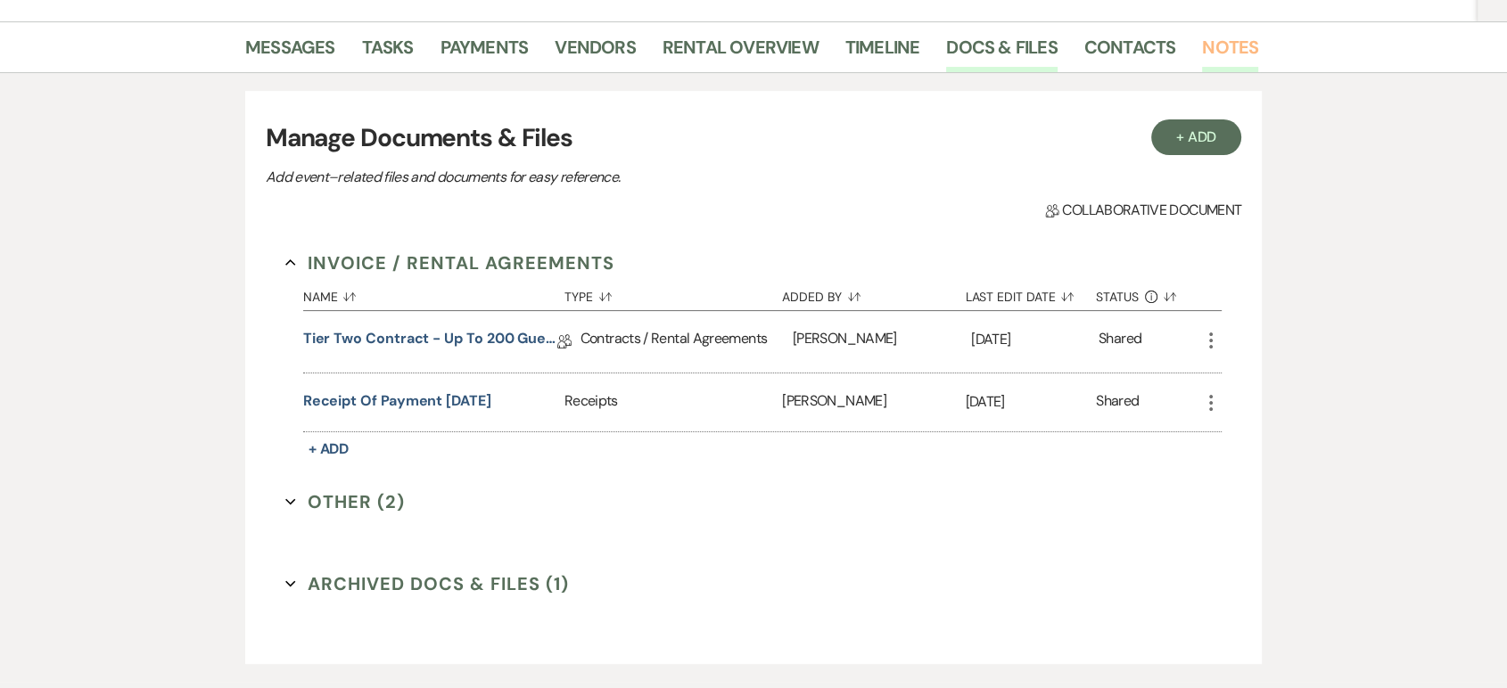
click at [1213, 49] on link "Notes" at bounding box center [1230, 52] width 56 height 39
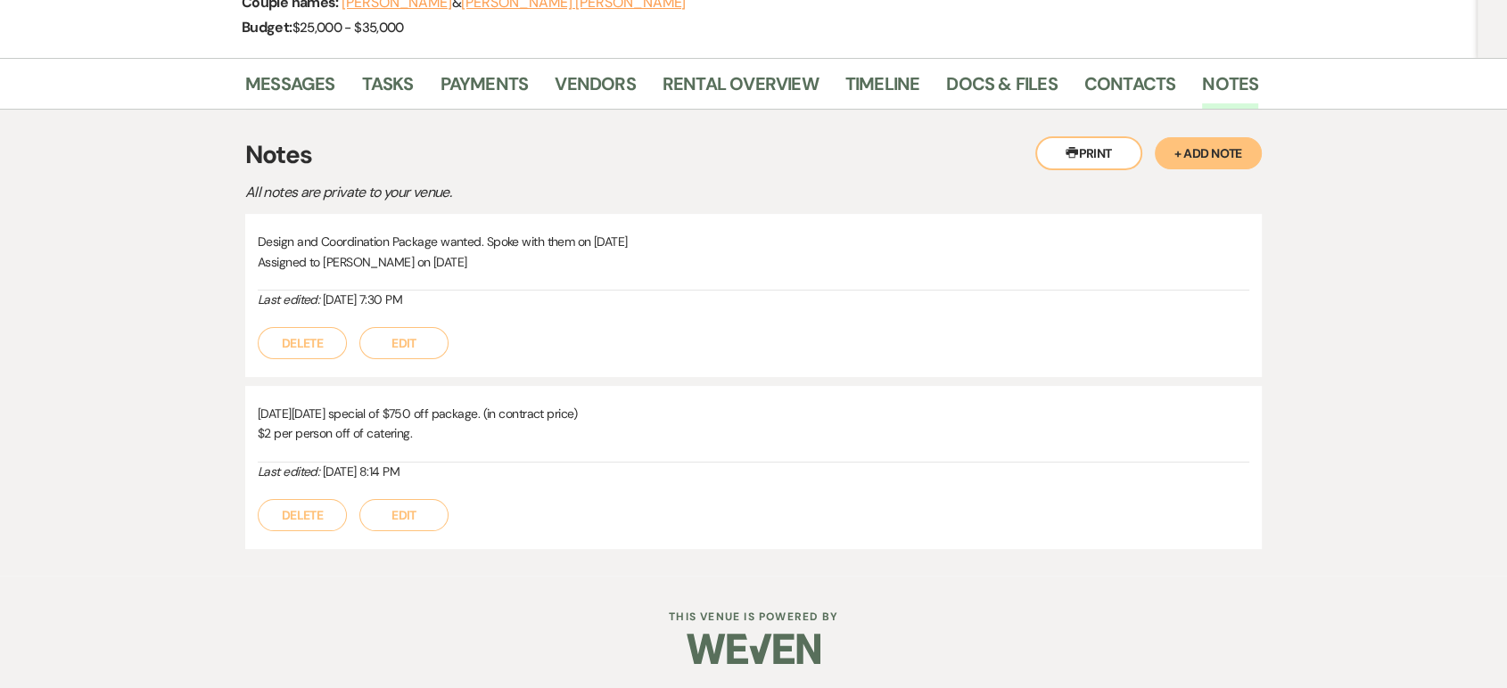
drag, startPoint x: 1161, startPoint y: 155, endPoint x: 1176, endPoint y: 157, distance: 15.3
click at [1164, 155] on button "+ Add Note" at bounding box center [1208, 153] width 107 height 32
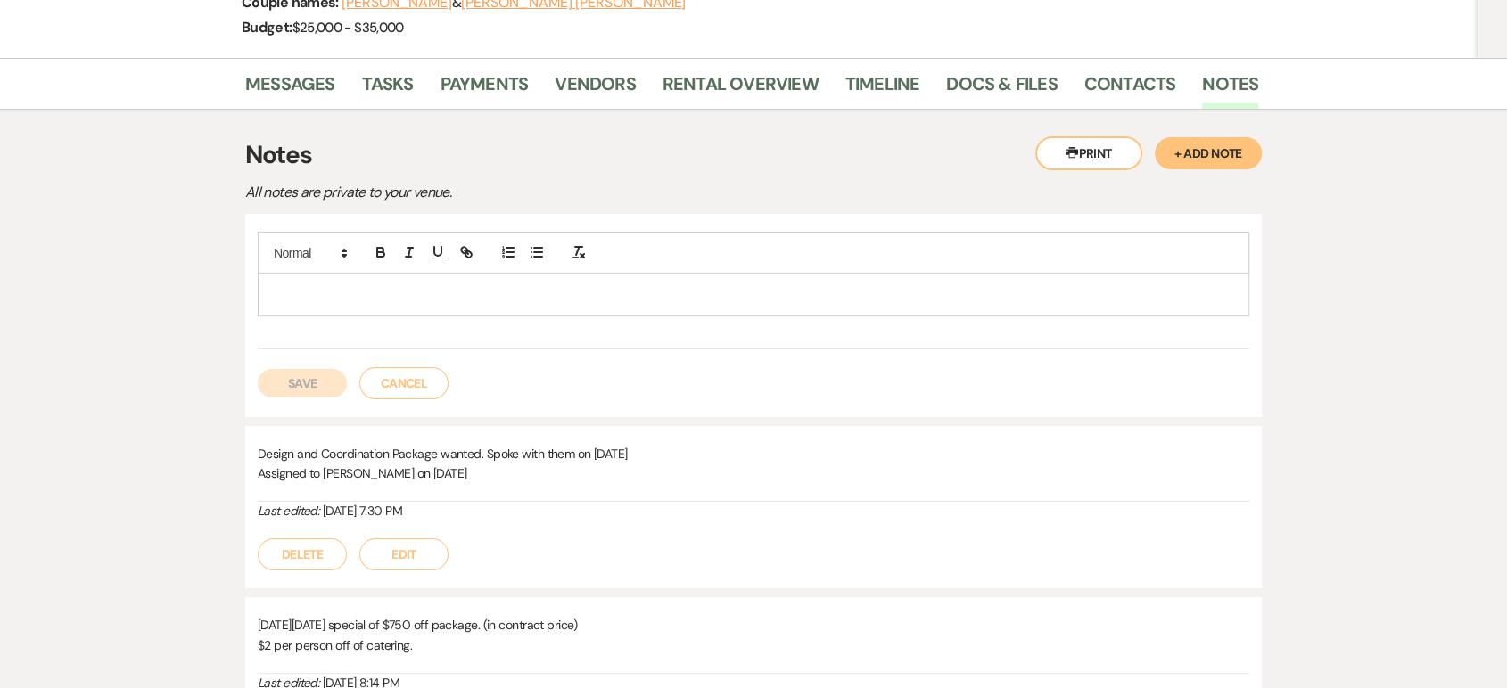
click at [327, 284] on p at bounding box center [753, 294] width 963 height 20
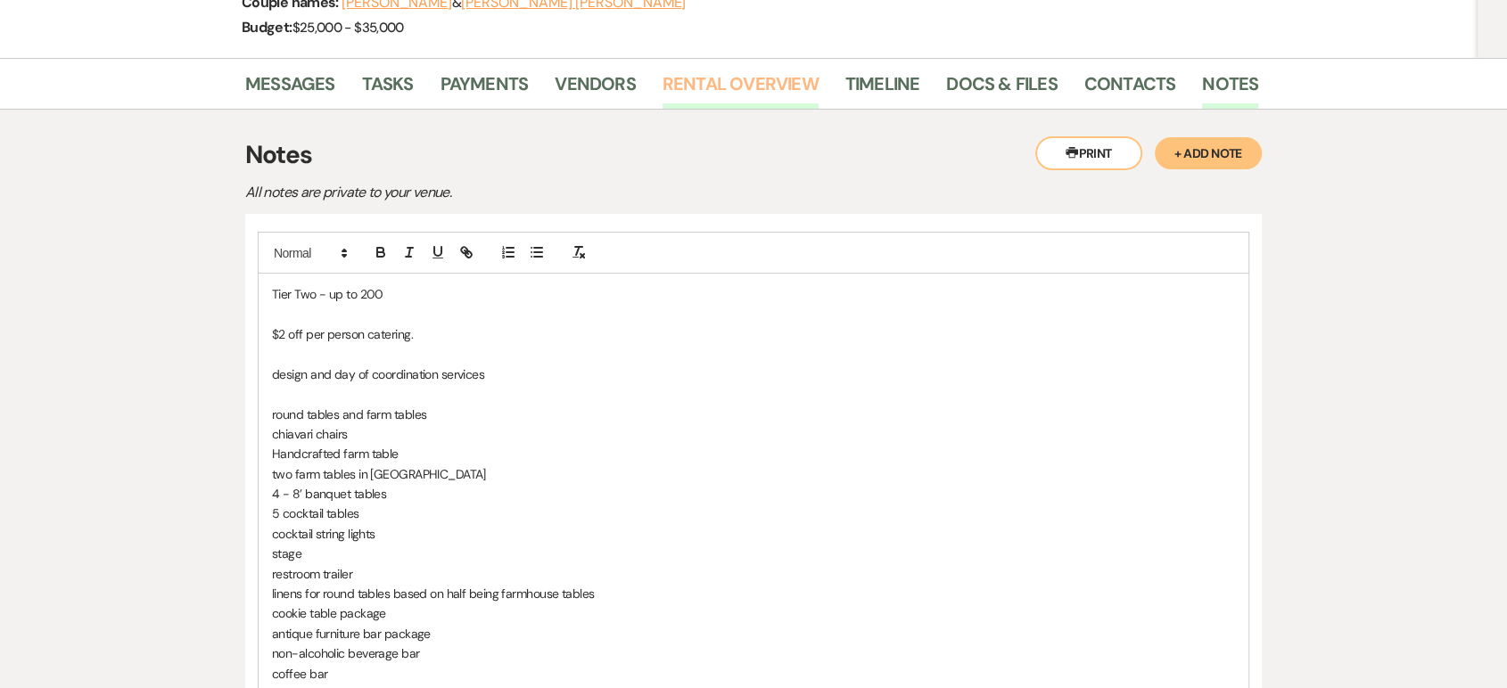
click at [783, 85] on link "Rental Overview" at bounding box center [740, 89] width 156 height 39
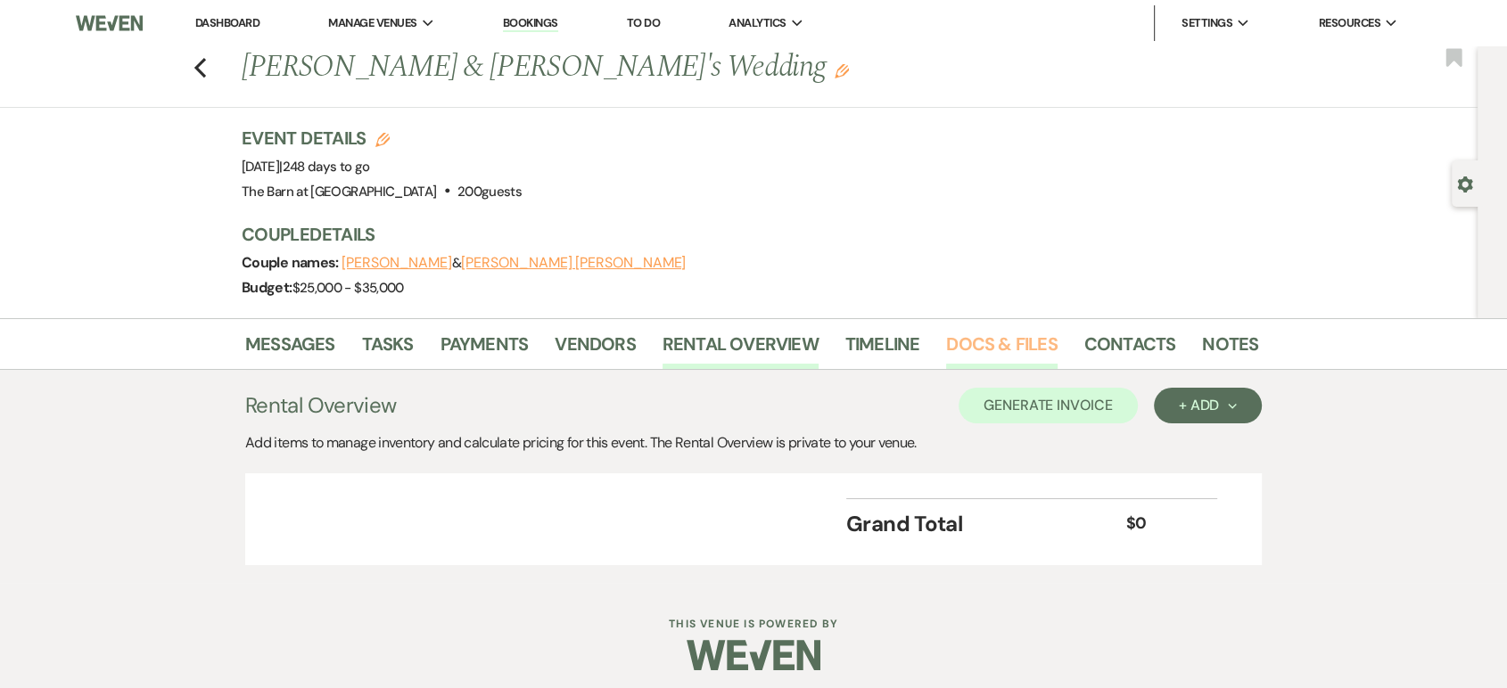
click at [1006, 345] on link "Docs & Files" at bounding box center [1001, 349] width 111 height 39
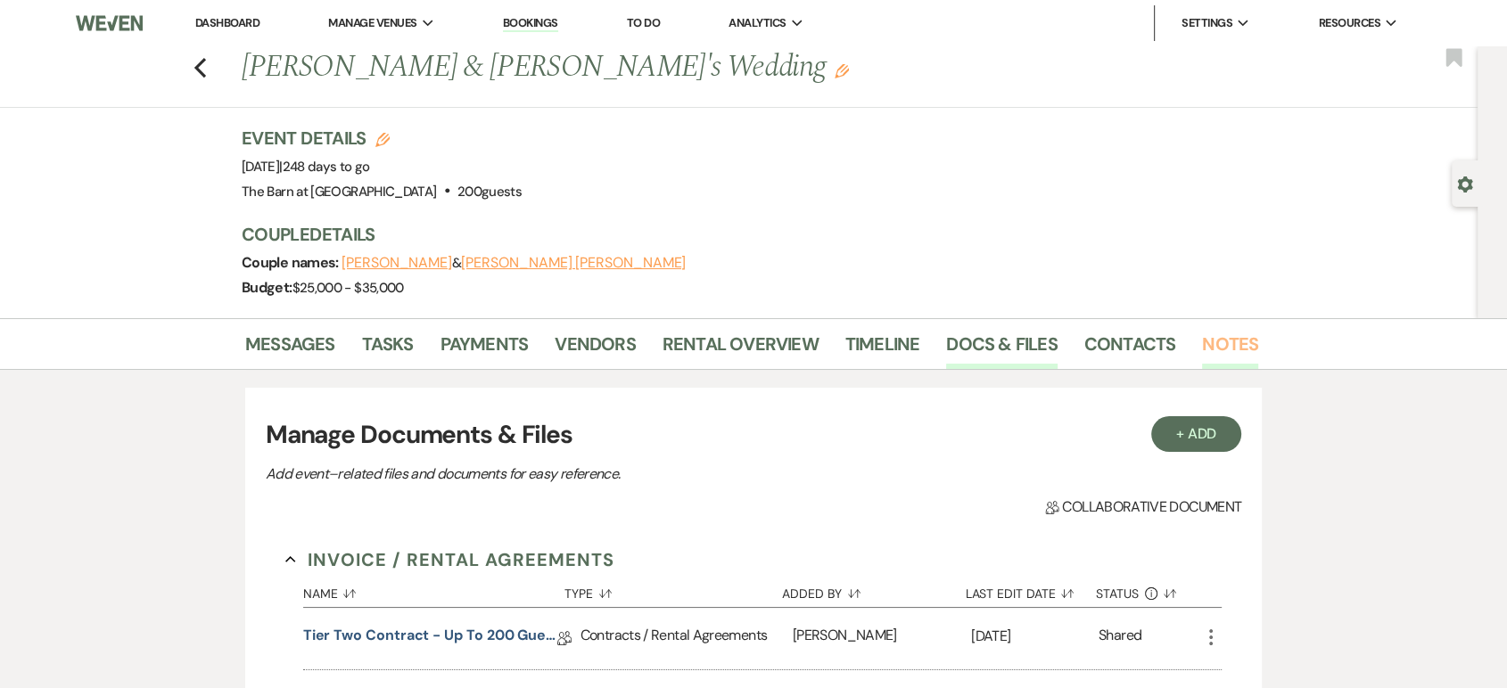
click at [1218, 341] on link "Notes" at bounding box center [1230, 349] width 56 height 39
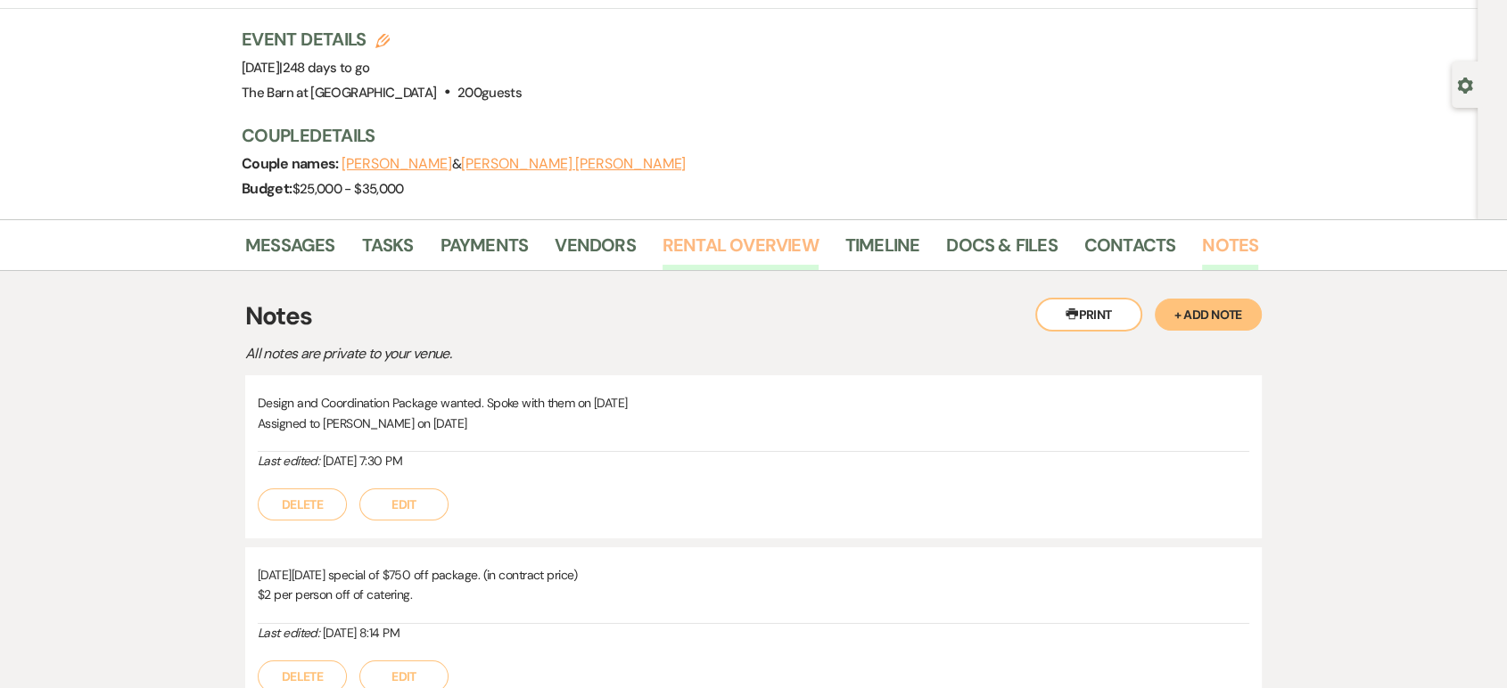
scroll to position [260, 0]
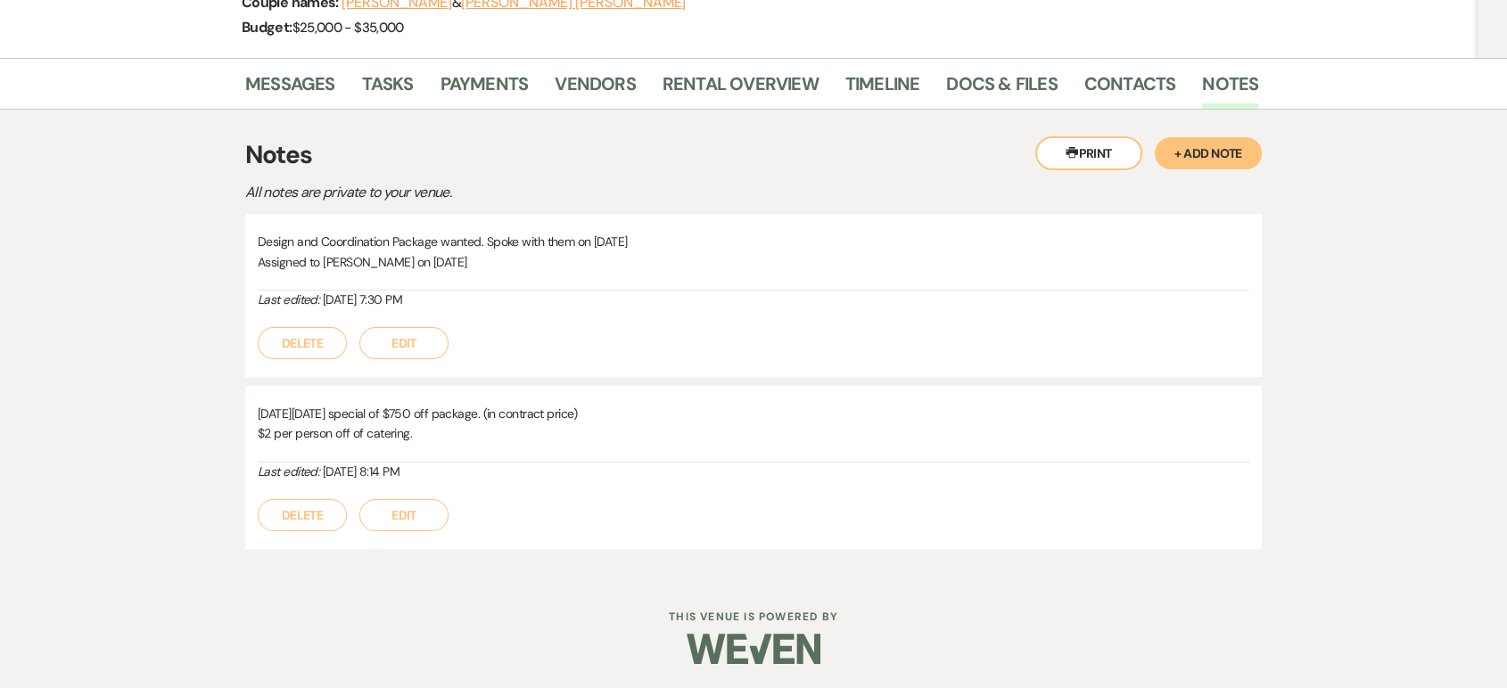
click at [1205, 152] on button "+ Add Note" at bounding box center [1208, 153] width 107 height 32
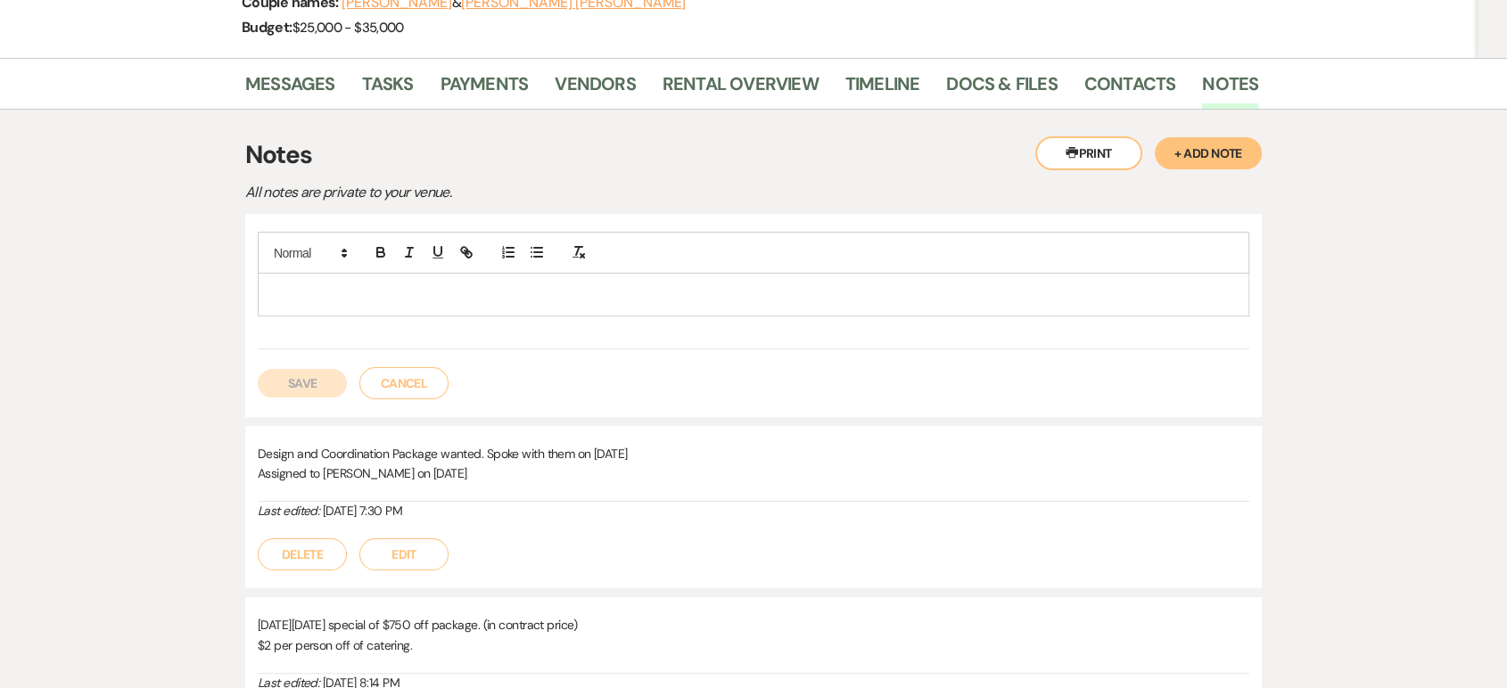
click at [514, 296] on p at bounding box center [753, 294] width 963 height 20
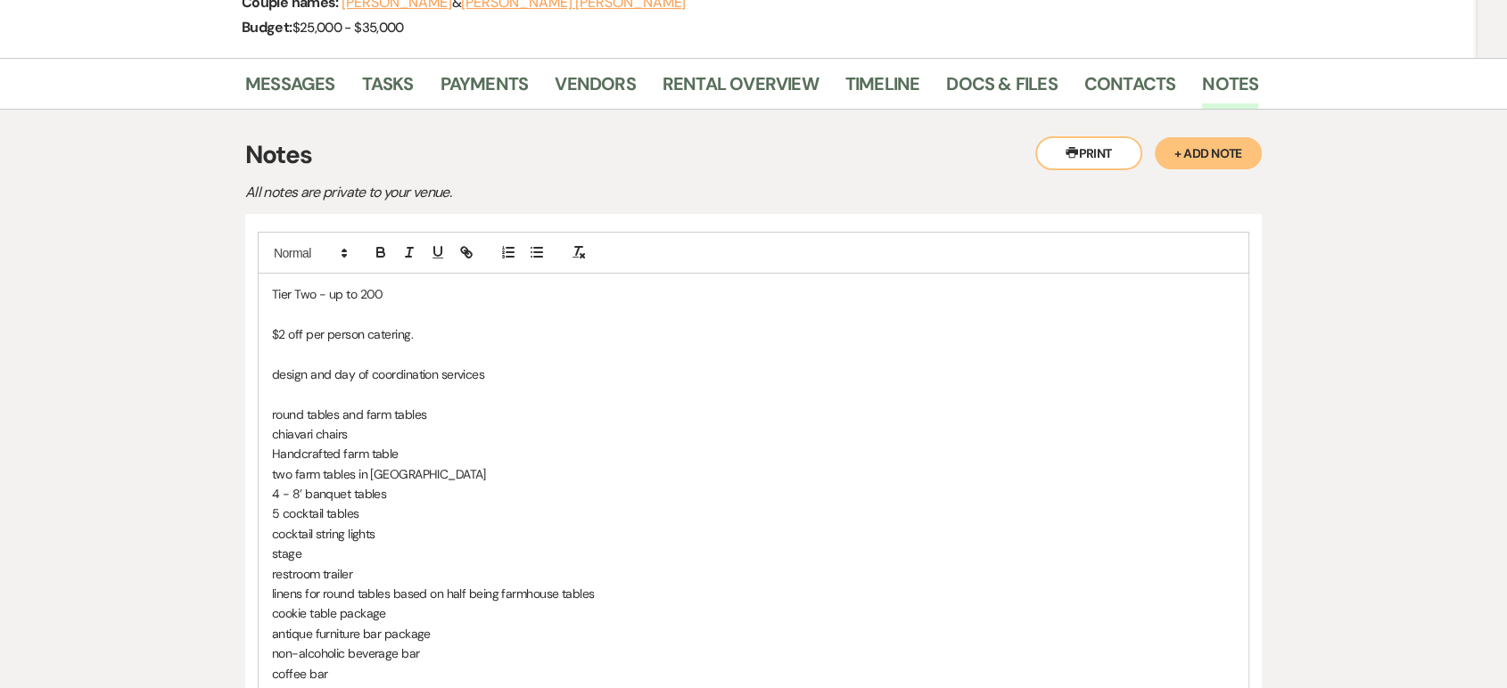
click at [636, 391] on p at bounding box center [753, 394] width 963 height 20
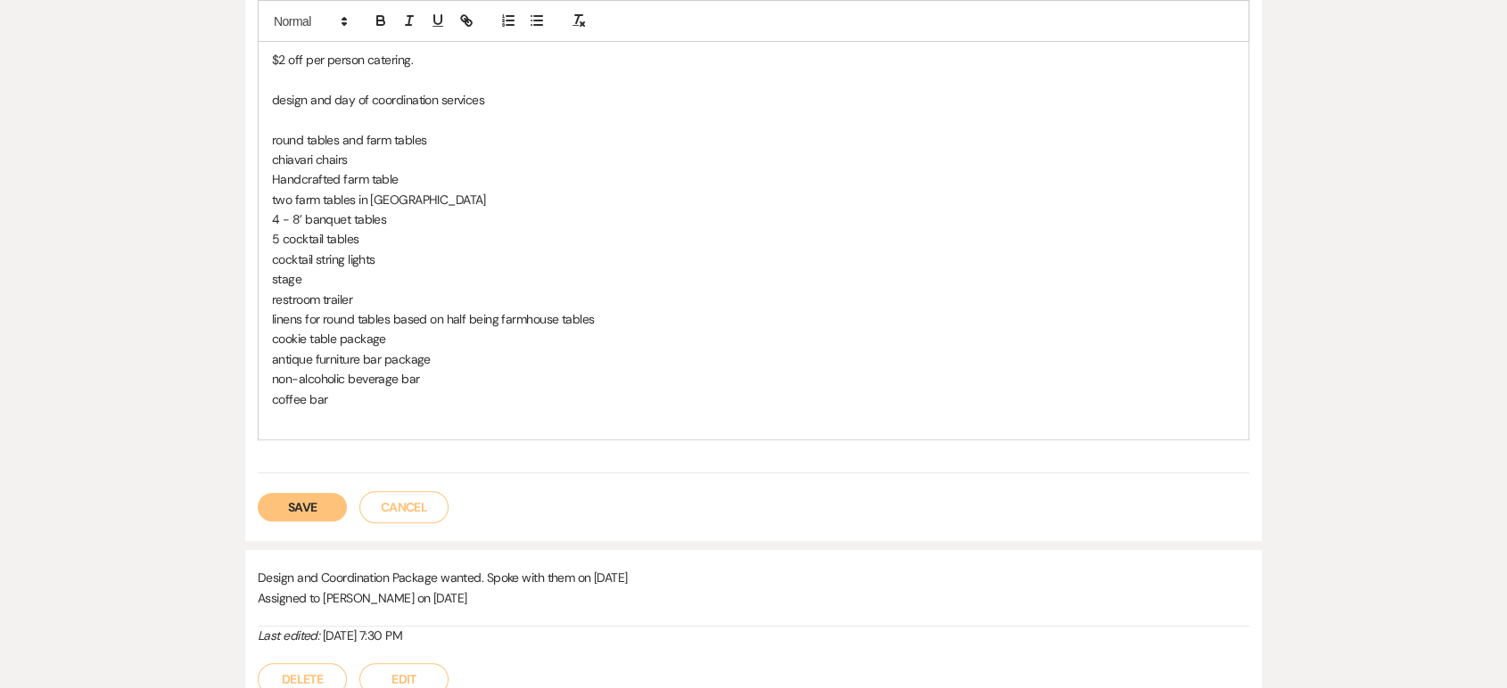
scroll to position [557, 0]
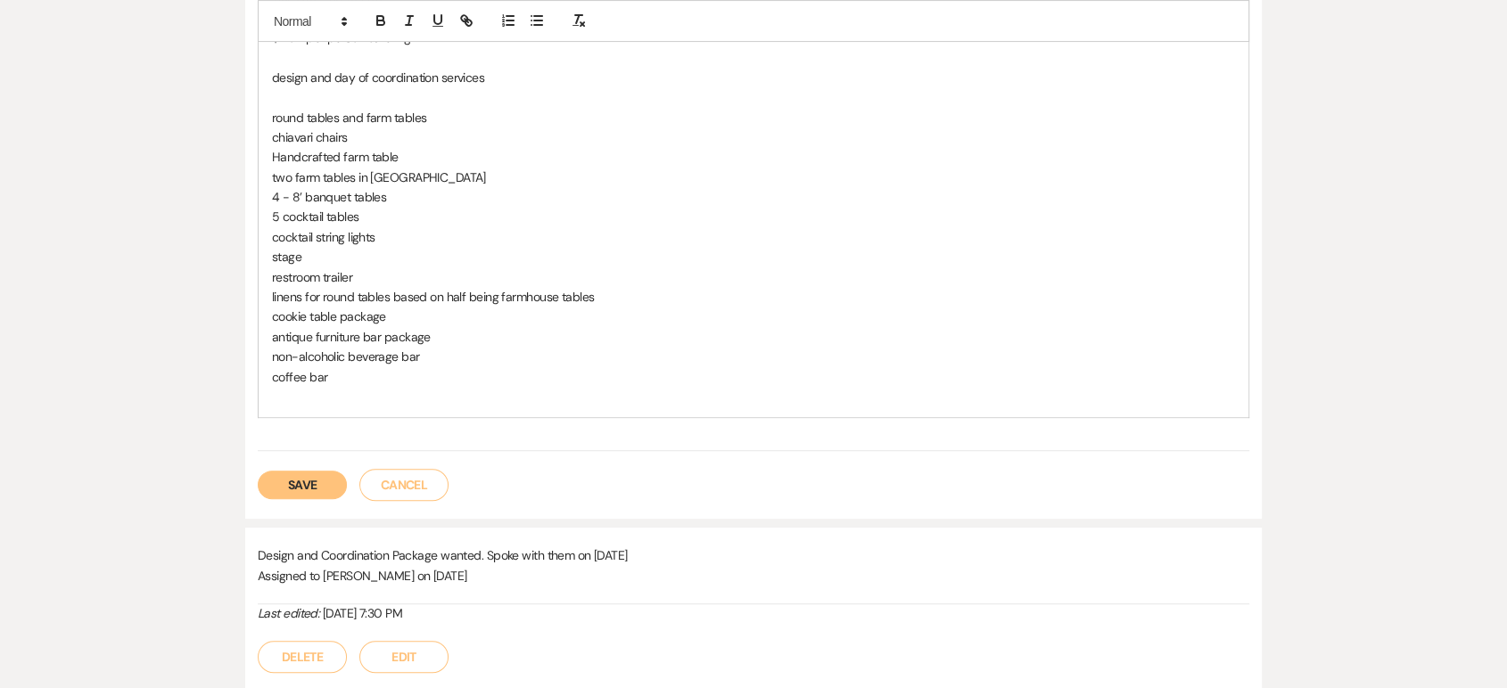
click at [305, 487] on button "Save" at bounding box center [302, 485] width 89 height 29
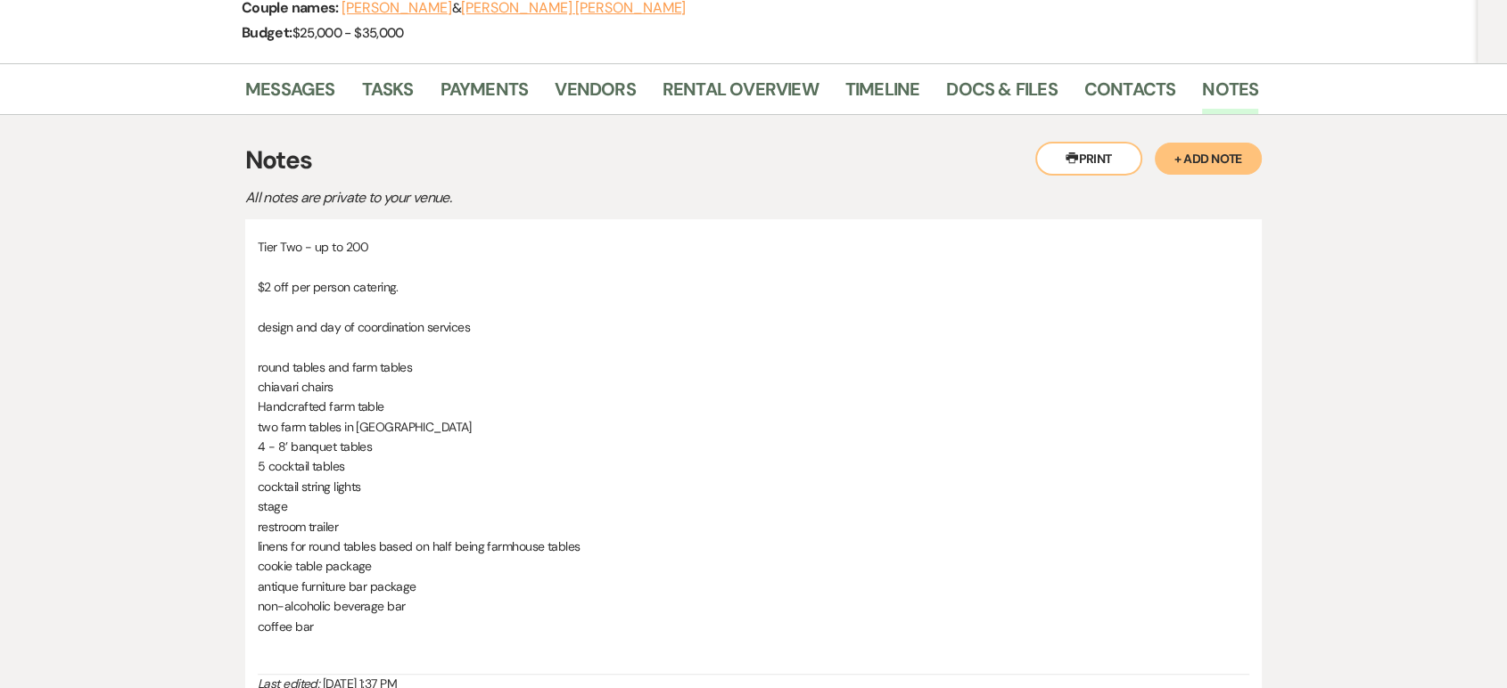
scroll to position [0, 0]
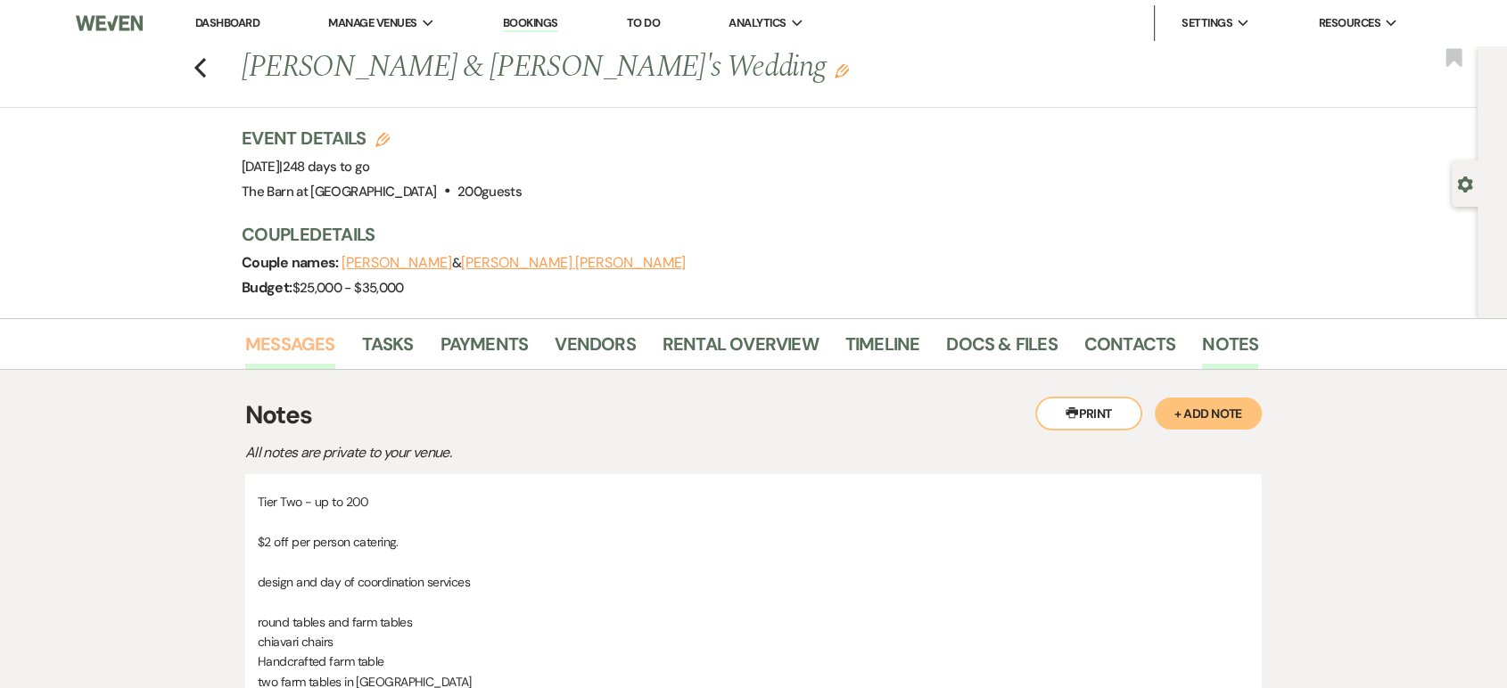
click at [316, 354] on link "Messages" at bounding box center [290, 349] width 90 height 39
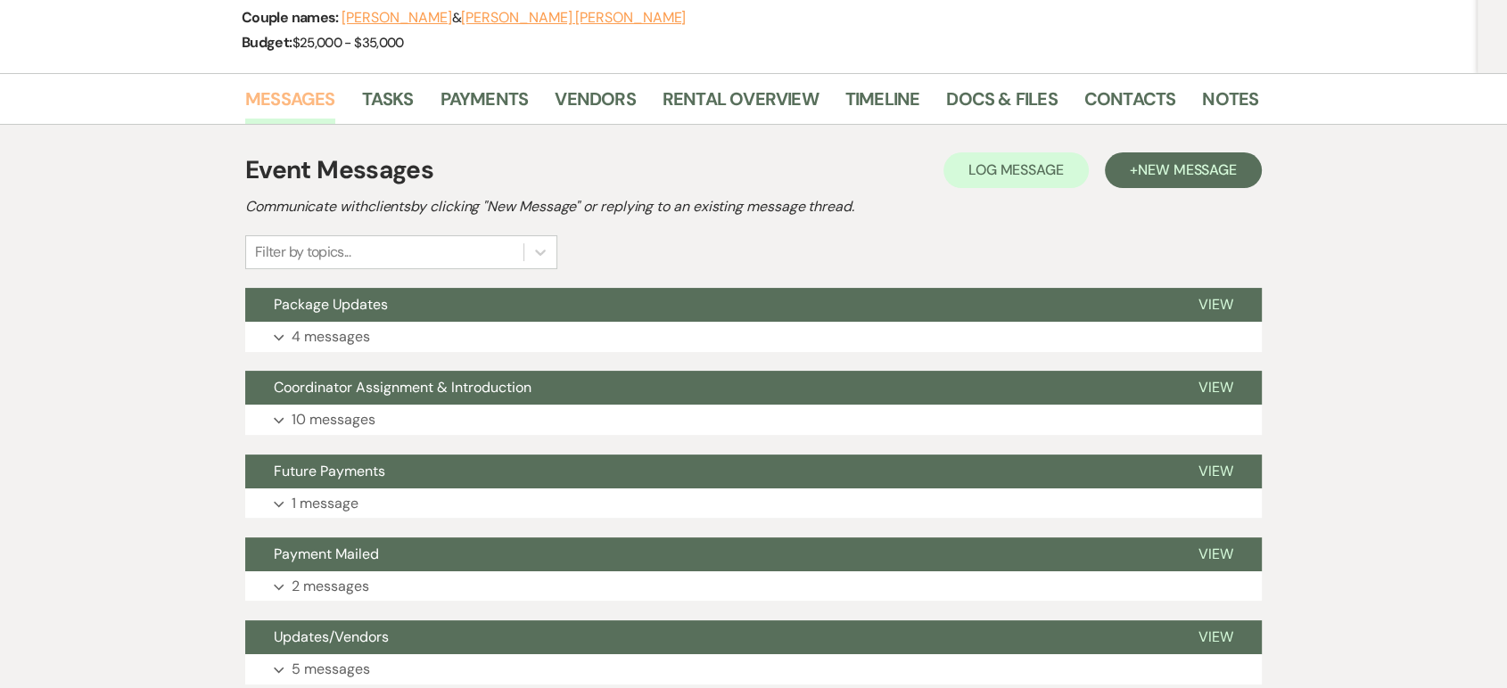
scroll to position [297, 0]
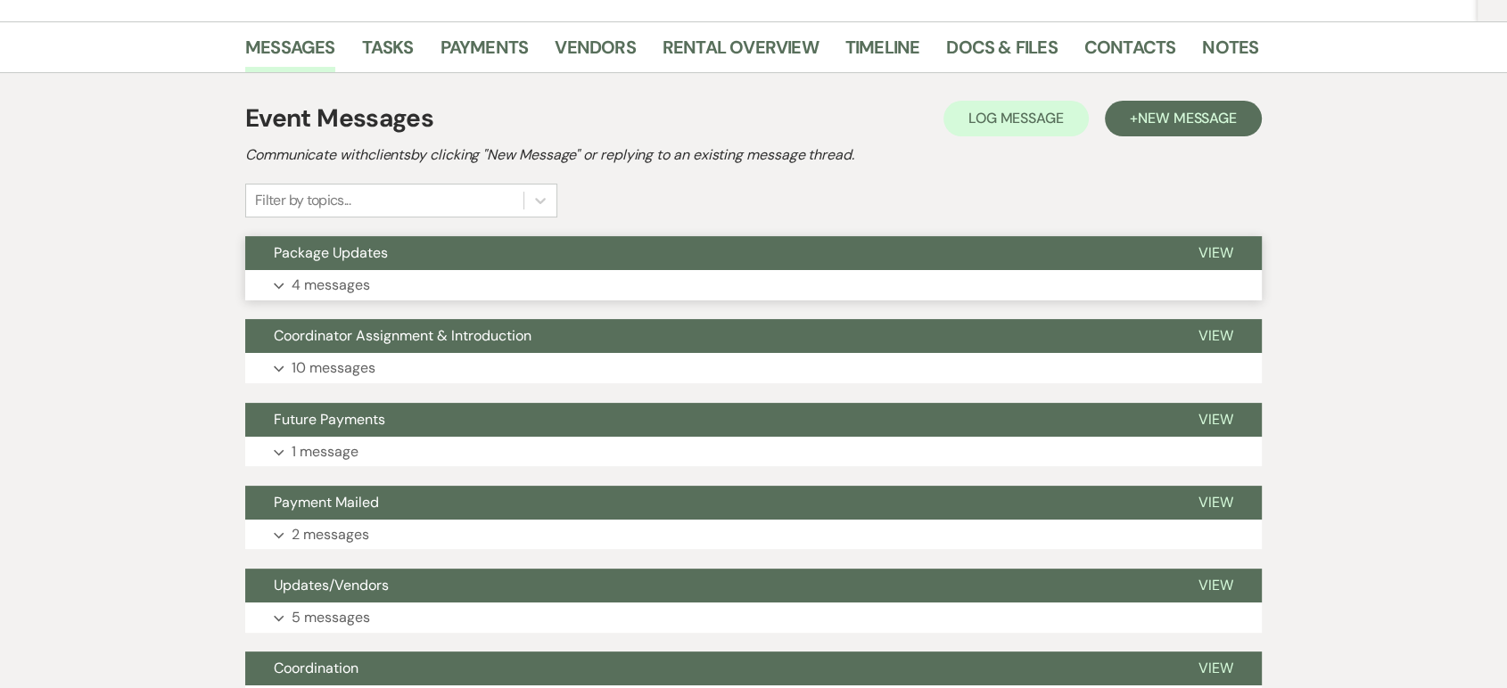
click at [335, 283] on p "4 messages" at bounding box center [331, 285] width 78 height 23
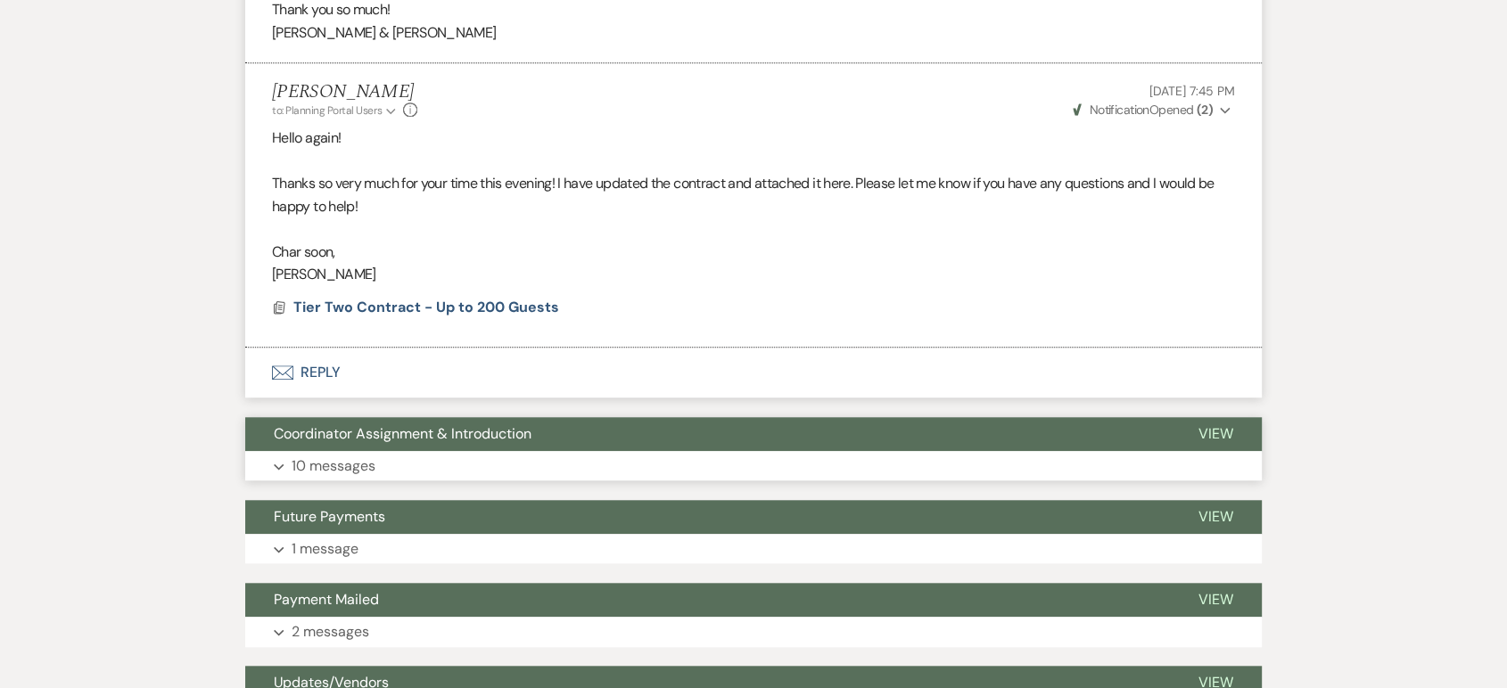
scroll to position [1290, 0]
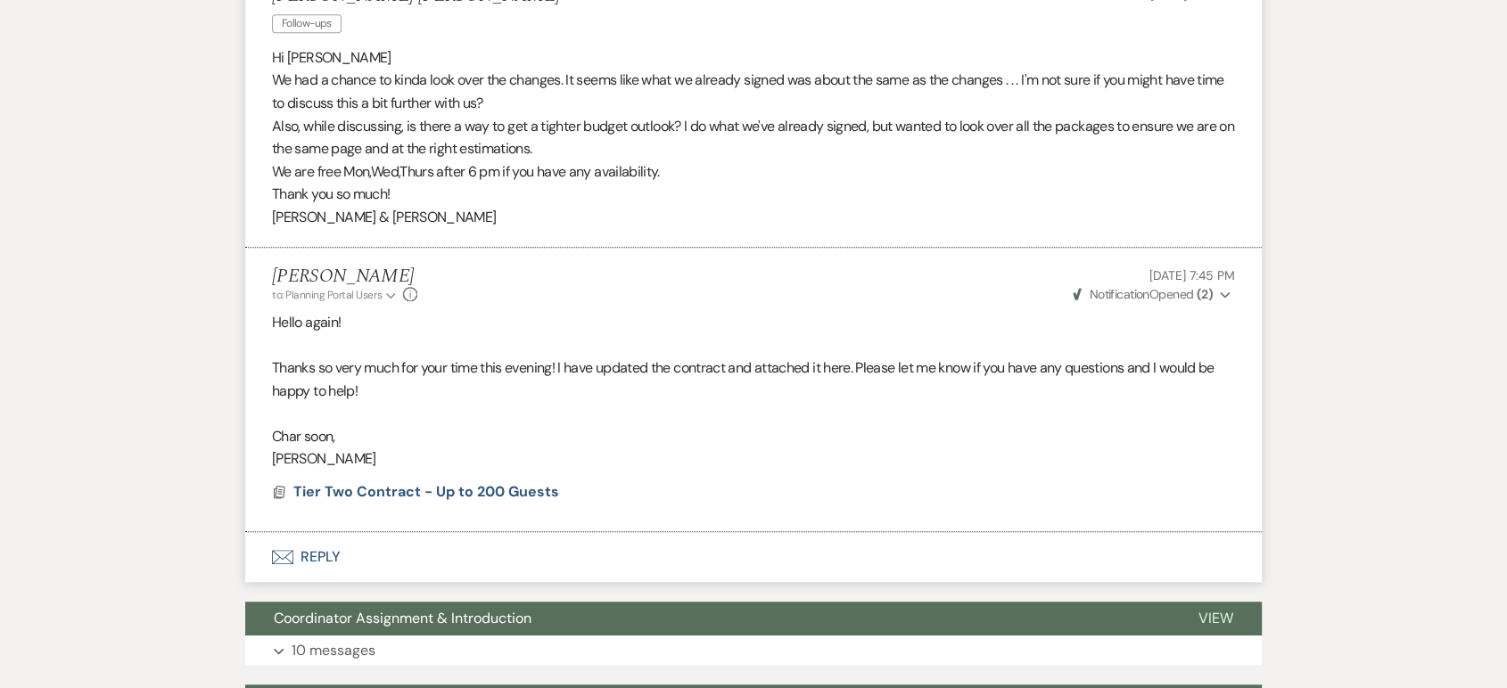
click at [318, 550] on button "Envelope Reply" at bounding box center [753, 557] width 1016 height 50
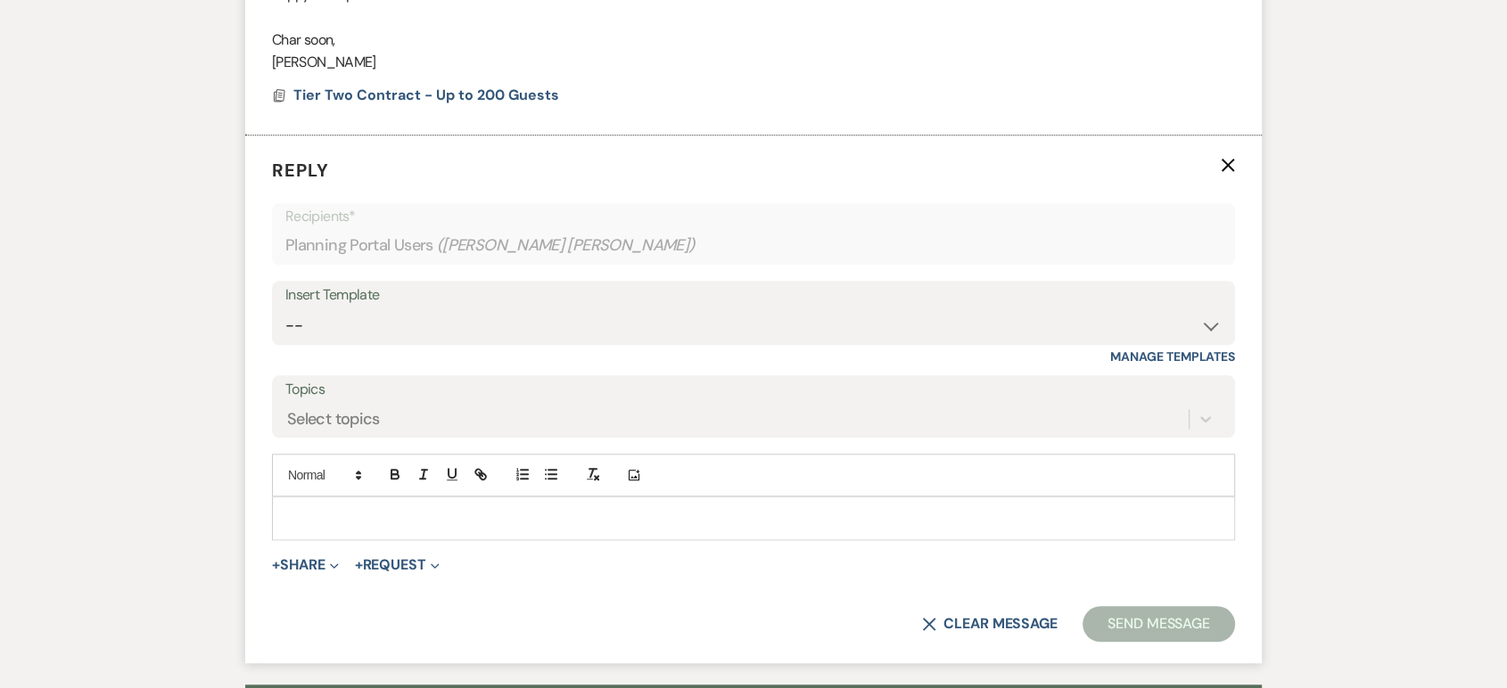
scroll to position [1693, 0]
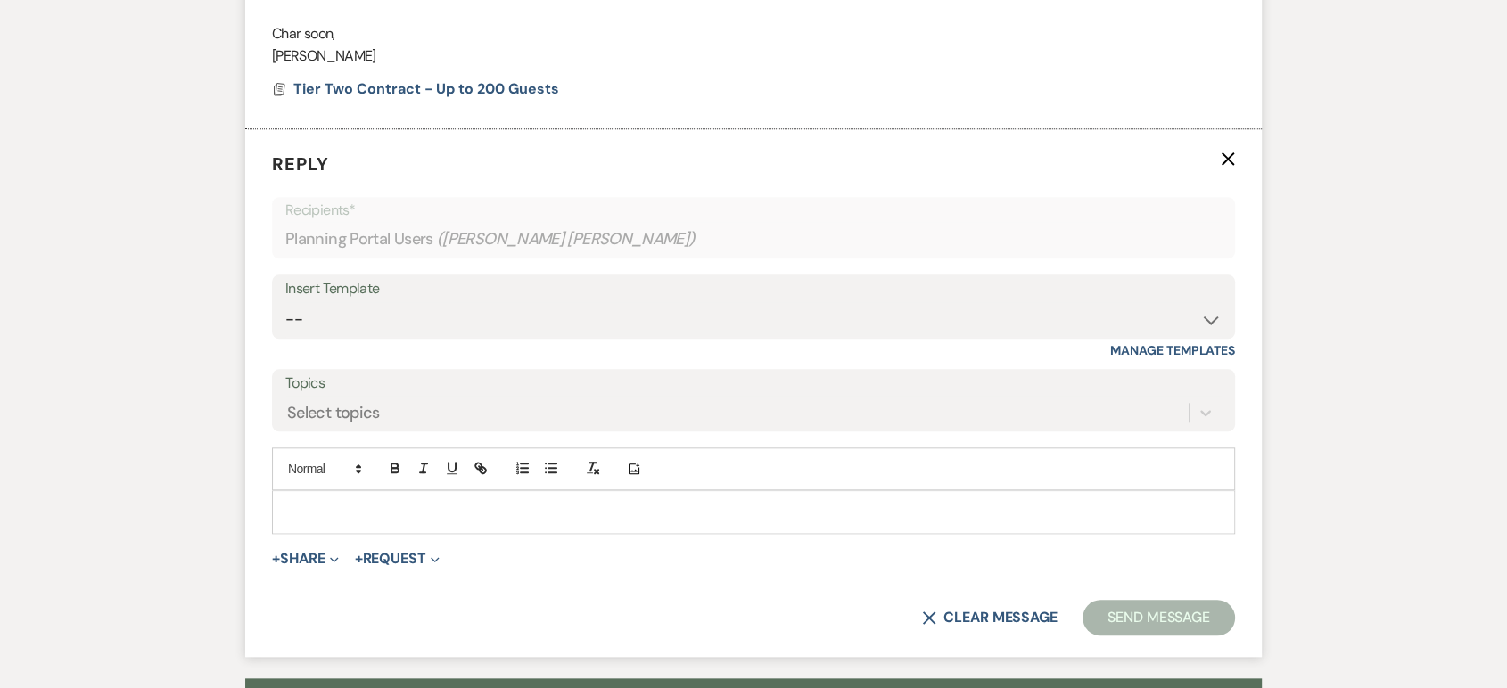
drag, startPoint x: 380, startPoint y: 523, endPoint x: 390, endPoint y: 522, distance: 10.0
click at [387, 522] on div at bounding box center [753, 511] width 961 height 41
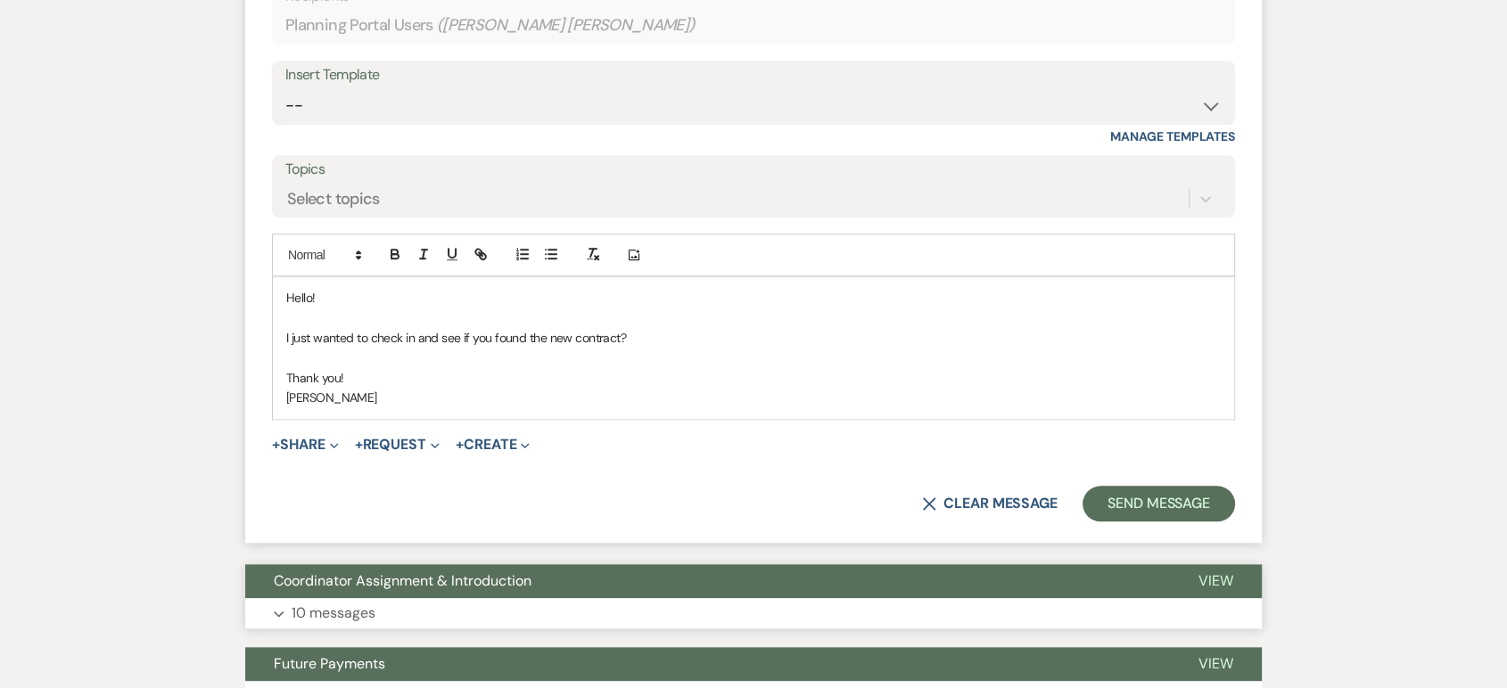
scroll to position [1990, 0]
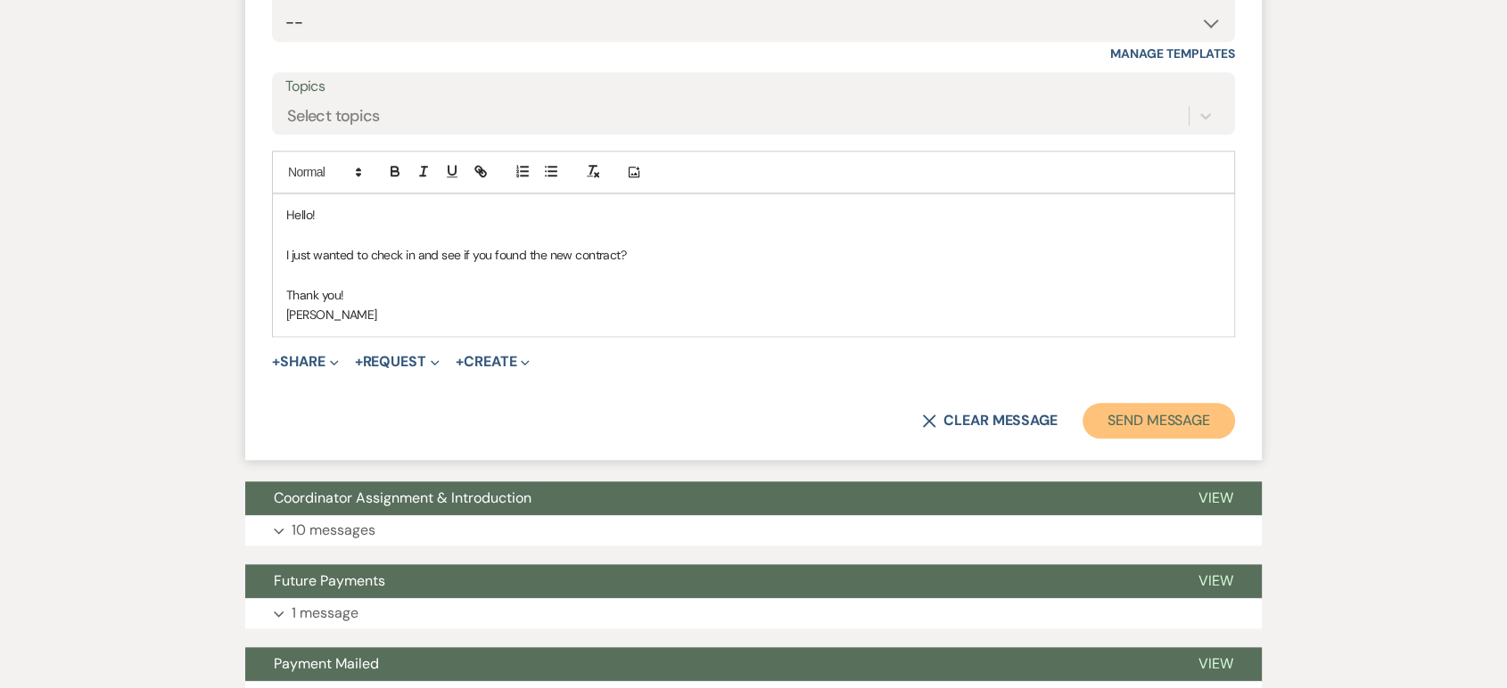
click at [1141, 416] on button "Send Message" at bounding box center [1158, 421] width 152 height 36
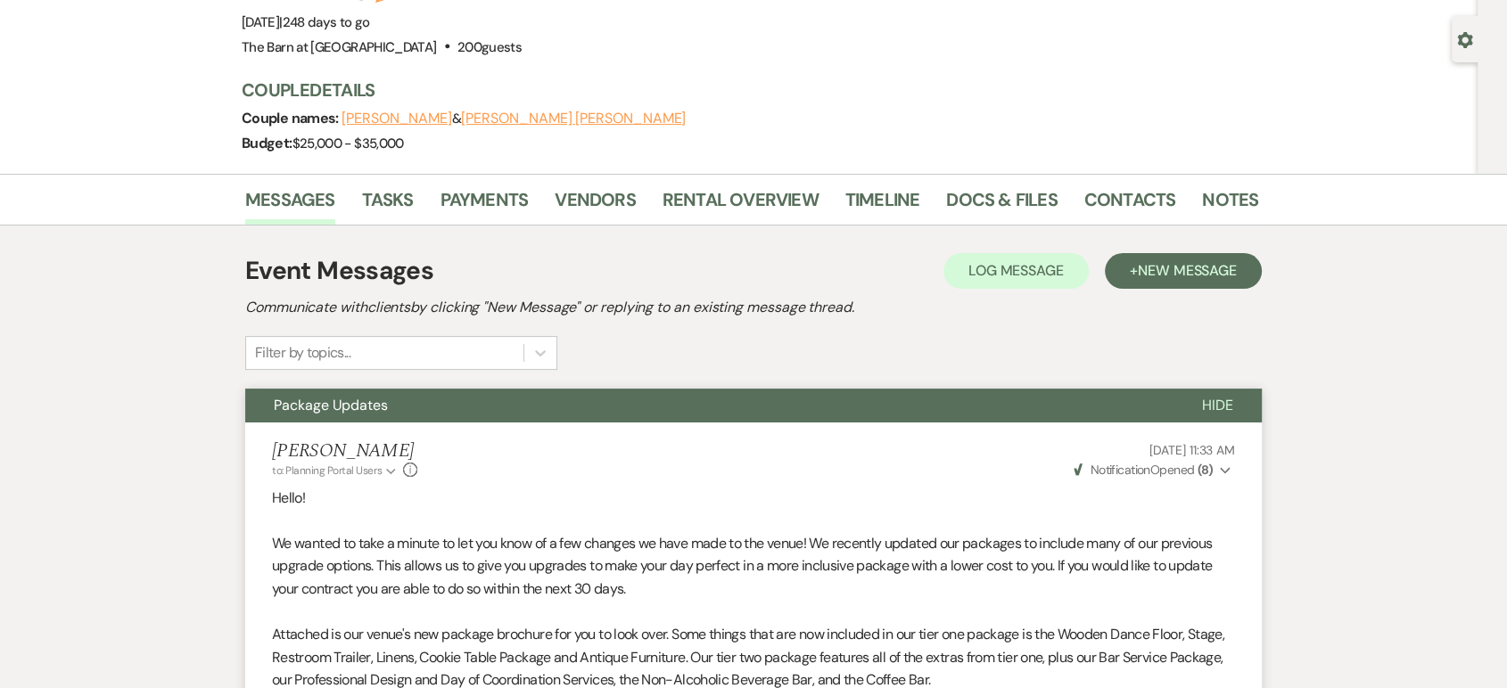
scroll to position [0, 0]
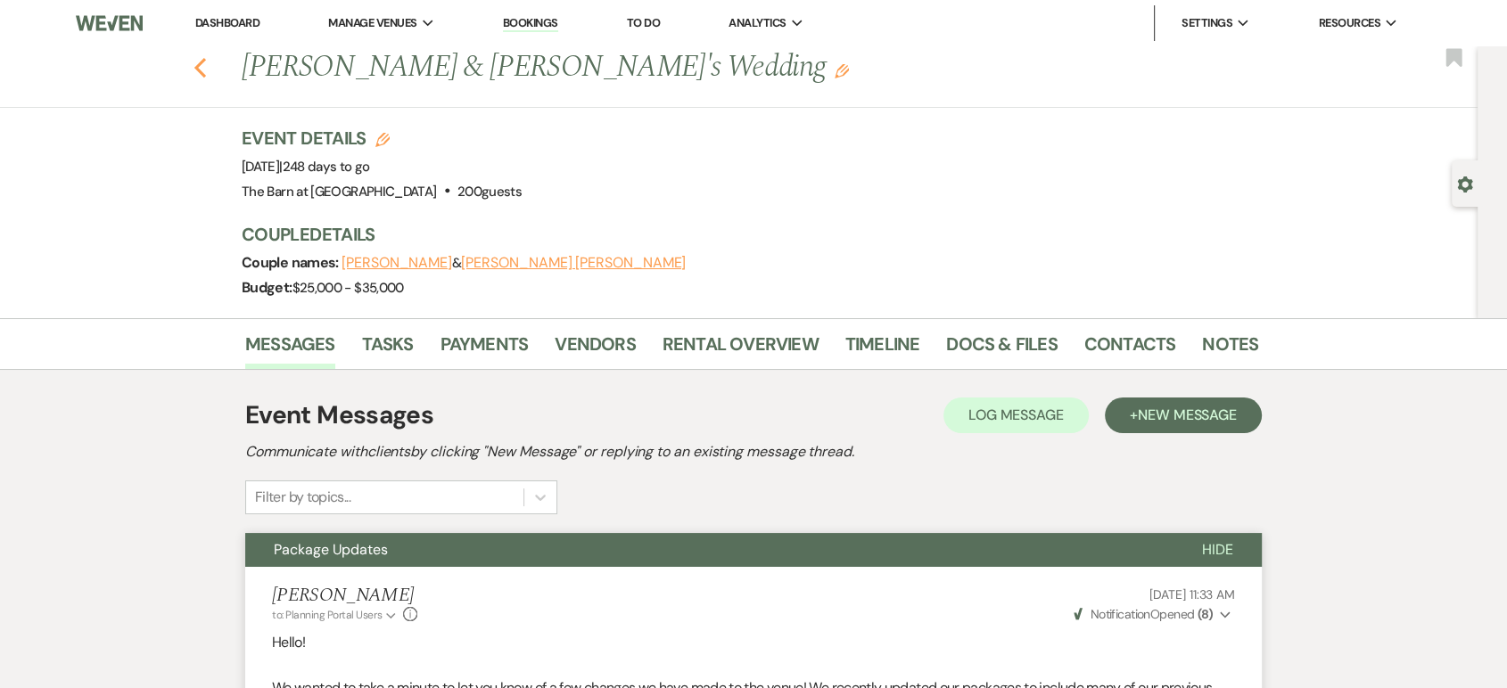
click at [203, 69] on use "button" at bounding box center [200, 68] width 12 height 20
